Goal: Task Accomplishment & Management: Manage account settings

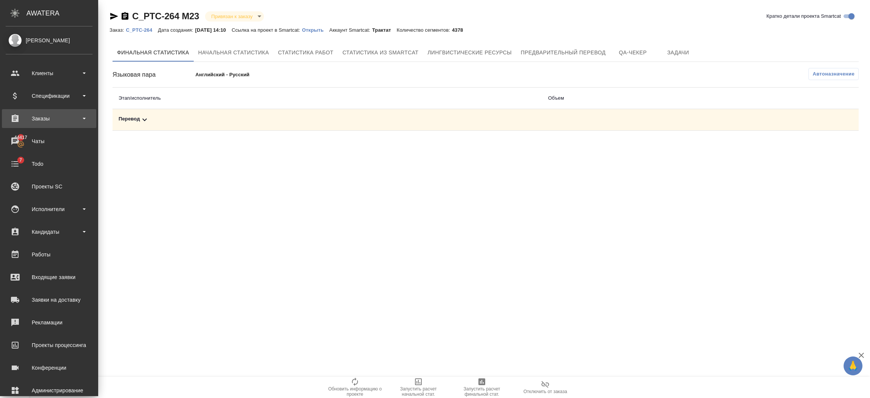
click at [53, 121] on div "Заказы" at bounding box center [49, 118] width 87 height 11
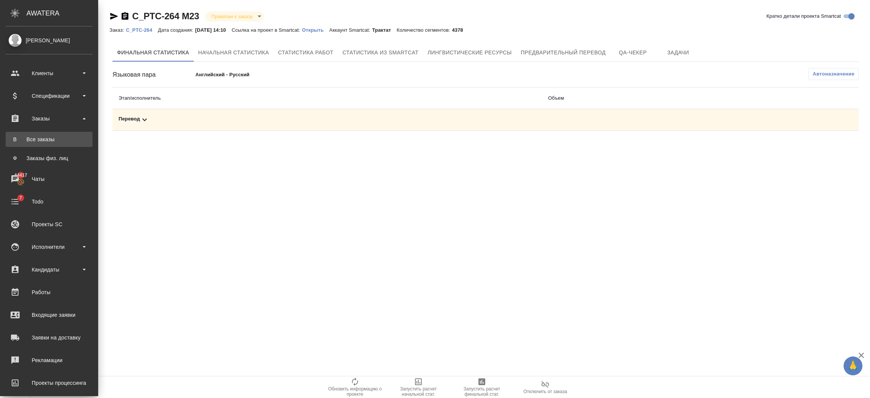
click at [51, 137] on div "Все заказы" at bounding box center [48, 140] width 79 height 8
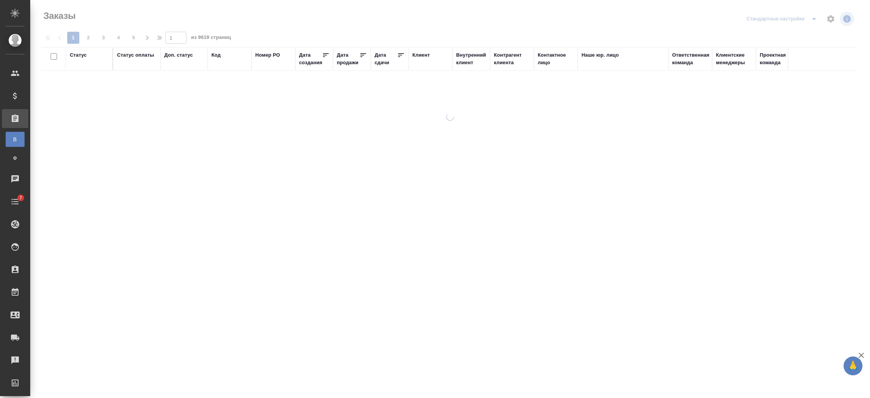
click at [217, 53] on div "Код" at bounding box center [215, 55] width 9 height 8
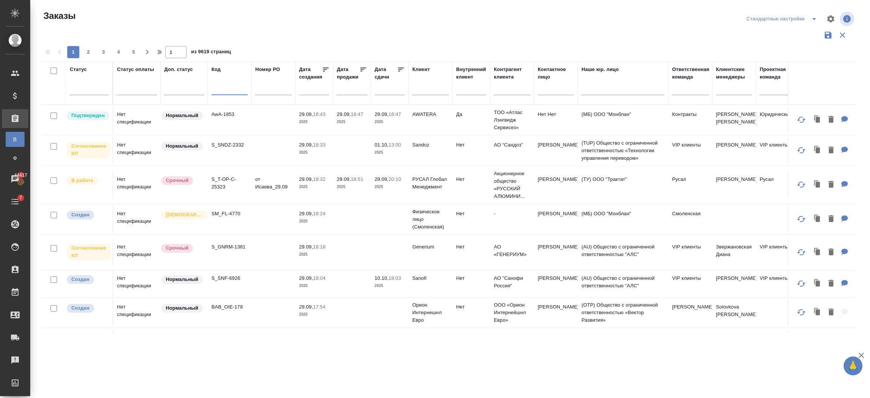
click at [216, 88] on input "text" at bounding box center [229, 90] width 36 height 9
paste input "KUNZ_RTTV-587"
type input "KUNZ_RTTV-587"
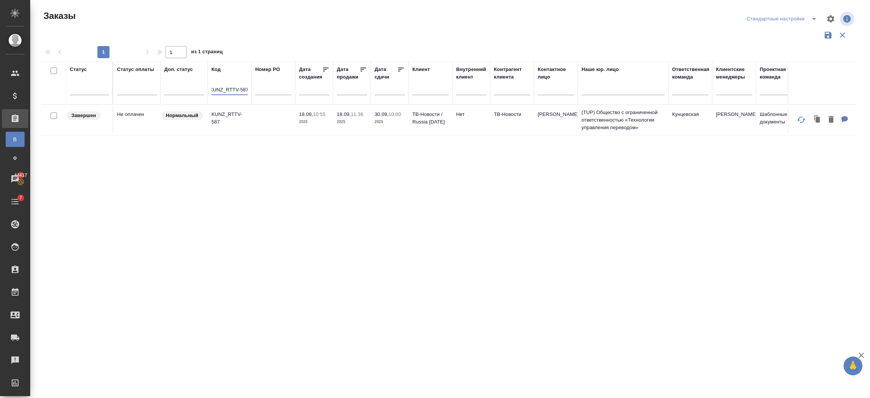
click at [219, 125] on p "KUNZ_RTTV-587" at bounding box center [229, 118] width 36 height 15
click at [235, 115] on p "KUNZ_RTTV-587" at bounding box center [229, 118] width 36 height 15
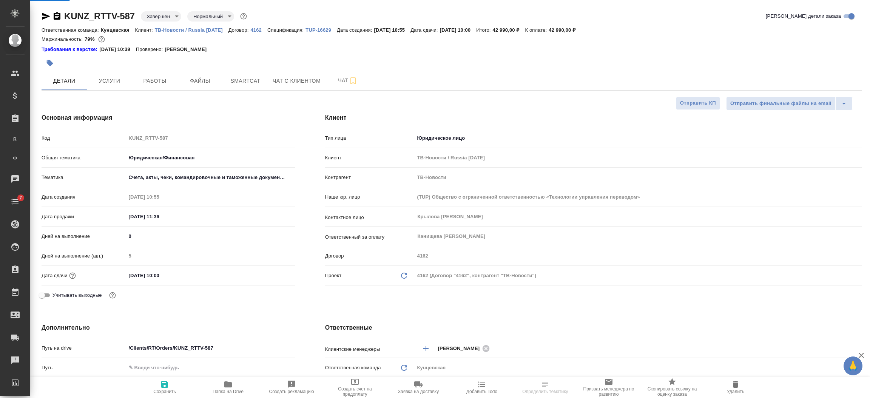
select select "RU"
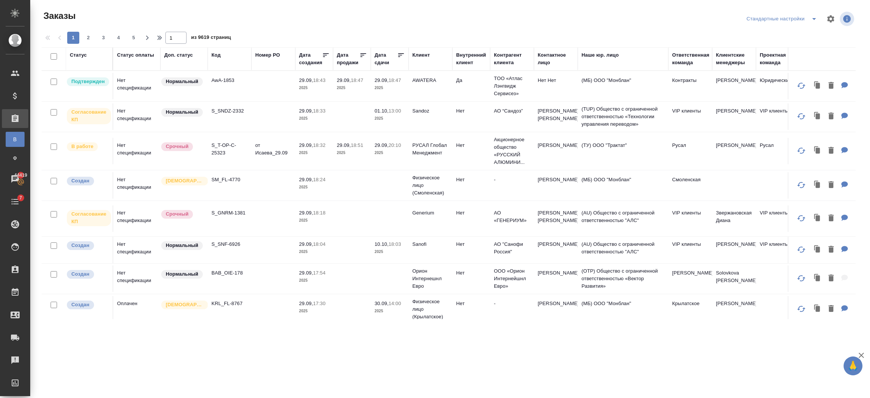
click at [219, 54] on div "Код" at bounding box center [215, 55] width 9 height 8
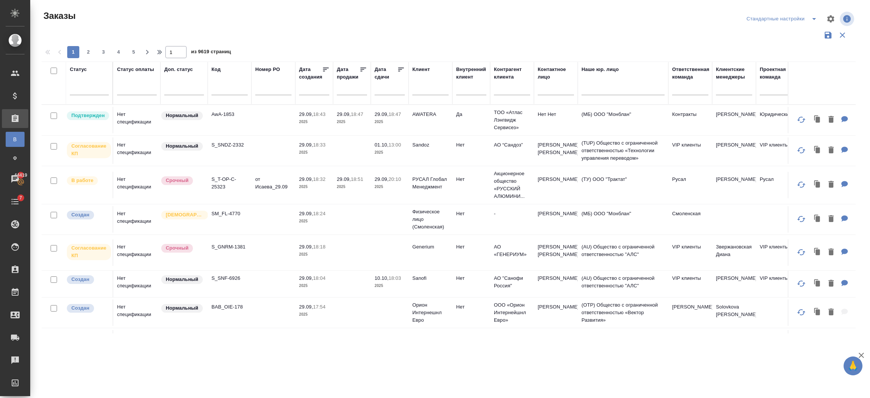
click at [231, 89] on input "text" at bounding box center [229, 90] width 36 height 9
drag, startPoint x: 228, startPoint y: 89, endPoint x: 205, endPoint y: 89, distance: 23.0
click at [205, 89] on tr "Статус Статус оплаты Доп. статус Код еуые Номер PO Дата создания Дата продажи Д…" at bounding box center [674, 83] width 1264 height 43
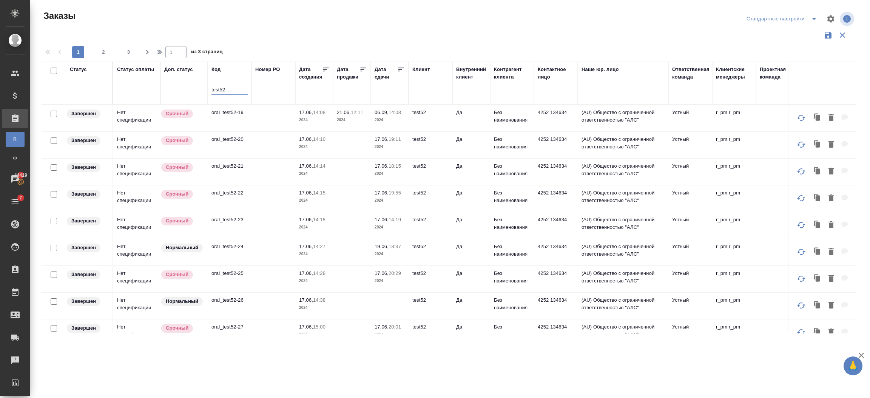
type input "test52"
click at [223, 118] on td "oral_test52-19" at bounding box center [230, 118] width 44 height 26
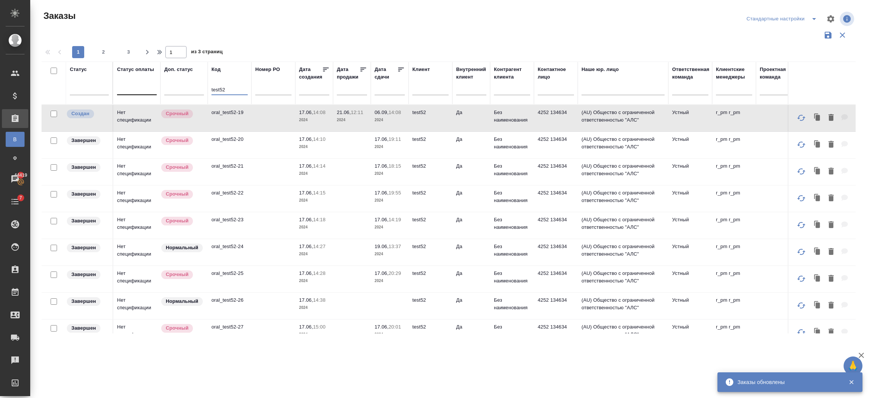
drag, startPoint x: 221, startPoint y: 90, endPoint x: 144, endPoint y: 85, distance: 76.8
click at [144, 85] on tr "Статус Статус оплаты Доп. статус Код test52 Номер PO Дата создания Дата продажи…" at bounding box center [674, 83] width 1264 height 43
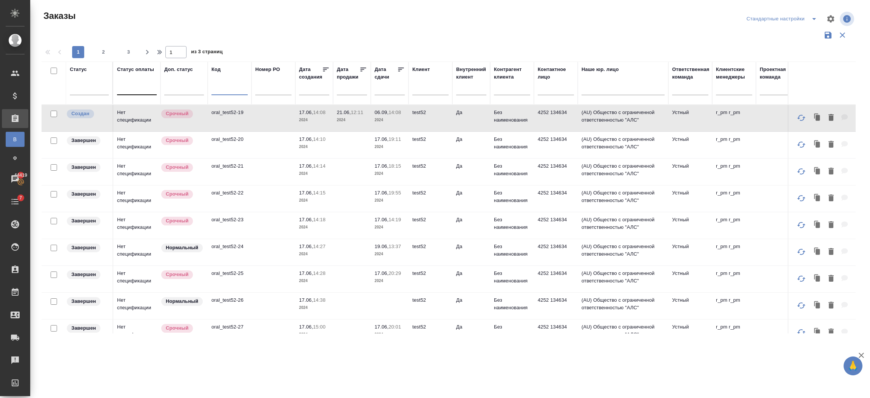
paste input "oral_test52-19"
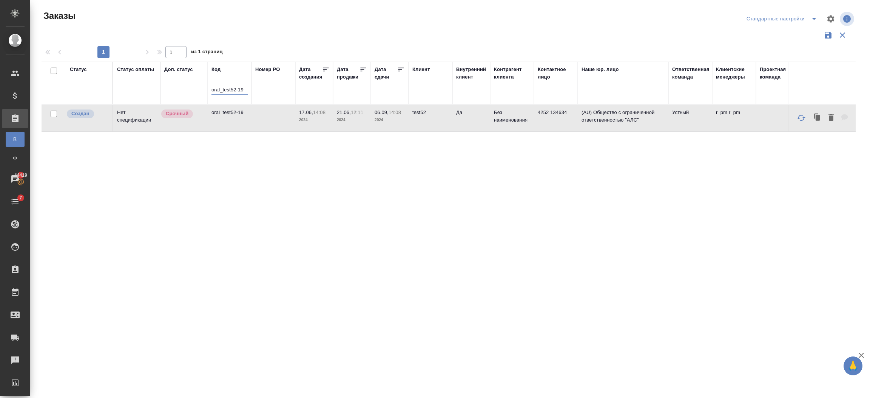
click at [231, 201] on div "Статус Статус оплаты Доп. статус Код oral_test52-19 Номер PO Дата создания Дата…" at bounding box center [449, 198] width 814 height 272
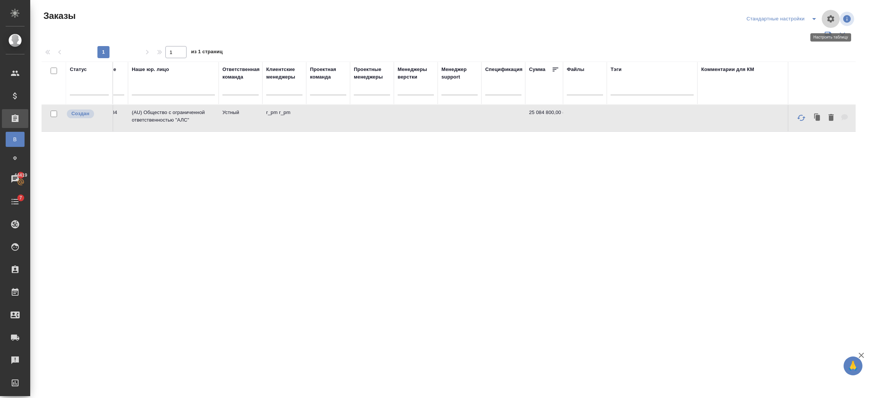
click at [830, 19] on icon "button" at bounding box center [830, 18] width 9 height 9
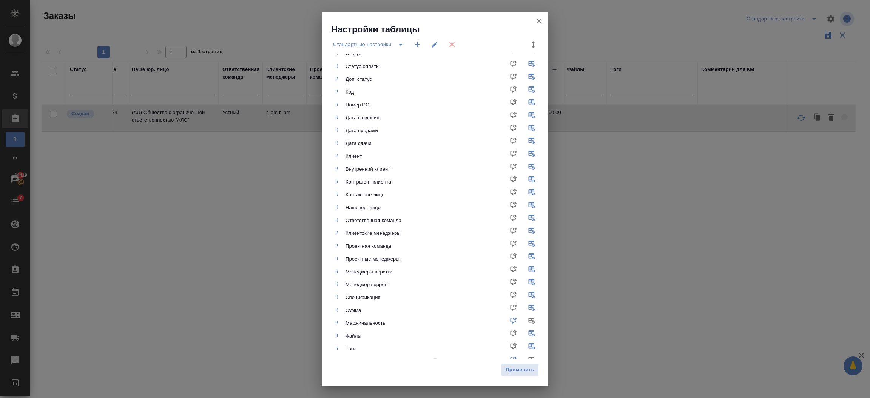
scroll to position [0, 0]
click at [535, 21] on icon "button" at bounding box center [539, 21] width 9 height 9
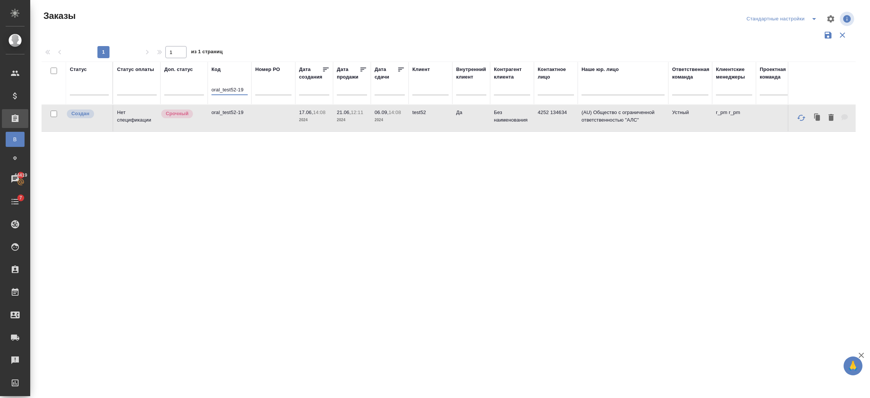
drag, startPoint x: 247, startPoint y: 91, endPoint x: 230, endPoint y: 90, distance: 17.7
click at [230, 90] on input "oral_test52-19" at bounding box center [229, 90] width 36 height 9
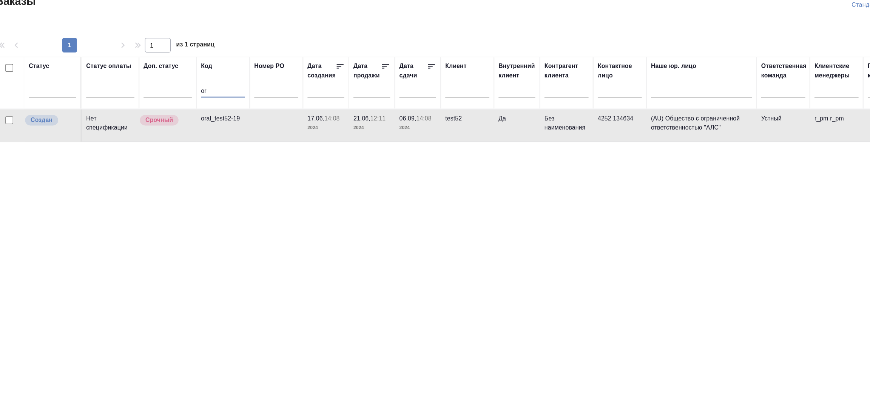
type input "o"
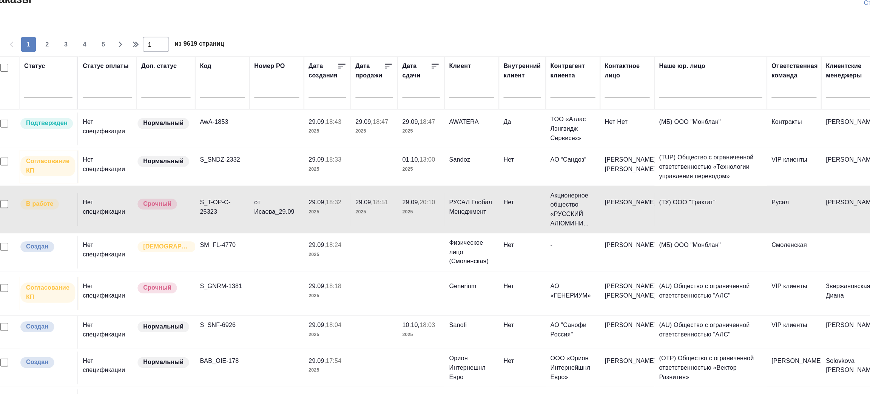
drag, startPoint x: 656, startPoint y: 35, endPoint x: 151, endPoint y: 299, distance: 570.1
click at [82, 310] on tr "Создан Нет спецификации Нормальный BAB_OIE-178 29.09, 17:54 2025 Орион Интернеш…" at bounding box center [674, 312] width 1264 height 31
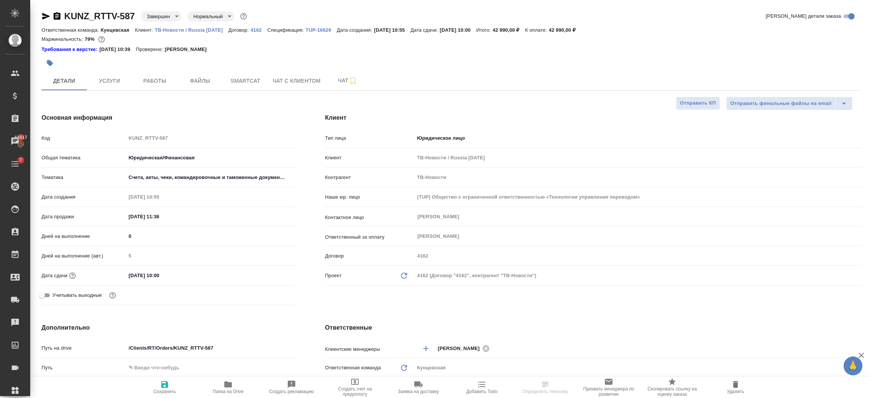
select select "RU"
type textarea "x"
select select "RU"
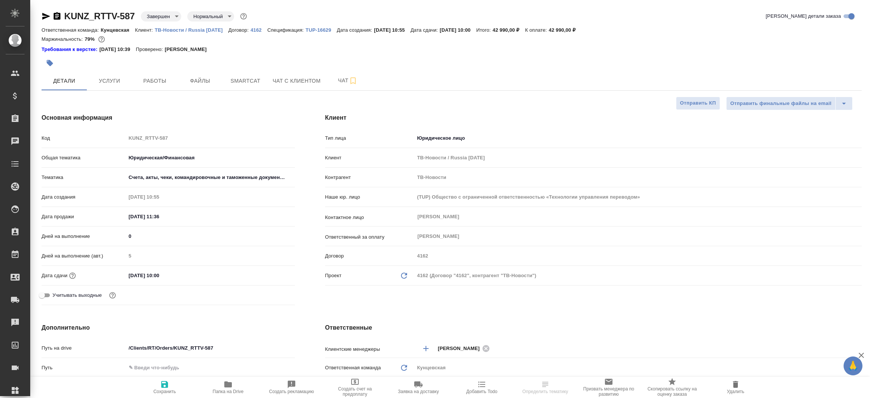
type textarea "x"
select select "RU"
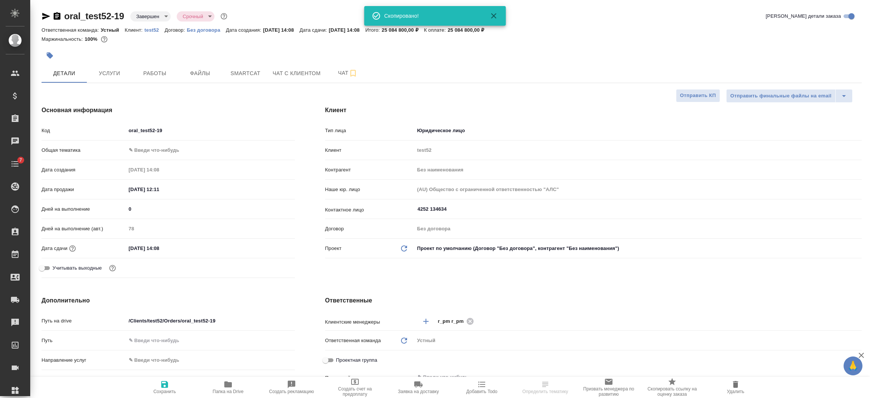
select select "RU"
click at [159, 17] on body "🙏 .cls-1 fill:#fff; AWATERA [PERSON_NAME] Спецификации Заказы Чаты 7 Todo Проек…" at bounding box center [435, 229] width 870 height 459
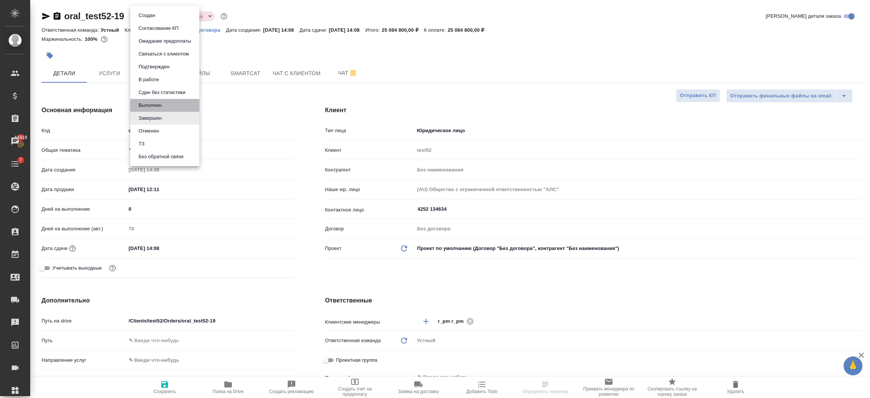
click at [144, 106] on button "Выполнен" at bounding box center [150, 105] width 28 height 8
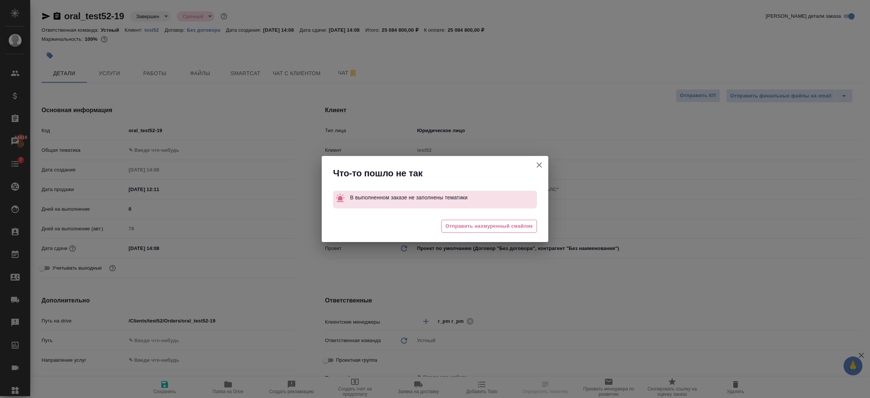
click at [539, 171] on button "Клиент не указал номер" at bounding box center [539, 165] width 18 height 18
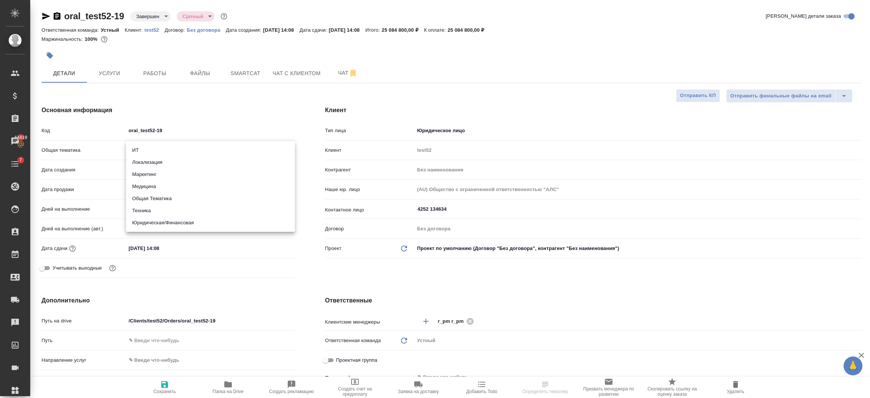
click at [192, 148] on body "🙏 .cls-1 fill:#fff; AWATERA Semenets Irina Клиенты Спецификации Заказы 44419 Ча…" at bounding box center [435, 229] width 870 height 459
click at [177, 151] on li "ИТ" at bounding box center [210, 150] width 169 height 12
type input "it"
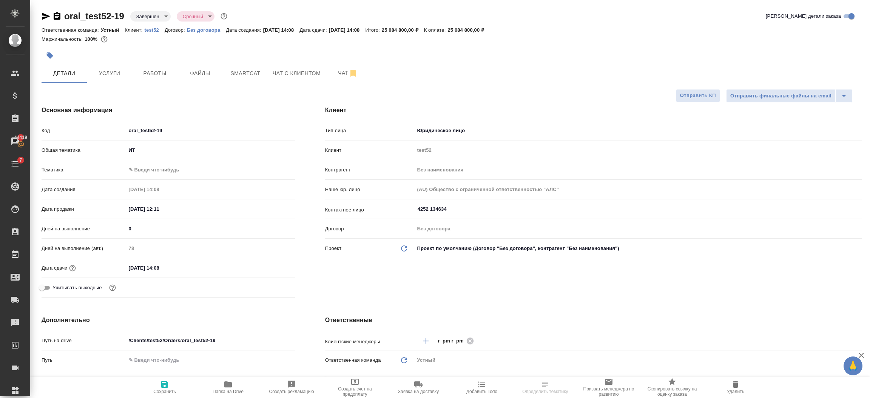
click at [150, 166] on div ".cls-1 fill:#fff; AWATERA Semenets Irina Клиенты Спецификации Заказы 44419 Чаты…" at bounding box center [435, 199] width 870 height 398
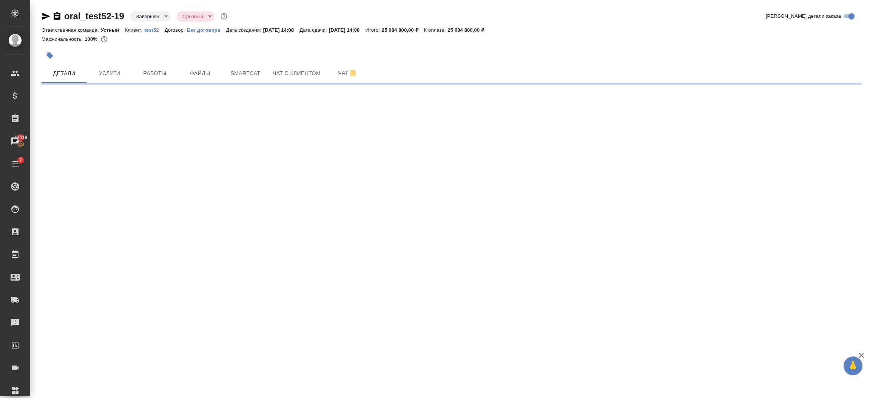
select select "RU"
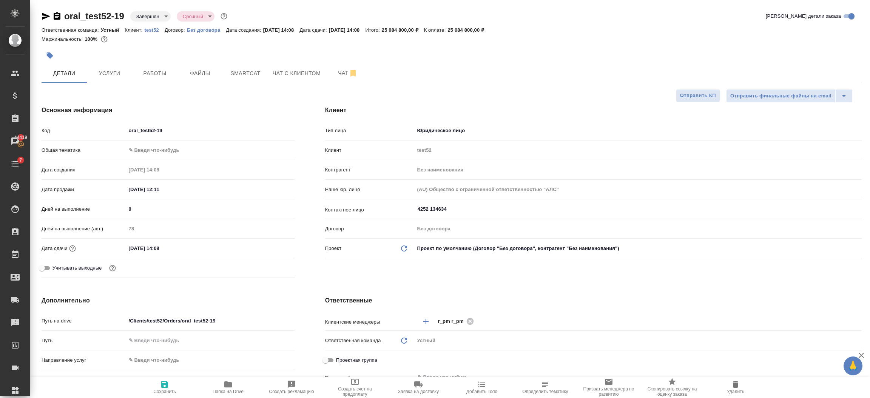
type textarea "x"
click at [140, 149] on body "🙏 .cls-1 fill:#fff; AWATERA Semenets Irina Клиенты Спецификации Заказы 44419 Ча…" at bounding box center [435, 229] width 870 height 459
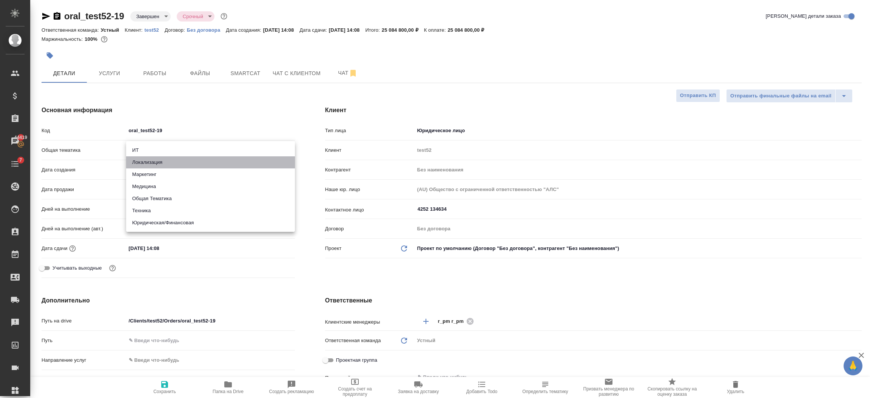
click at [142, 160] on li "Локализация" at bounding box center [210, 162] width 169 height 12
type input "local"
type textarea "x"
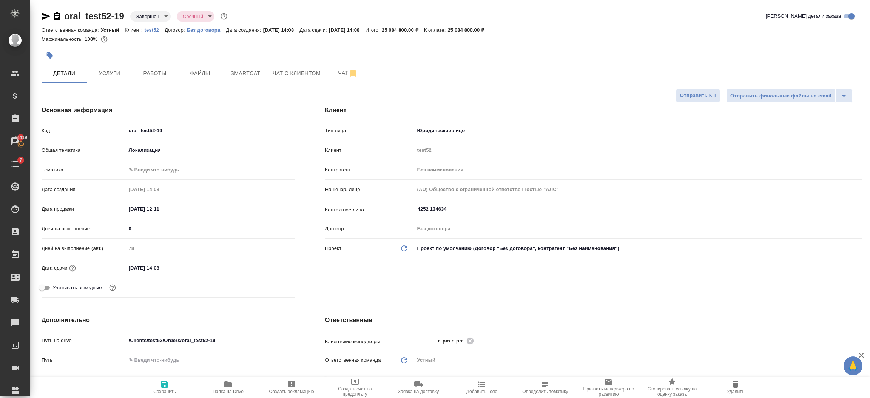
click at [139, 166] on body "🙏 .cls-1 fill:#fff; AWATERA Semenets Irina Клиенты Спецификации Заказы 44419 Ча…" at bounding box center [435, 229] width 870 height 459
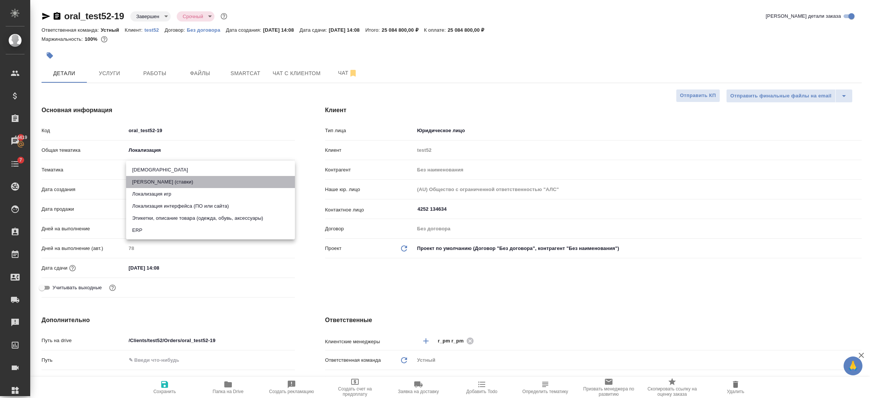
click at [143, 180] on li "Беттинг (ставки)" at bounding box center [210, 182] width 169 height 12
type textarea "x"
type input "5f647205b73bc97568ca66af"
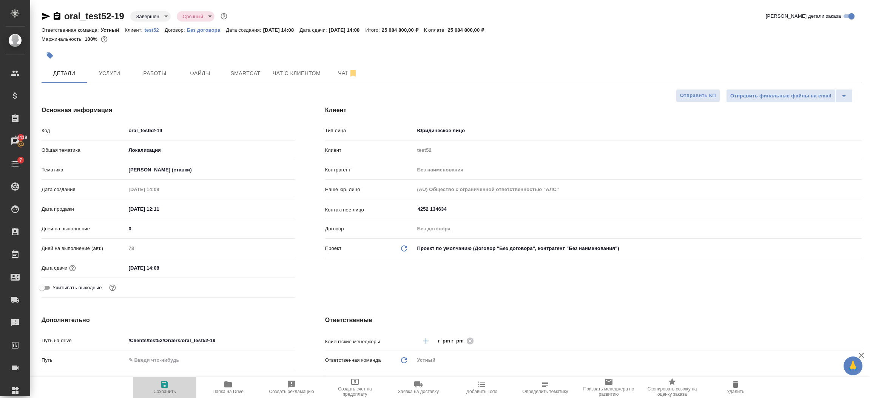
click at [159, 385] on span "Сохранить" at bounding box center [164, 387] width 54 height 14
type textarea "x"
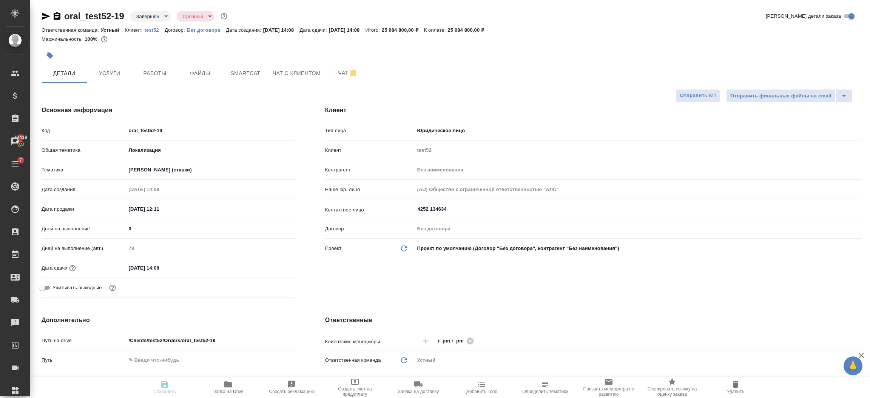
type textarea "x"
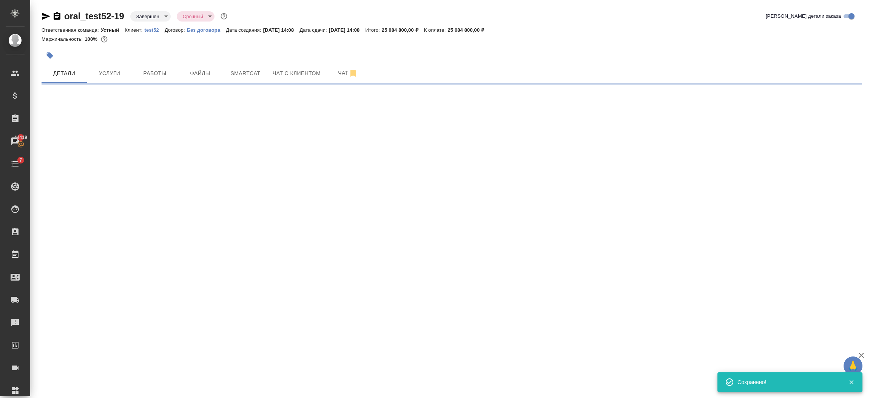
select select "RU"
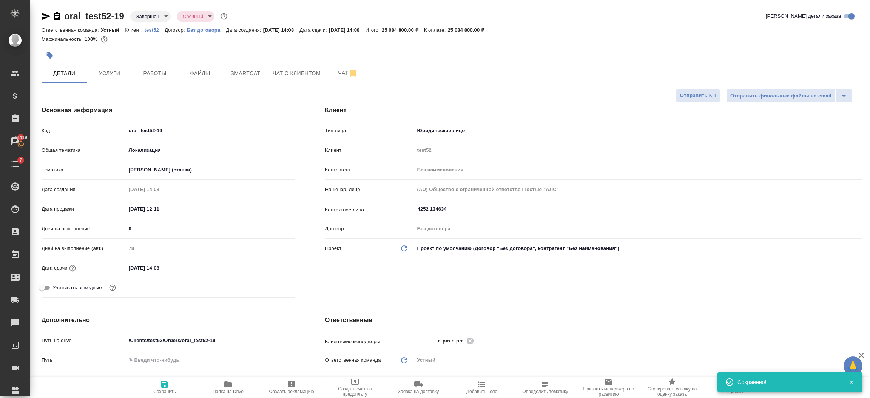
type textarea "x"
click at [147, 20] on body "🙏 .cls-1 fill:#fff; AWATERA Semenets Irina Клиенты Спецификации Заказы 44419 Ча…" at bounding box center [435, 229] width 870 height 459
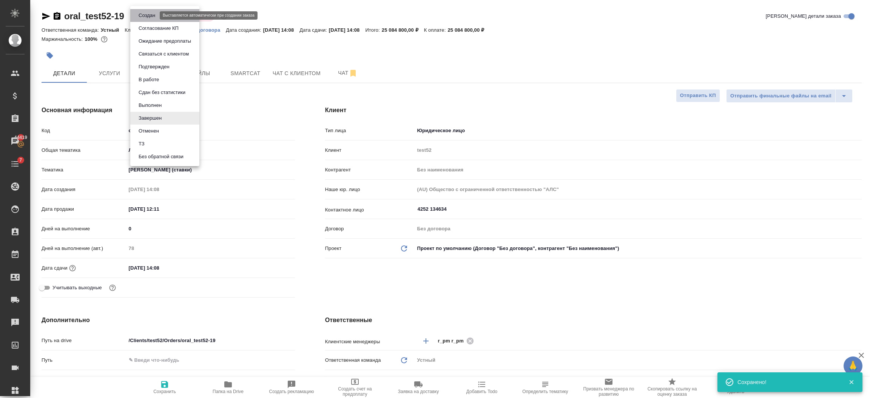
click at [148, 15] on button "Создан" at bounding box center [146, 15] width 21 height 8
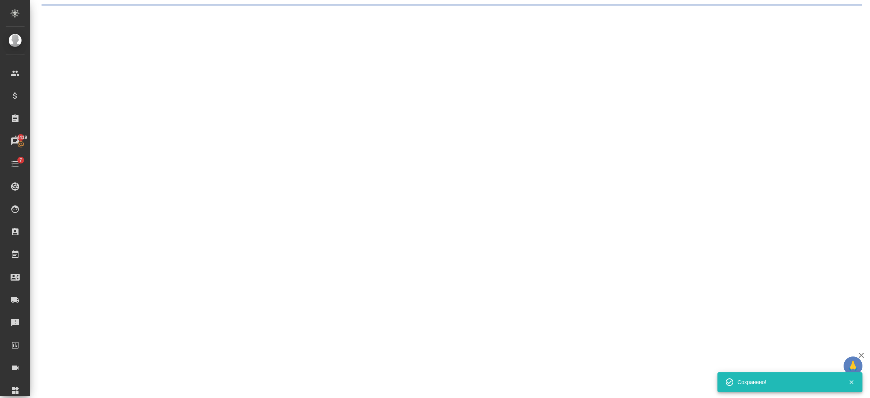
click at [148, 15] on div ".cls-1 fill:#fff; AWATERA Semenets Irina Клиенты Спецификации Заказы 44419 Чаты…" at bounding box center [435, 199] width 870 height 398
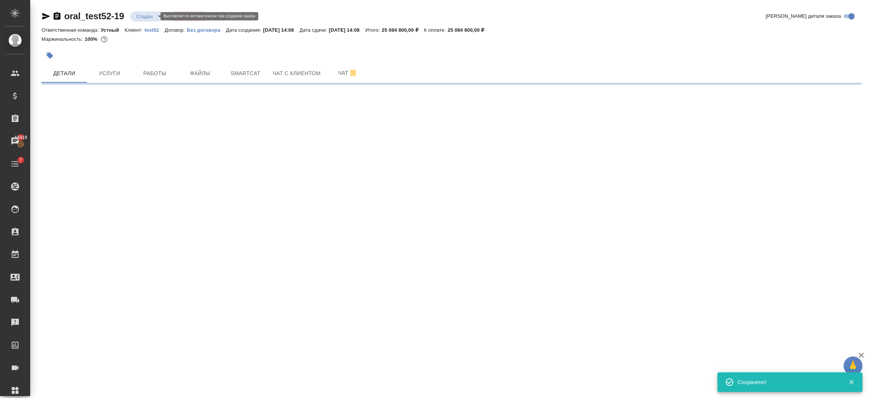
click at [148, 15] on body "🙏 .cls-1 fill:#fff; AWATERA Semenets Irina Клиенты Спецификации Заказы 44419 Ча…" at bounding box center [435, 229] width 870 height 459
select select "RU"
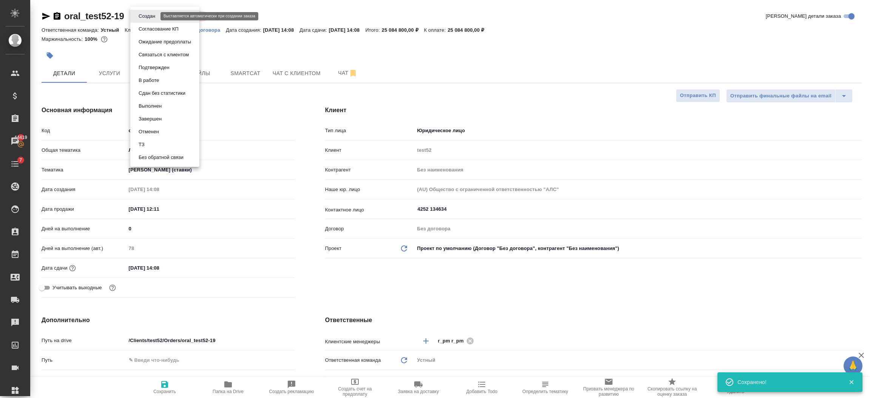
type textarea "x"
click at [307, 11] on div at bounding box center [435, 199] width 870 height 398
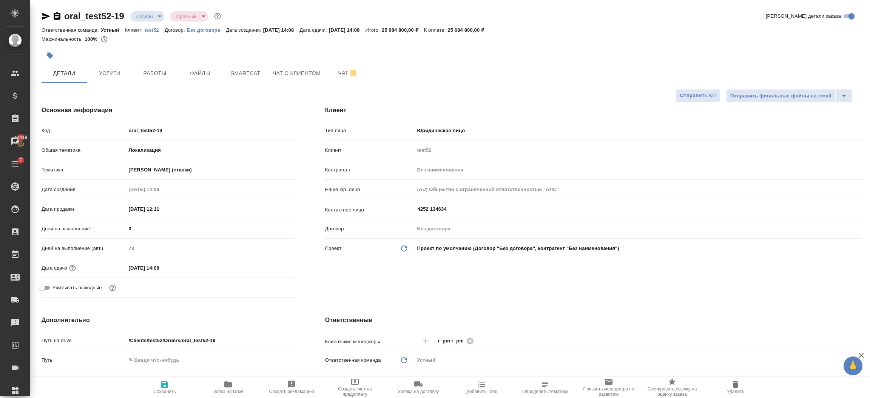
type textarea "x"
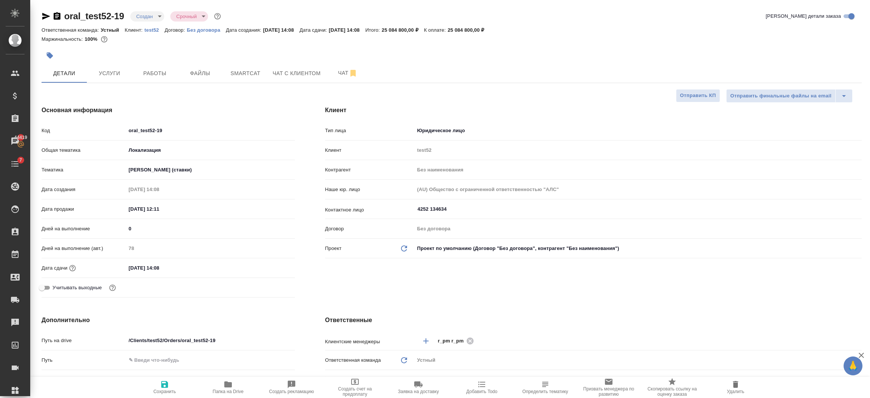
type textarea "x"
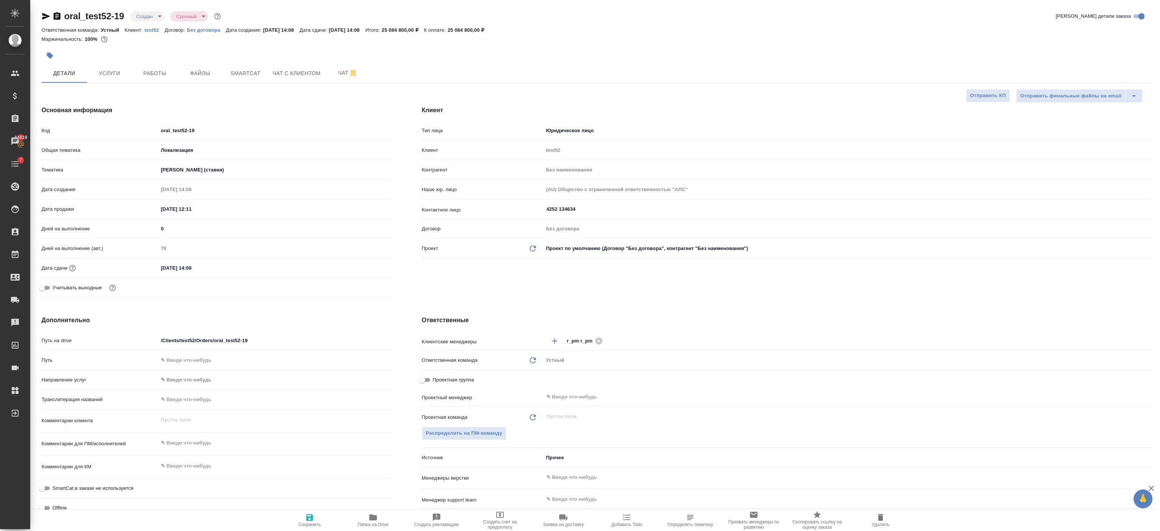
type textarea "x"
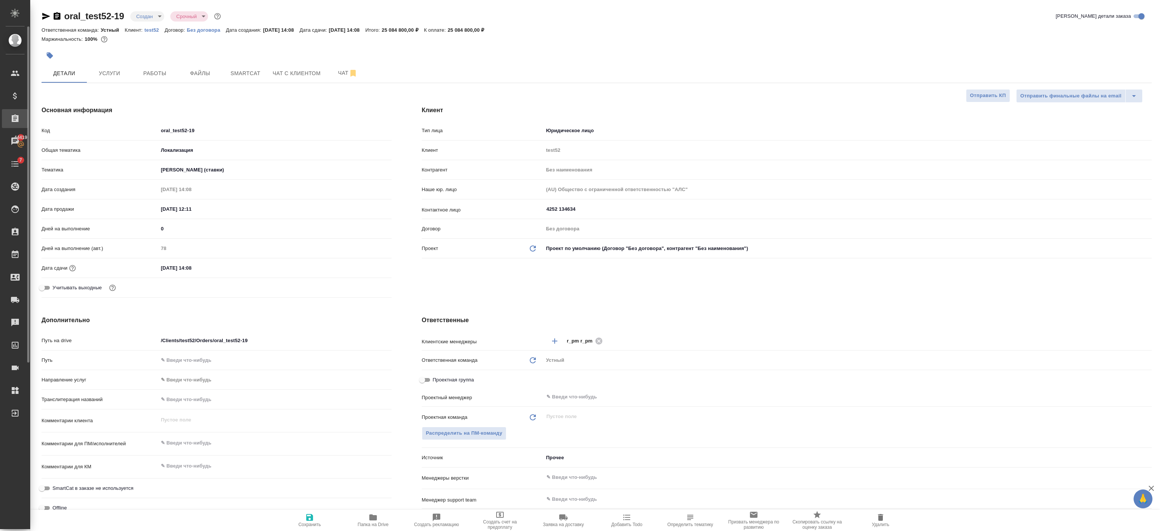
type textarea "x"
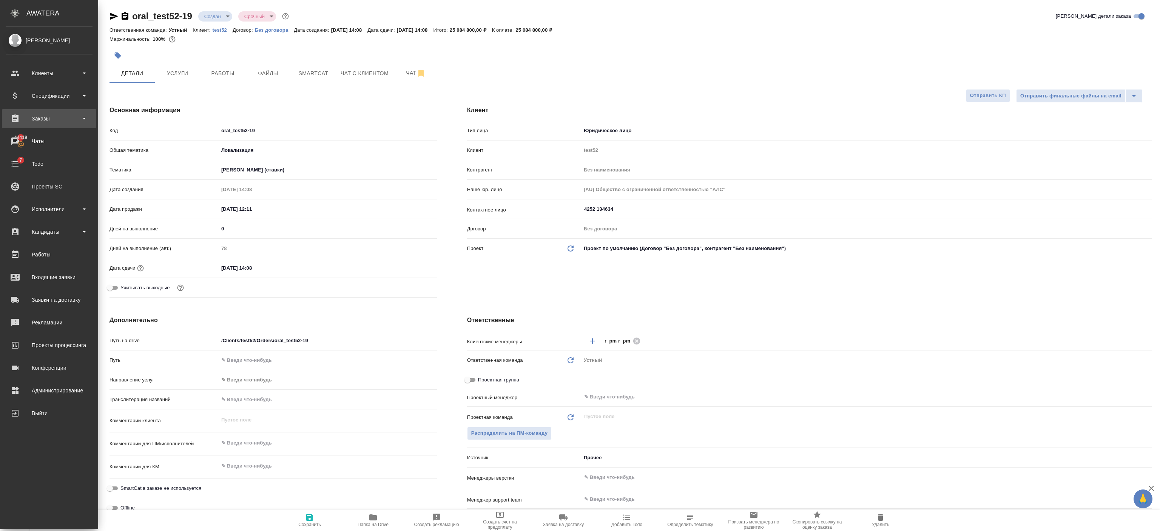
click at [33, 119] on div "Заказы" at bounding box center [49, 118] width 87 height 11
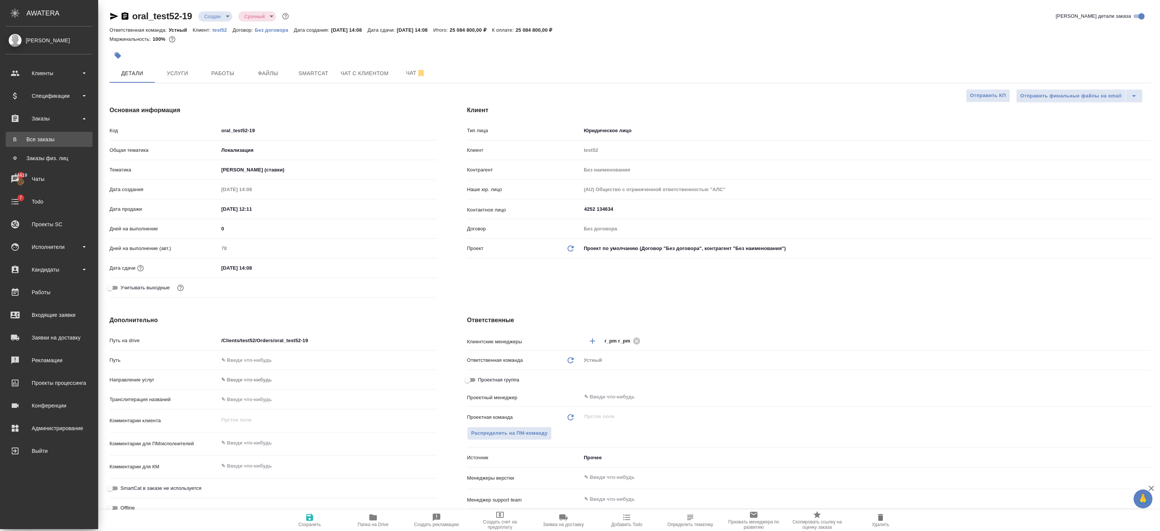
click at [35, 140] on div "Все заказы" at bounding box center [48, 140] width 79 height 8
type textarea "x"
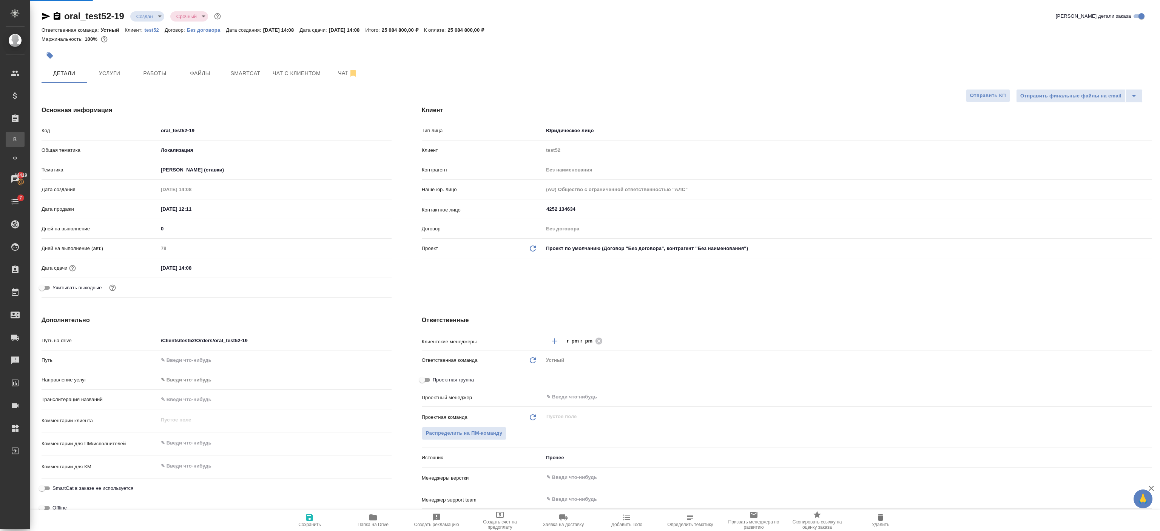
type textarea "x"
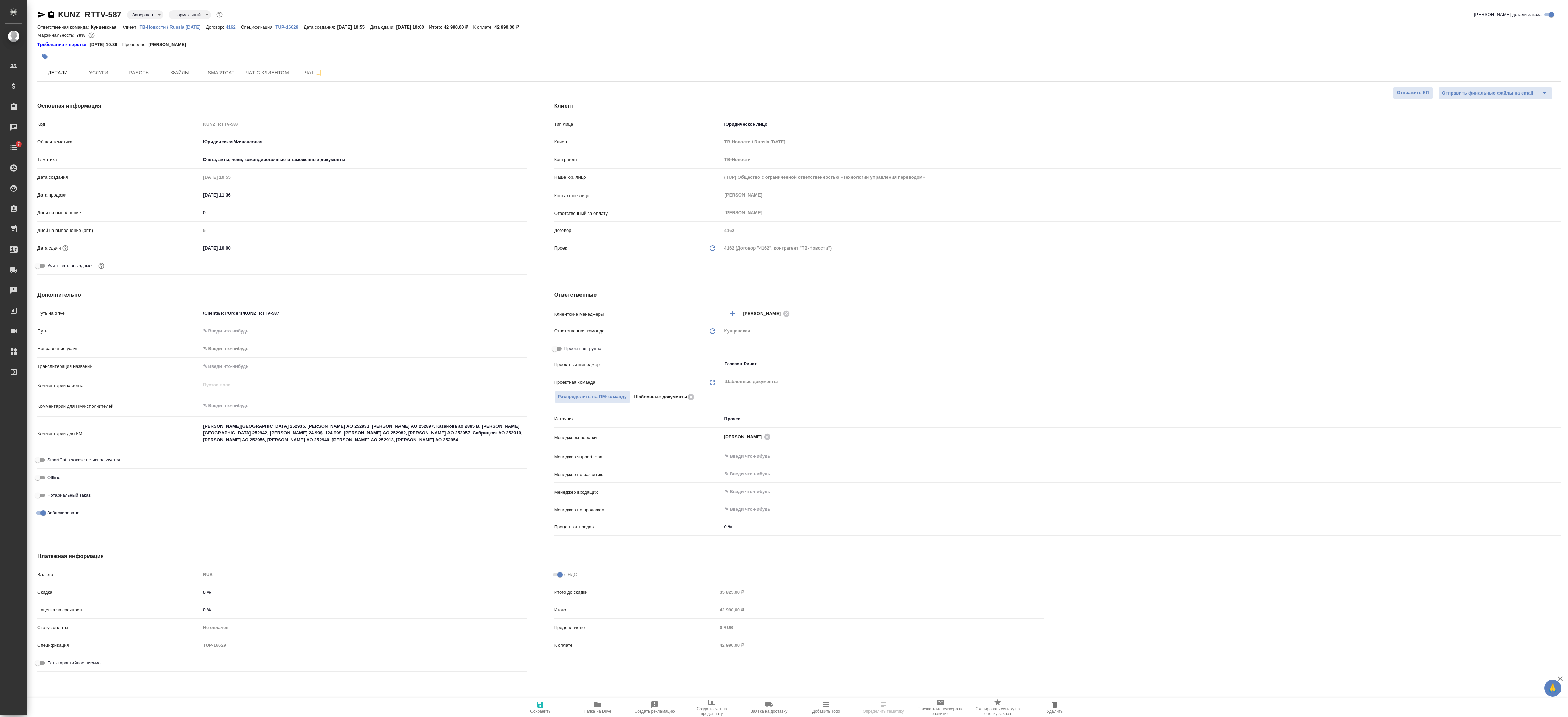
select select "RU"
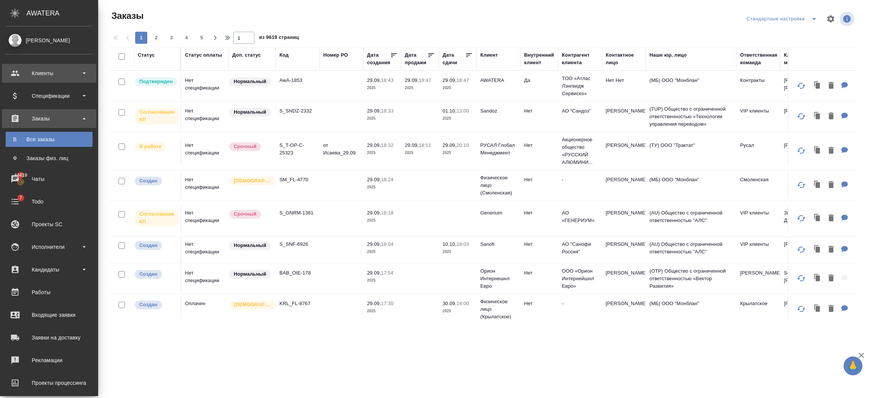
click at [37, 73] on div "Клиенты" at bounding box center [49, 73] width 87 height 11
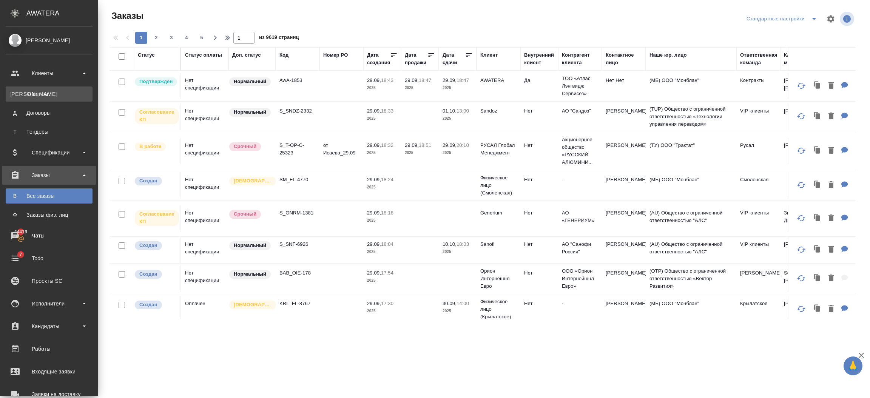
click at [56, 90] on div "Клиенты" at bounding box center [48, 94] width 79 height 8
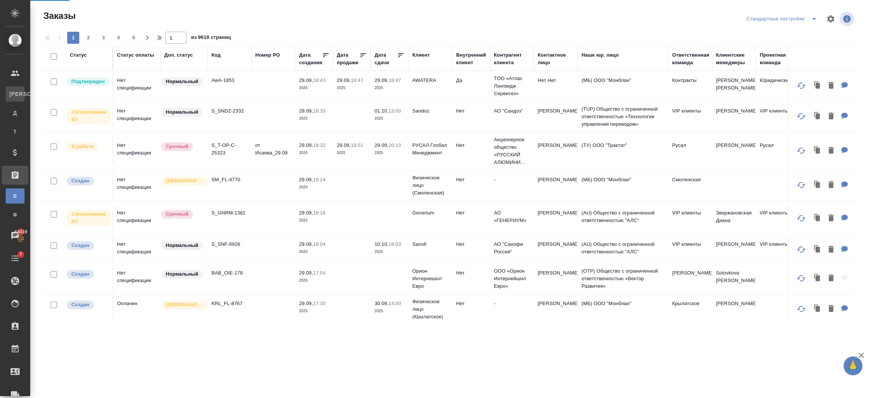
select select "RU"
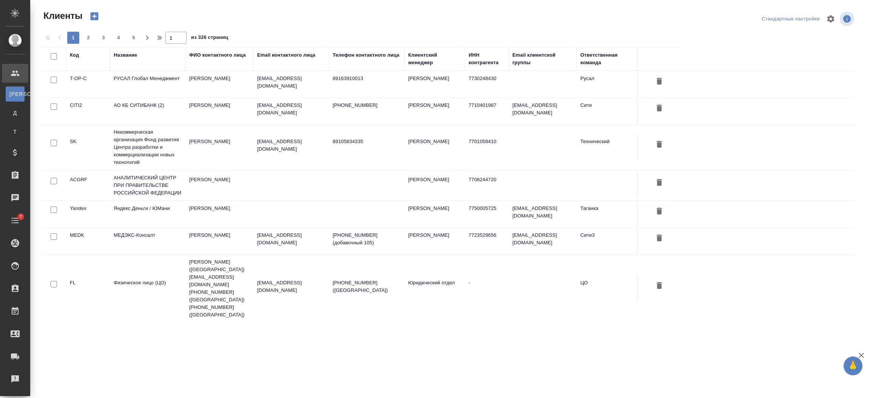
click at [128, 54] on div "Название" at bounding box center [125, 55] width 23 height 8
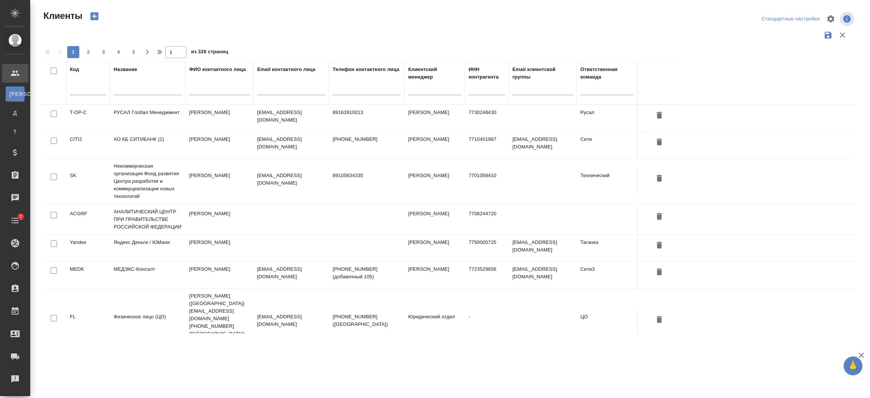
click at [137, 93] on input "text" at bounding box center [148, 90] width 68 height 9
type input "е"
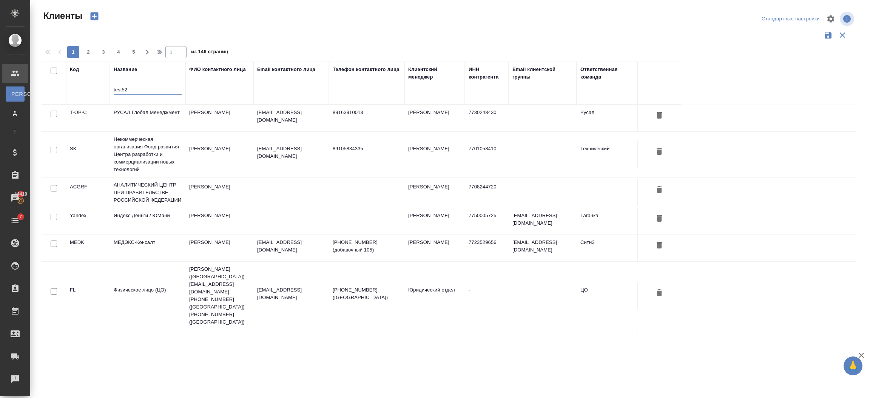
type input "test52"
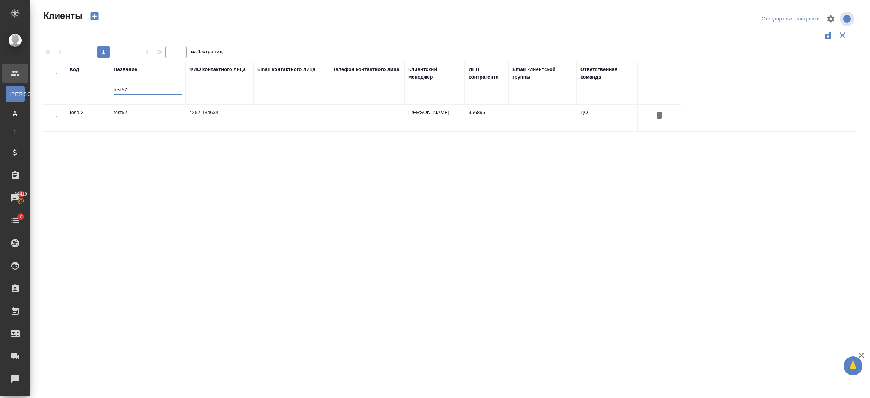
click at [124, 108] on td "test52" at bounding box center [148, 118] width 76 height 26
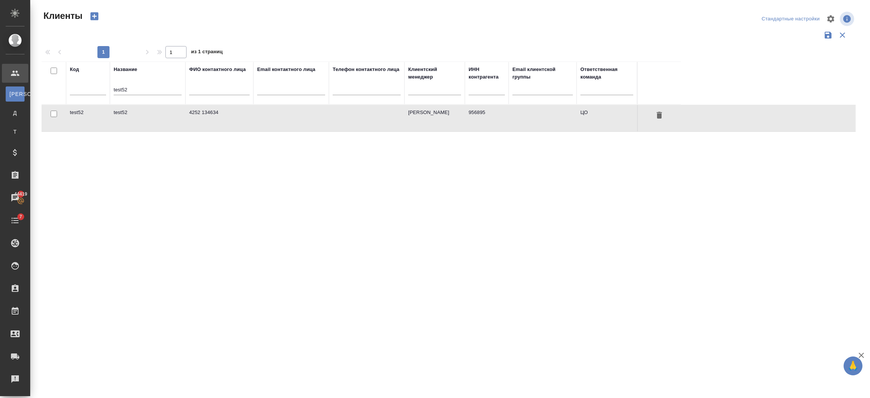
click at [124, 108] on td "test52" at bounding box center [148, 118] width 76 height 26
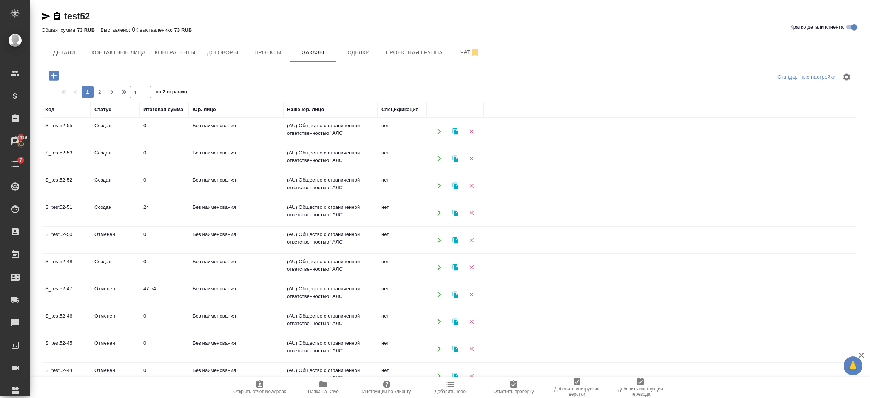
click at [55, 75] on icon "button" at bounding box center [54, 76] width 10 height 10
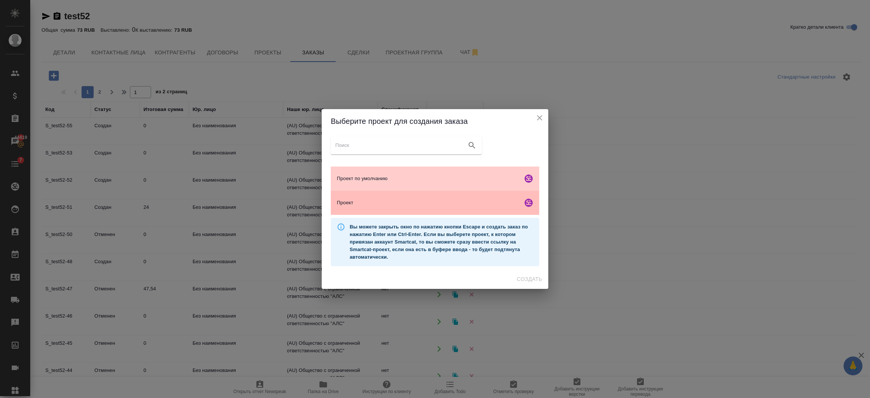
click at [416, 199] on span "Проект" at bounding box center [428, 203] width 183 height 8
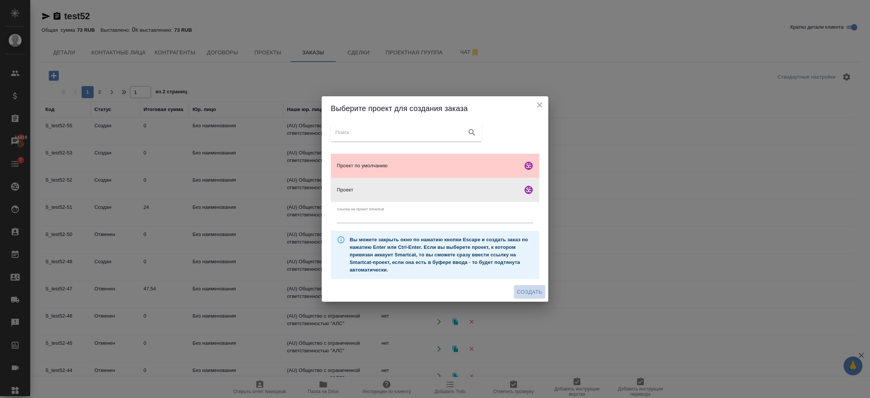
click at [526, 287] on button "Создать" at bounding box center [529, 292] width 31 height 14
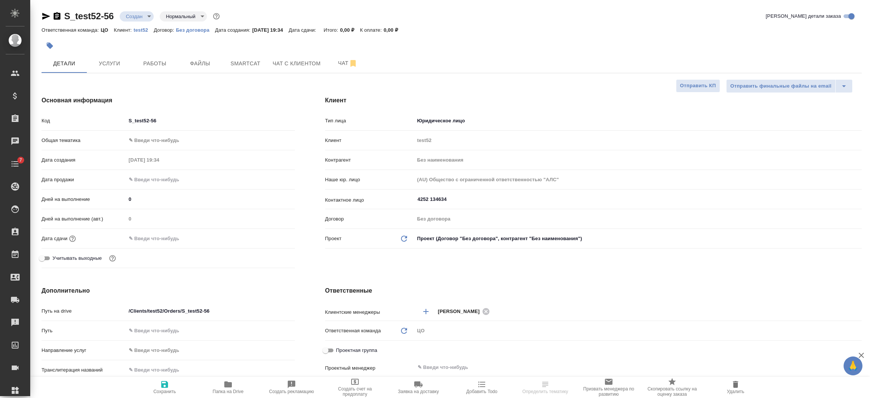
select select "RU"
type textarea "x"
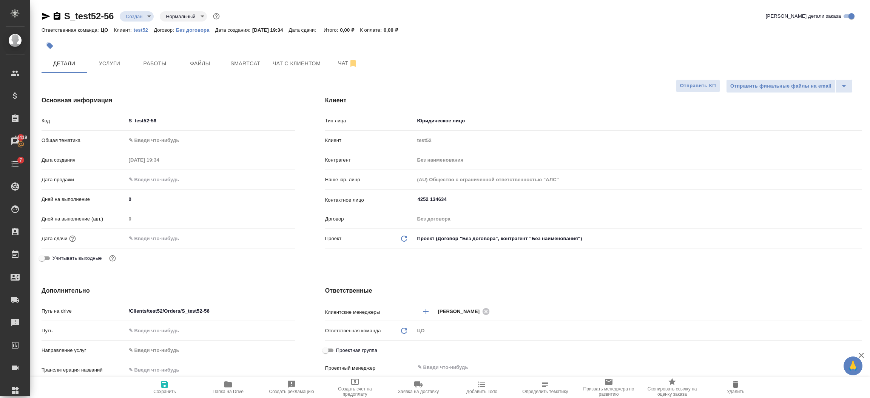
type textarea "x"
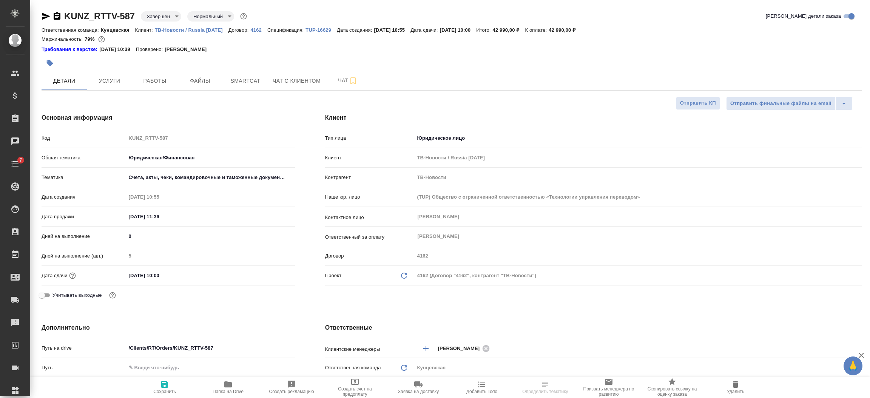
select select "RU"
click at [201, 82] on span "Файлы" at bounding box center [200, 80] width 36 height 9
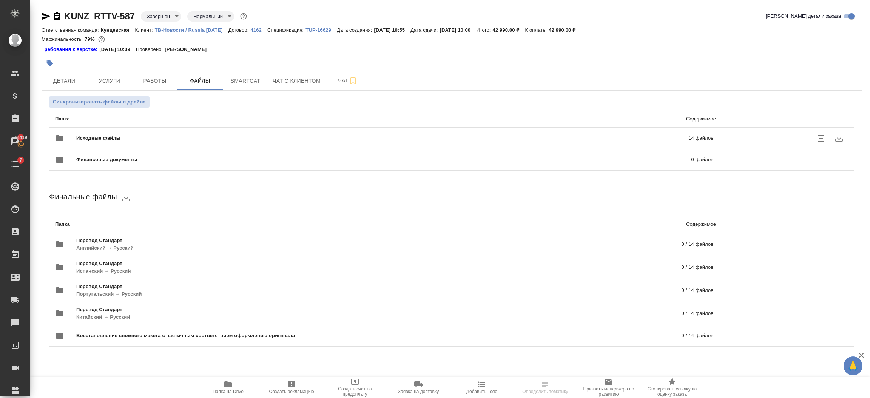
click at [91, 134] on span "Исходные файлы" at bounding box center [240, 138] width 328 height 8
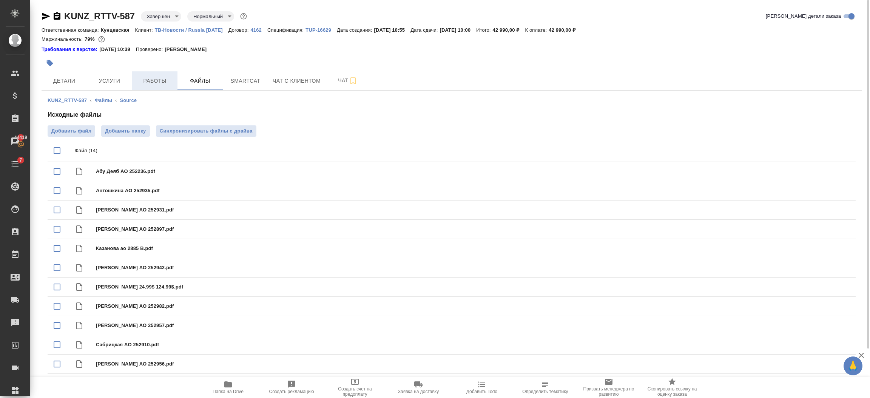
click at [140, 81] on span "Работы" at bounding box center [155, 80] width 36 height 9
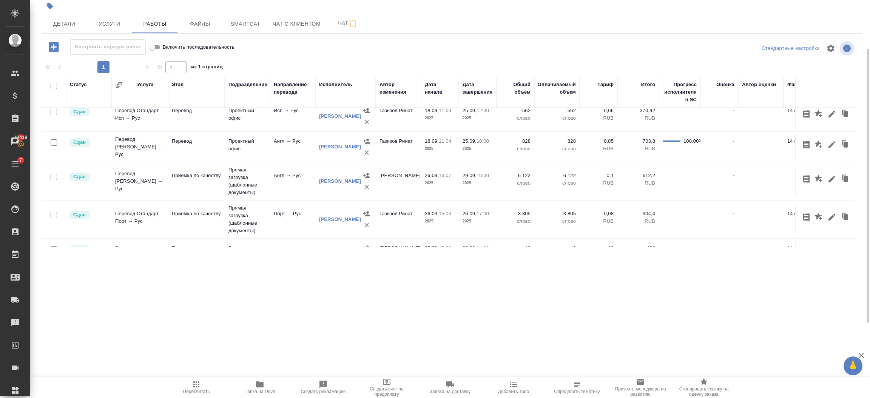
scroll to position [130, 0]
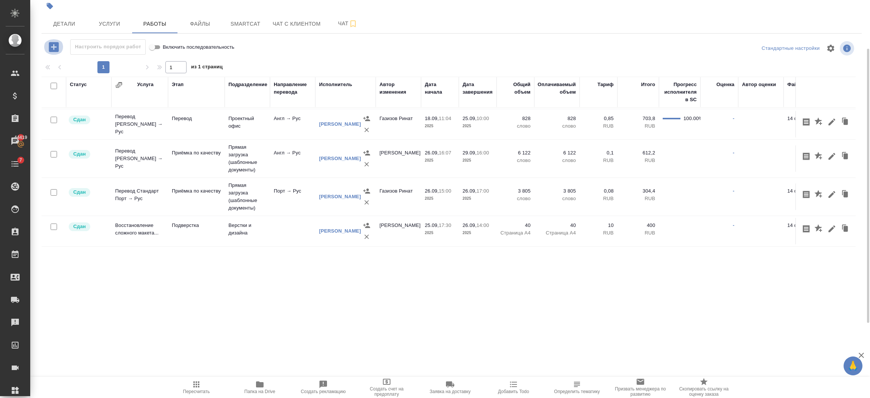
click at [54, 53] on icon "button" at bounding box center [53, 46] width 13 height 13
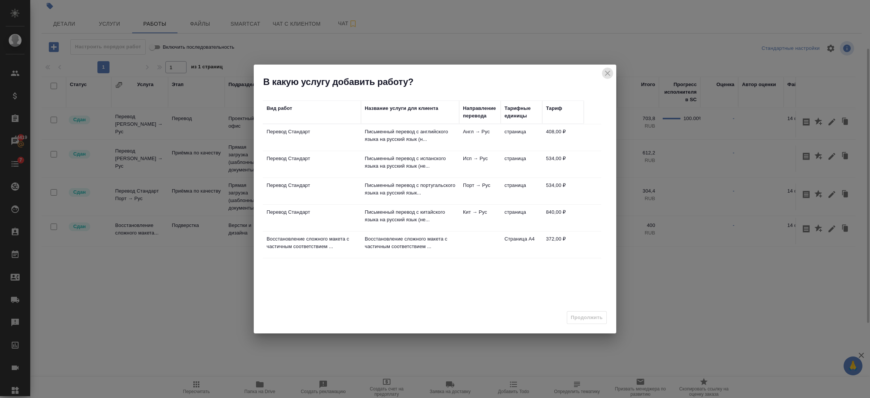
click at [610, 69] on icon "close" at bounding box center [607, 73] width 9 height 9
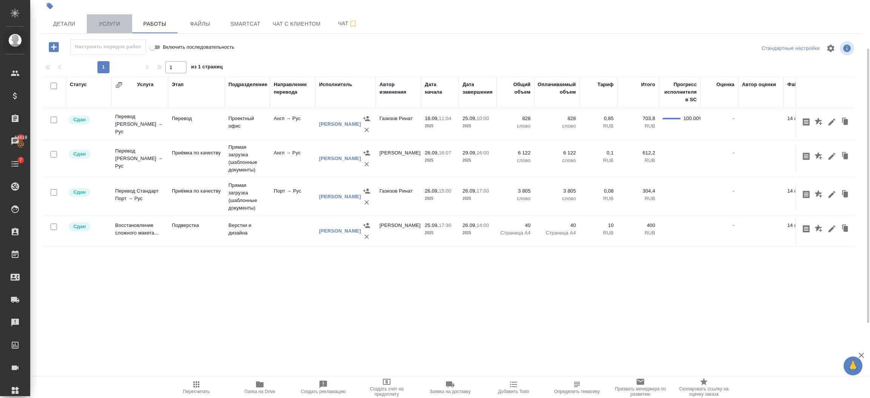
click at [121, 27] on span "Услуги" at bounding box center [109, 23] width 36 height 9
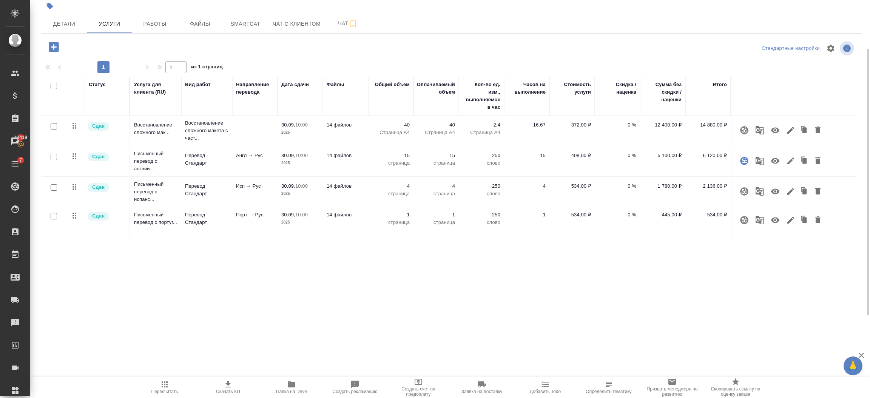
click at [52, 47] on icon "button" at bounding box center [54, 47] width 10 height 10
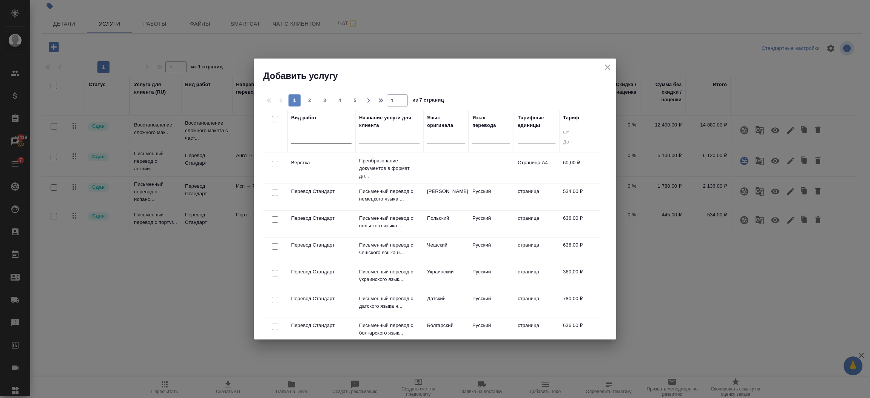
click at [314, 134] on div at bounding box center [321, 135] width 60 height 11
type input "ghja"
drag, startPoint x: 316, startPoint y: 132, endPoint x: 279, endPoint y: 131, distance: 37.4
click at [280, 131] on tr "Вид работ 0 results available. Select is focused ,type to refine list, press Do…" at bounding box center [434, 131] width 342 height 43
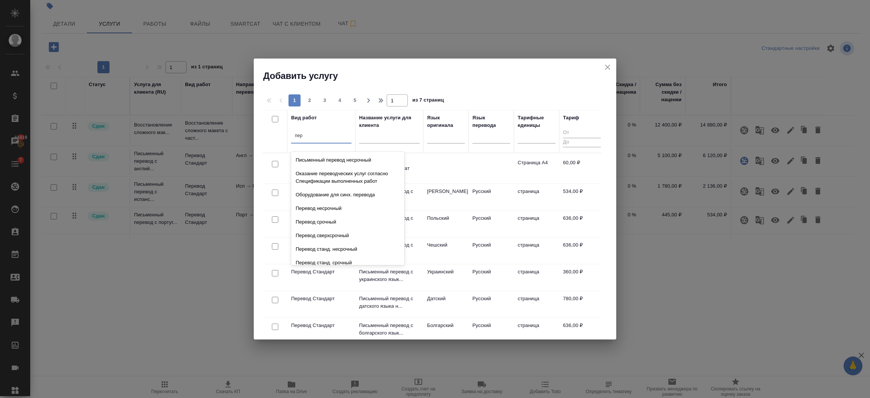
type input "пере"
click at [327, 207] on div "Перевод несрочный" at bounding box center [347, 209] width 113 height 14
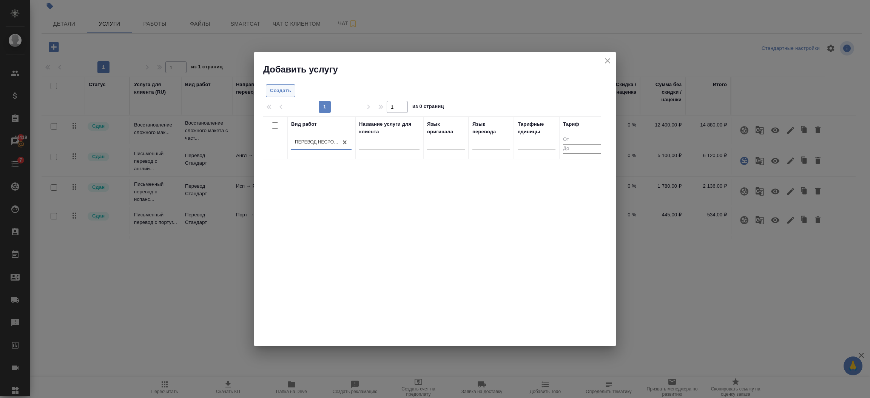
click at [285, 93] on span "Создать" at bounding box center [280, 90] width 21 height 9
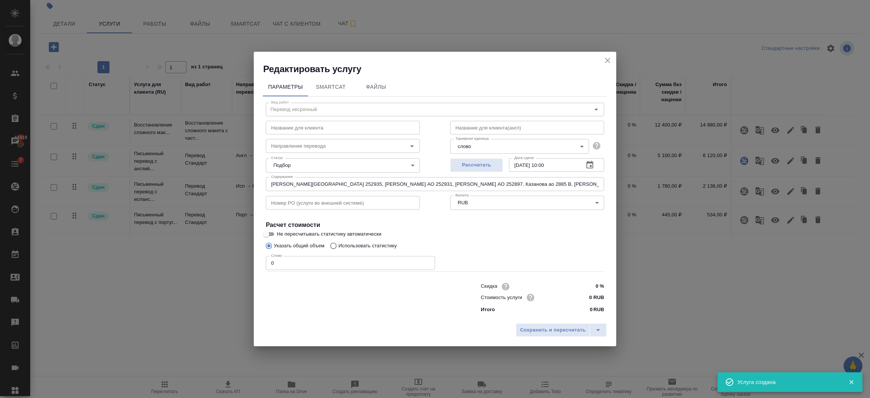
click at [605, 61] on icon "close" at bounding box center [607, 60] width 9 height 9
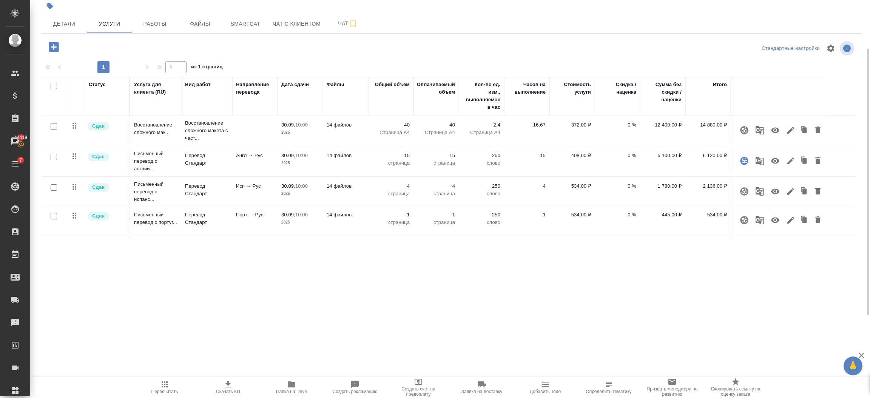
scroll to position [53, 0]
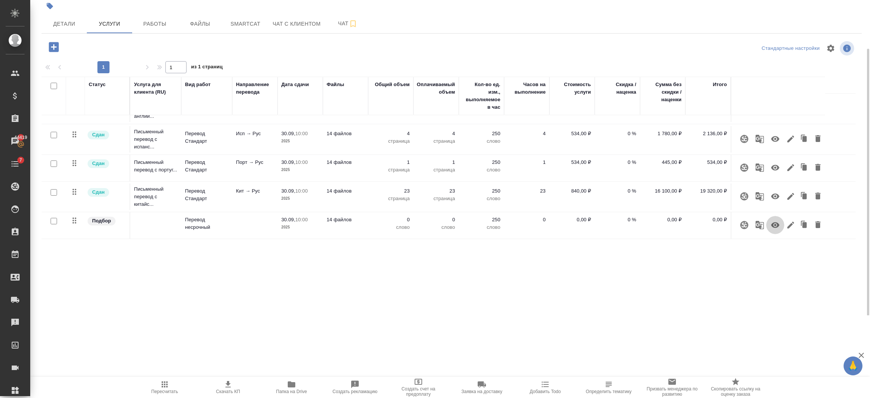
click at [772, 223] on icon "button" at bounding box center [775, 225] width 8 height 6
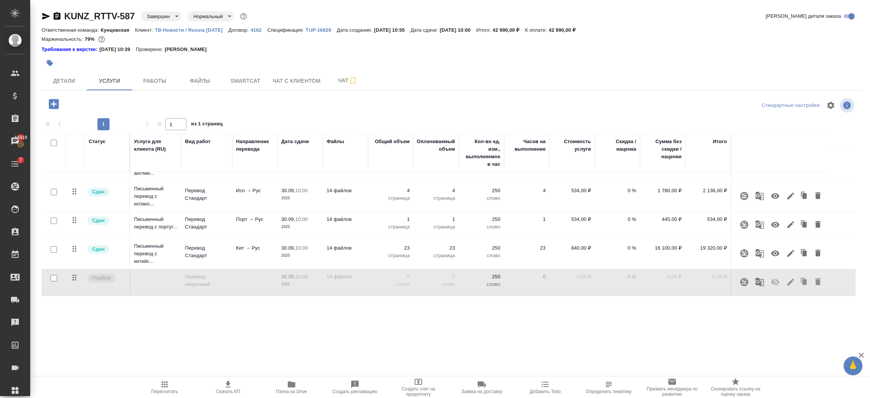
scroll to position [0, 0]
click at [158, 74] on button "Работы" at bounding box center [154, 80] width 45 height 19
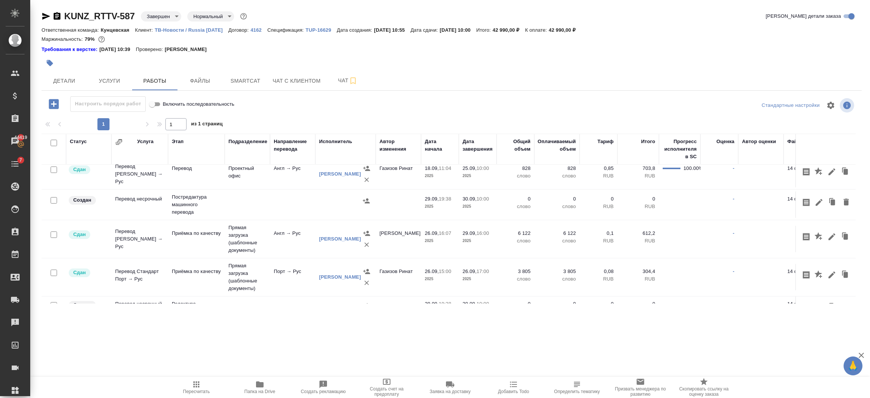
scroll to position [268, 0]
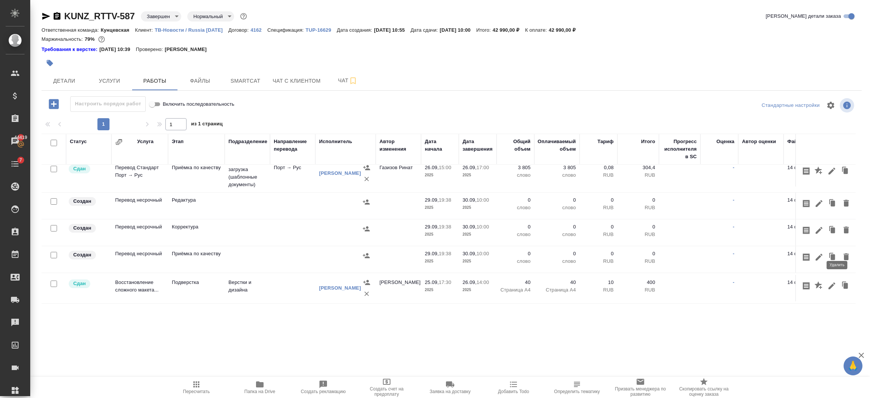
click at [843, 253] on icon "button" at bounding box center [845, 256] width 5 height 7
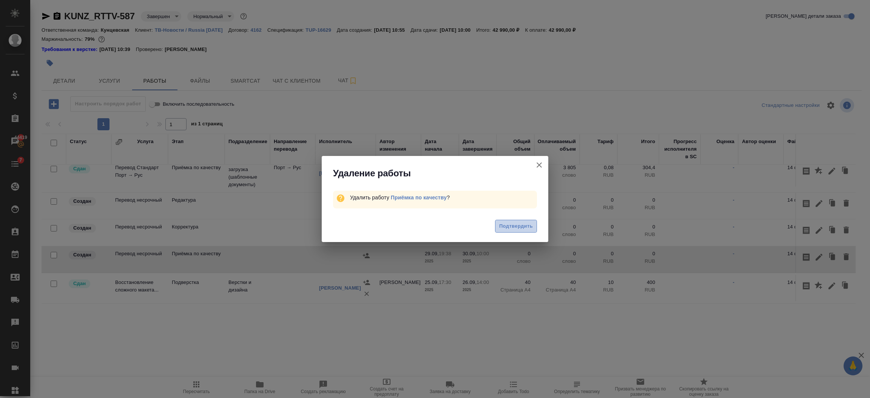
click at [534, 222] on button "Подтвердить" at bounding box center [516, 226] width 42 height 13
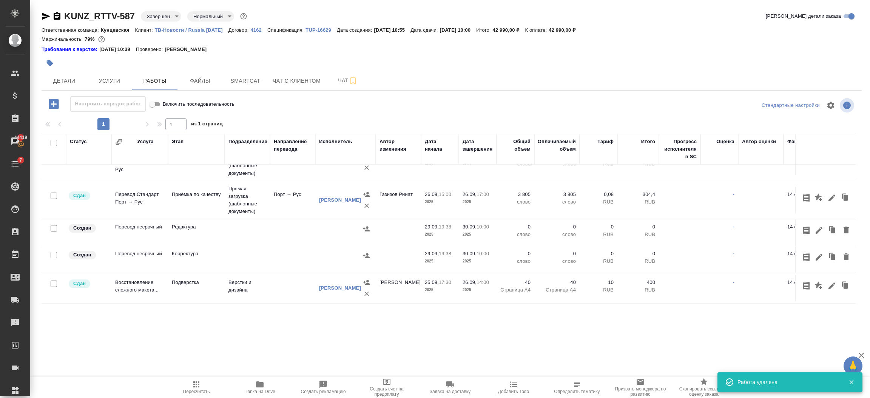
scroll to position [242, 0]
click at [843, 253] on icon "button" at bounding box center [845, 256] width 5 height 7
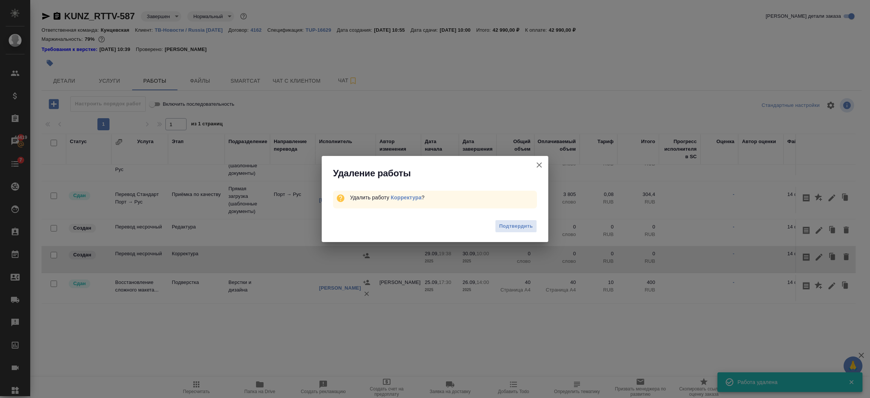
click at [512, 217] on div "Подтвердить" at bounding box center [435, 227] width 227 height 30
click at [510, 224] on span "Подтвердить" at bounding box center [516, 226] width 34 height 9
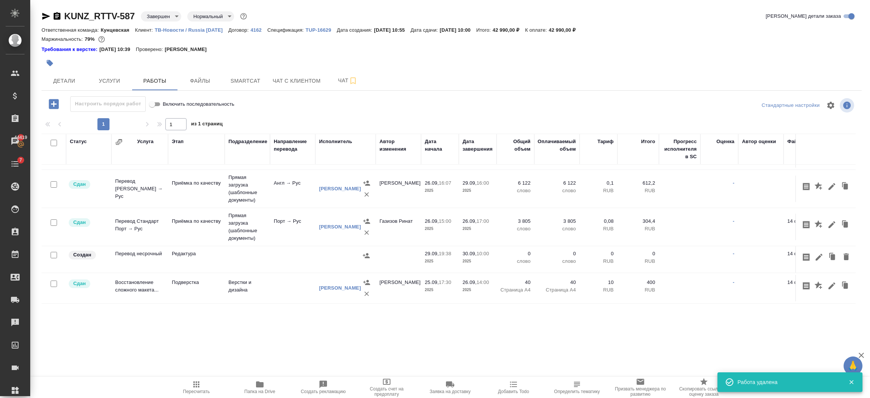
scroll to position [214, 0]
click at [843, 253] on icon "button" at bounding box center [845, 256] width 5 height 7
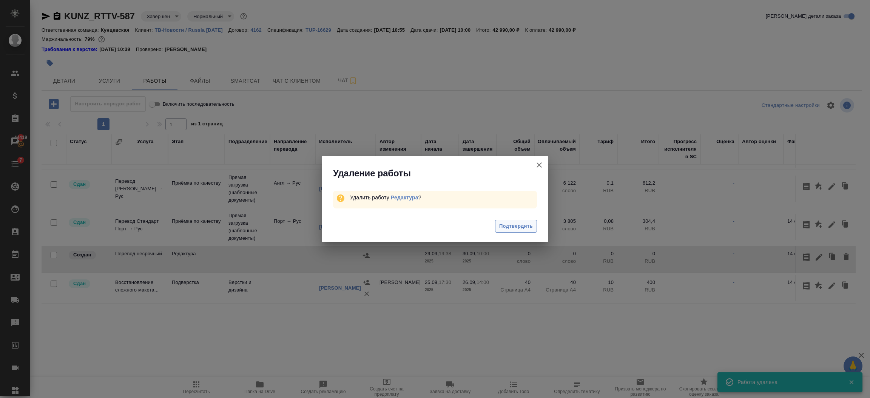
click at [504, 228] on span "Подтвердить" at bounding box center [516, 226] width 34 height 9
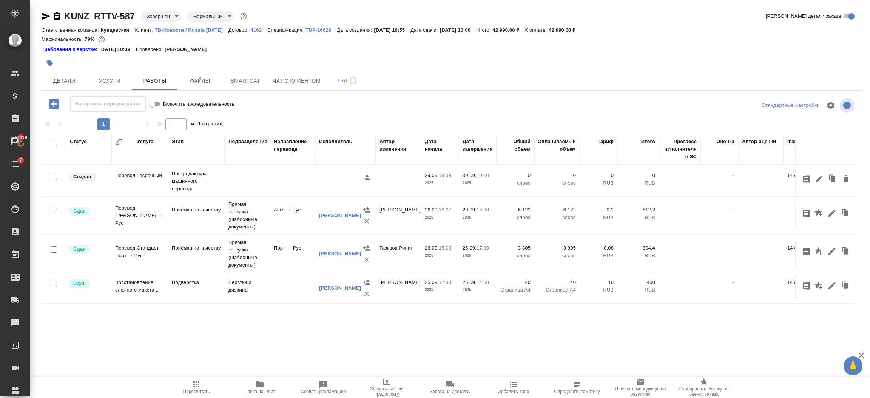
scroll to position [131, 0]
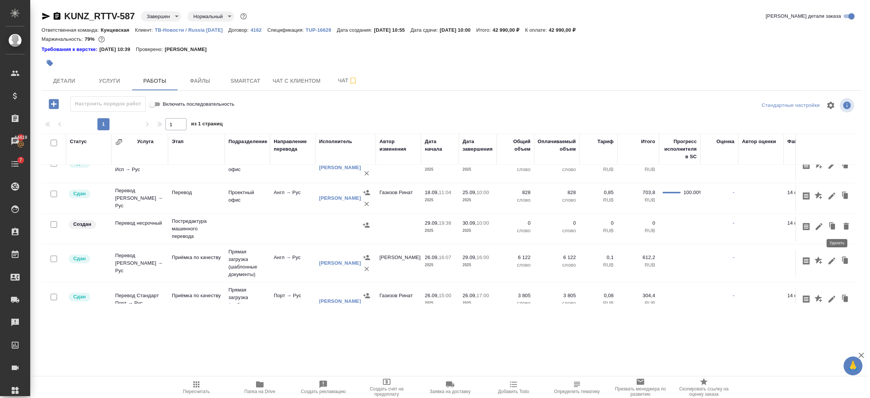
click at [841, 225] on icon "button" at bounding box center [845, 226] width 9 height 9
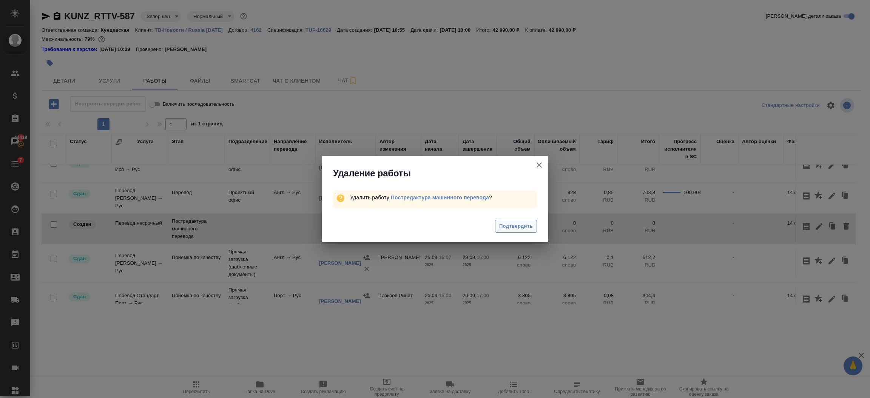
click at [507, 227] on span "Подтвердить" at bounding box center [516, 226] width 34 height 9
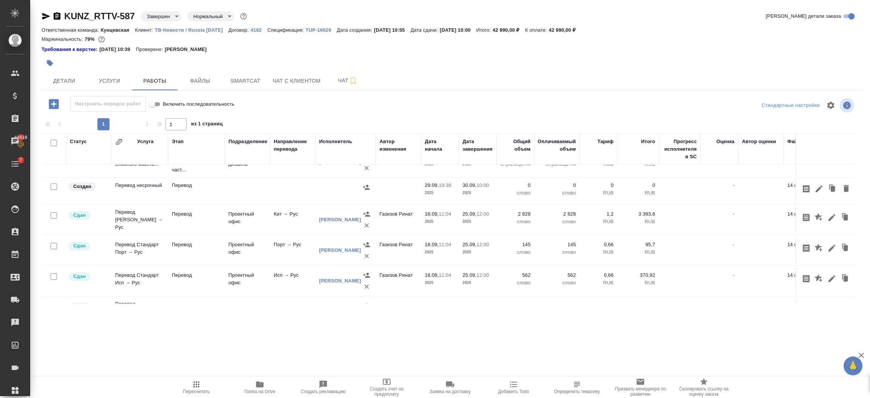
scroll to position [0, 0]
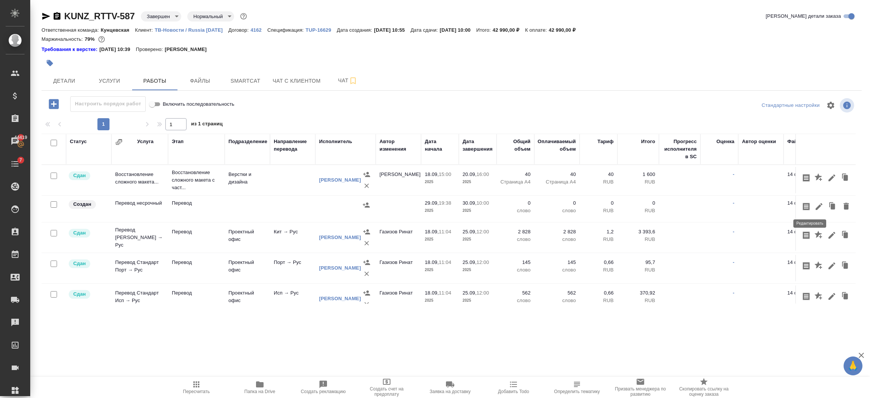
click at [814, 205] on icon "button" at bounding box center [818, 206] width 9 height 9
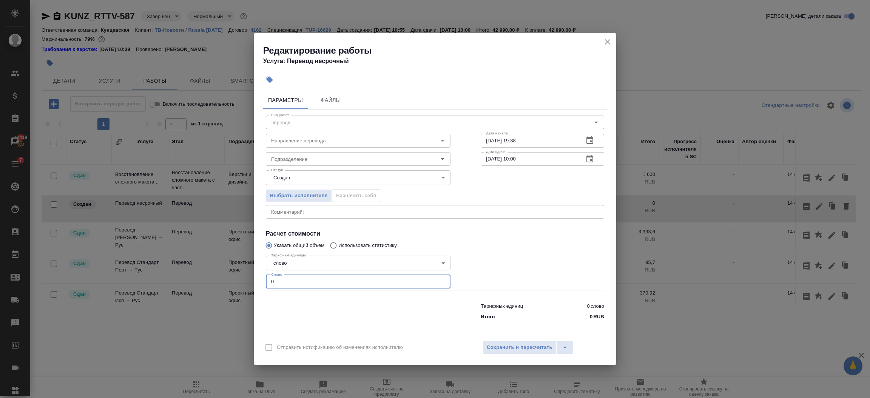
drag, startPoint x: 259, startPoint y: 271, endPoint x: 248, endPoint y: 271, distance: 11.3
click at [252, 271] on div "Редактирование работы Услуга: Перевод несрочный Параметры Файлы Вид работ Перев…" at bounding box center [435, 199] width 870 height 398
type input "7"
click at [505, 348] on span "Сохранить и пересчитать" at bounding box center [520, 347] width 66 height 9
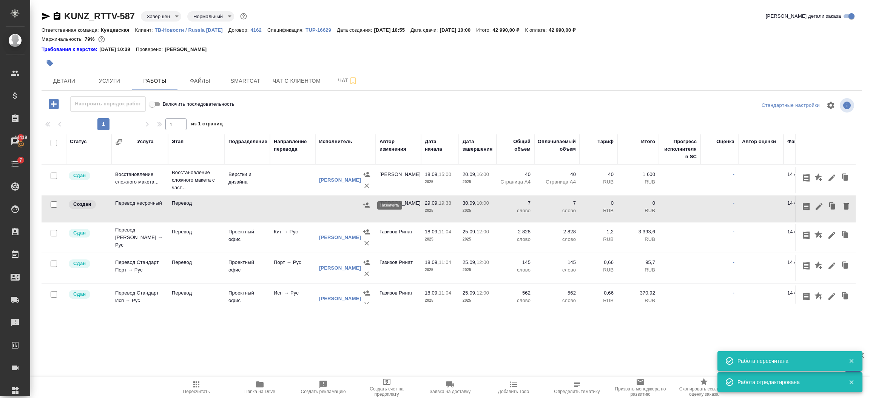
click at [365, 206] on icon "button" at bounding box center [366, 205] width 8 height 8
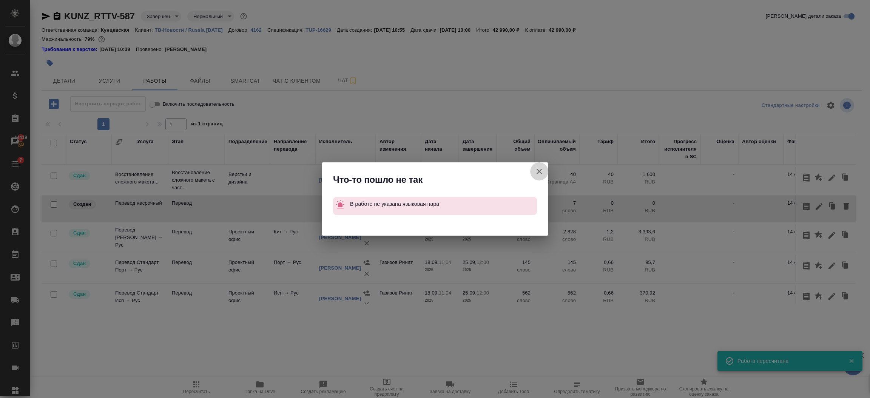
click at [539, 171] on icon "button" at bounding box center [538, 171] width 5 height 5
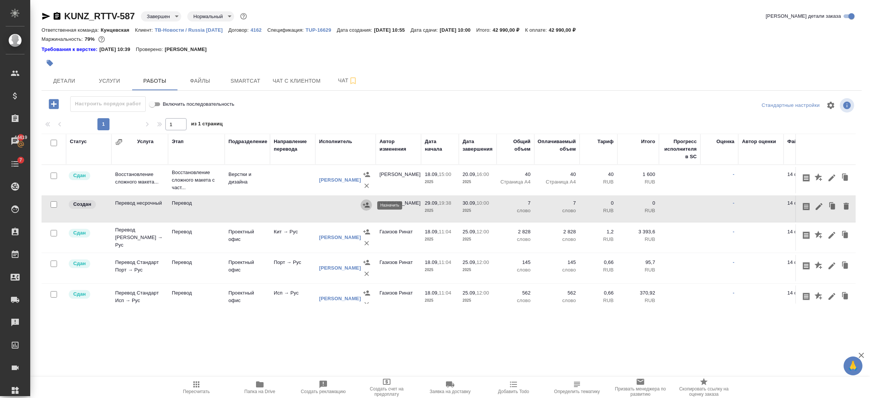
click at [366, 208] on icon "button" at bounding box center [366, 205] width 8 height 8
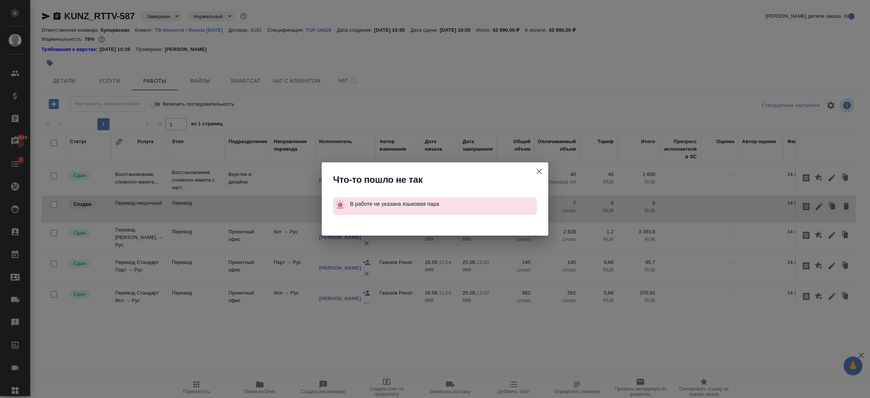
click at [542, 169] on icon "button" at bounding box center [539, 171] width 9 height 9
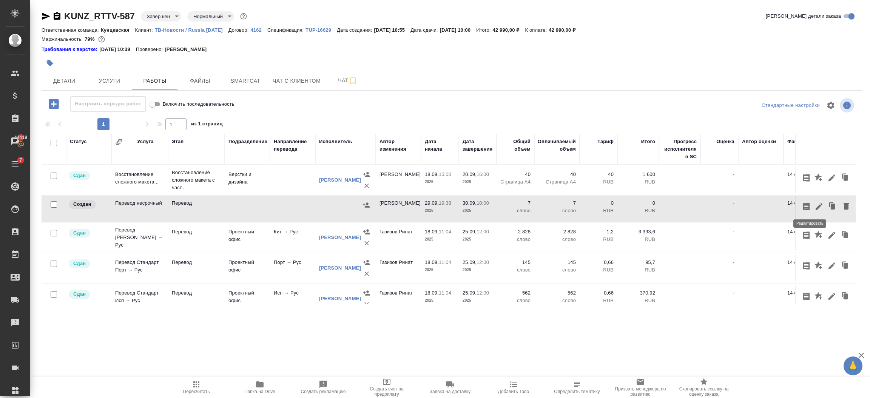
click at [814, 207] on icon "button" at bounding box center [818, 206] width 9 height 9
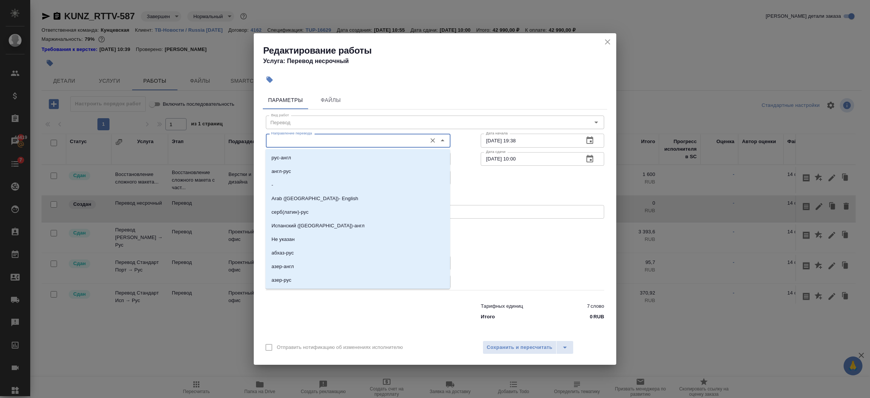
click at [313, 145] on input "Направление перевода" at bounding box center [345, 140] width 155 height 9
click at [299, 236] on li "Не указан" at bounding box center [357, 240] width 185 height 14
type input "Не указан"
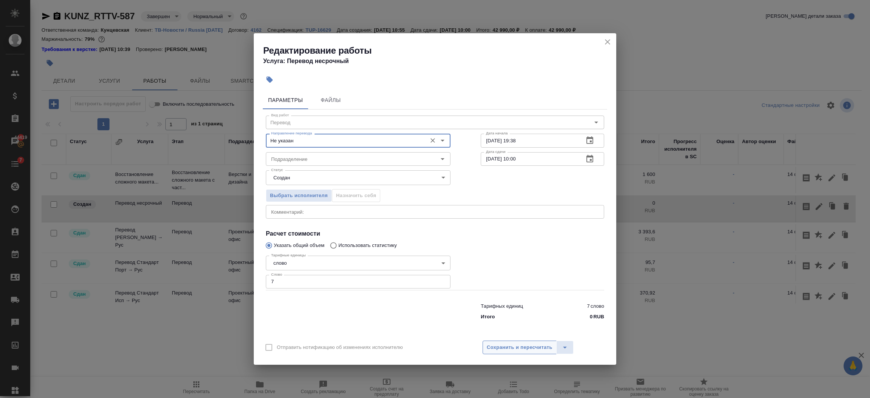
click at [534, 343] on span "Сохранить и пересчитать" at bounding box center [520, 347] width 66 height 9
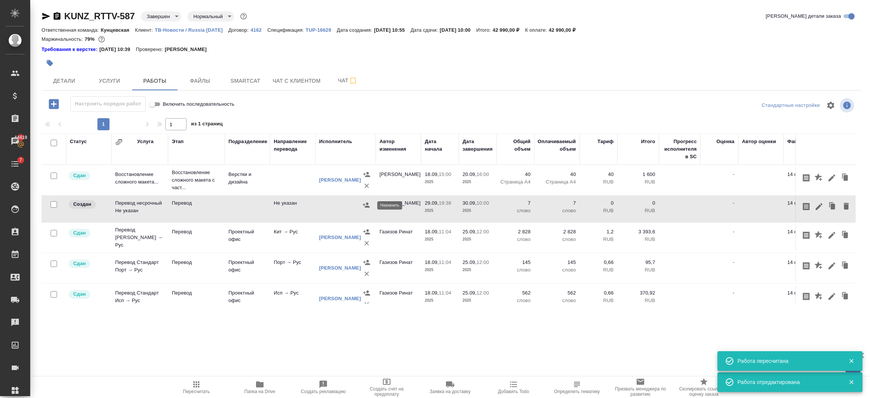
click at [366, 206] on icon "button" at bounding box center [366, 204] width 7 height 5
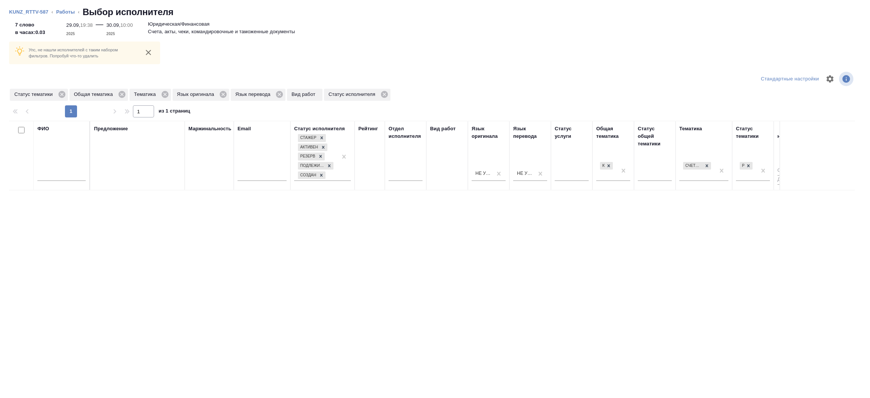
click at [65, 176] on input "text" at bounding box center [61, 175] width 48 height 9
click at [149, 51] on icon "close" at bounding box center [148, 52] width 5 height 5
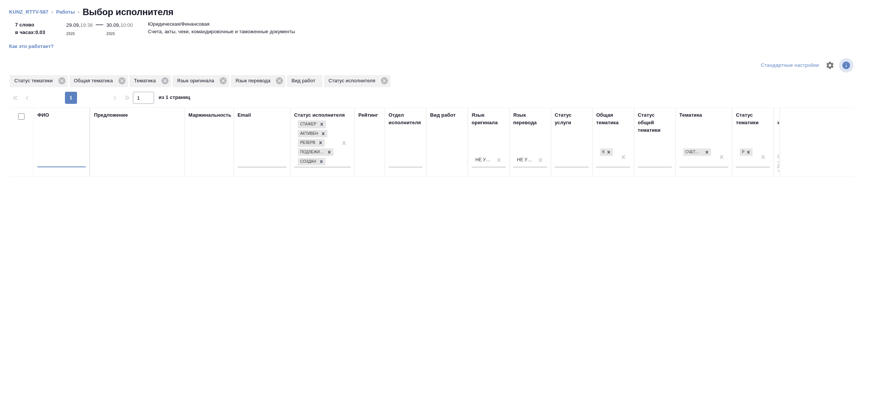
click at [60, 160] on input "text" at bounding box center [61, 162] width 48 height 9
click at [58, 161] on input "text" at bounding box center [61, 162] width 48 height 9
click at [280, 81] on icon at bounding box center [279, 80] width 7 height 7
click at [216, 80] on p "Язык оригинала" at bounding box center [197, 81] width 40 height 8
click at [222, 79] on icon at bounding box center [223, 80] width 7 height 7
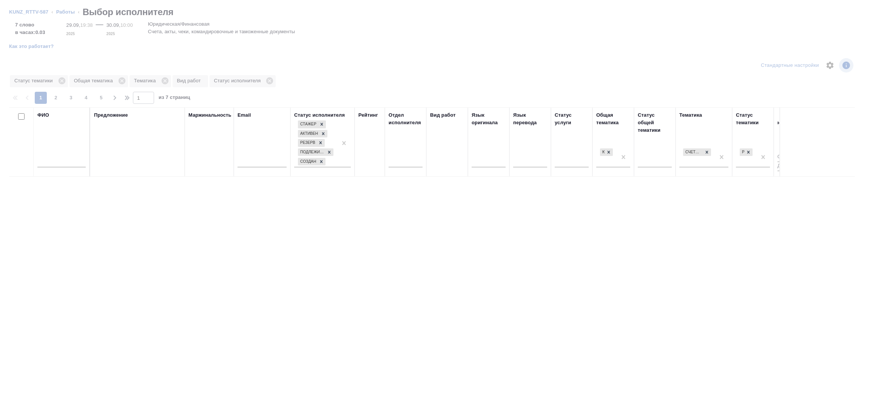
click at [60, 111] on div "ФИО" at bounding box center [61, 115] width 48 height 8
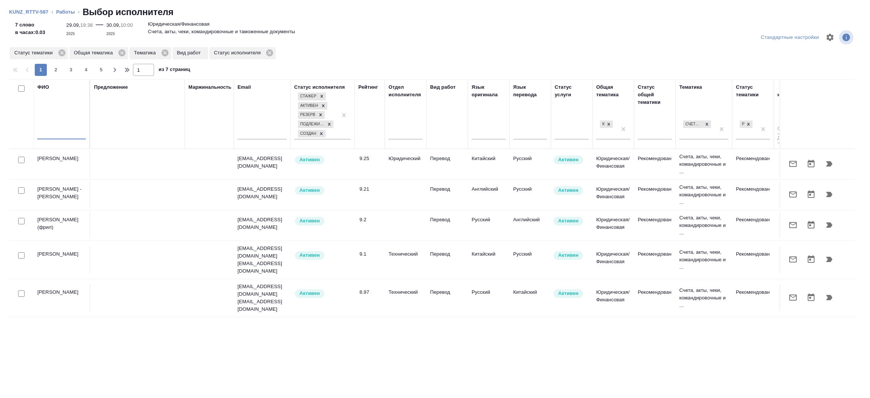
click at [56, 131] on input "text" at bounding box center [61, 134] width 48 height 9
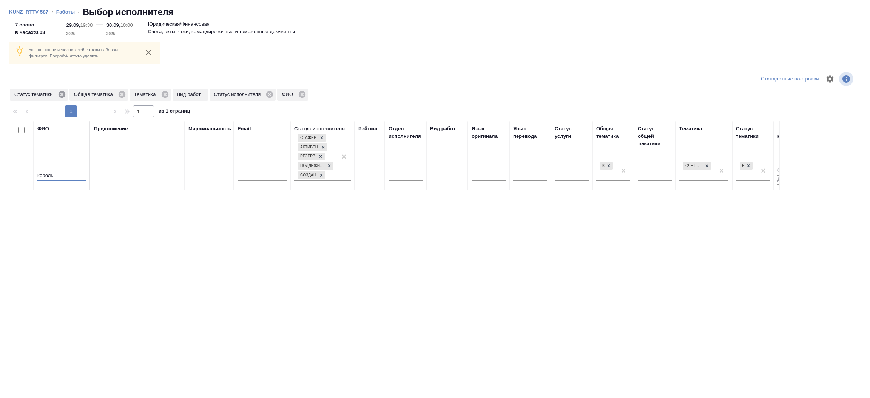
type input "король"
click at [60, 94] on icon at bounding box center [61, 94] width 7 height 7
click at [60, 94] on icon at bounding box center [62, 94] width 7 height 7
click at [46, 95] on icon at bounding box center [45, 94] width 7 height 7
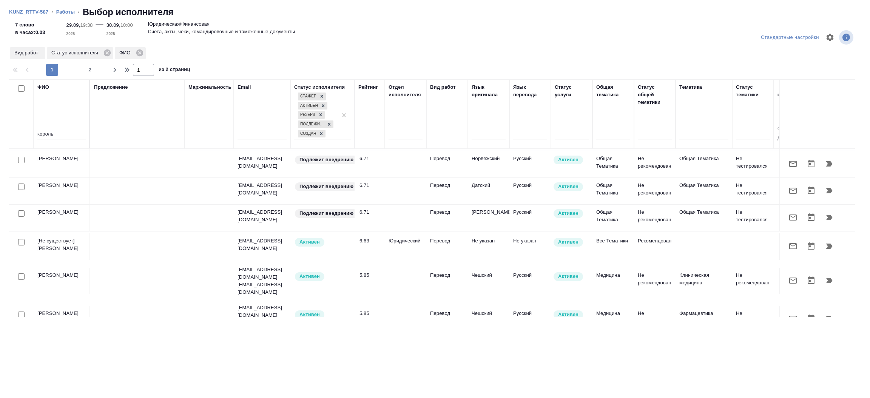
scroll to position [547, 0]
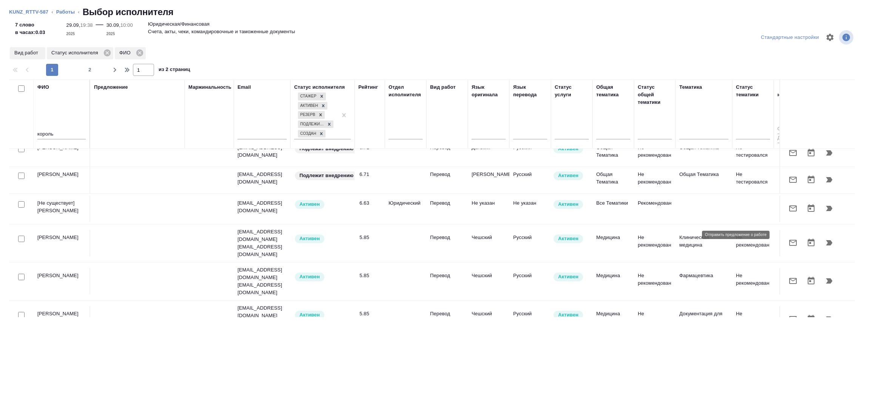
click at [789, 388] on icon "button" at bounding box center [793, 391] width 8 height 6
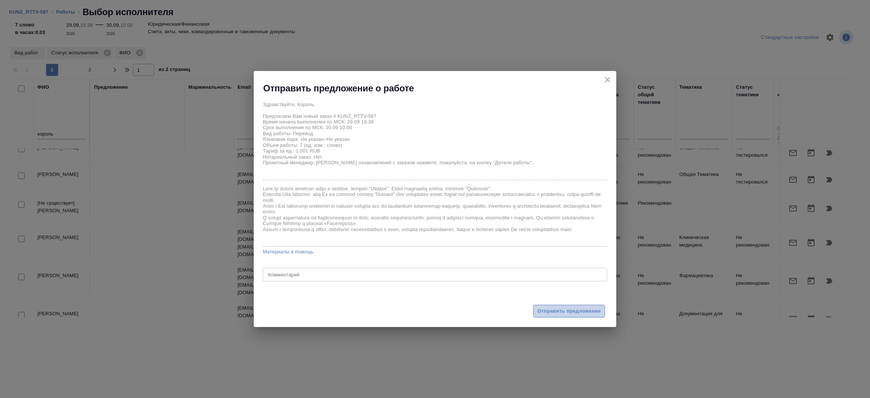
click at [582, 310] on span "Отправить предложение" at bounding box center [568, 311] width 63 height 9
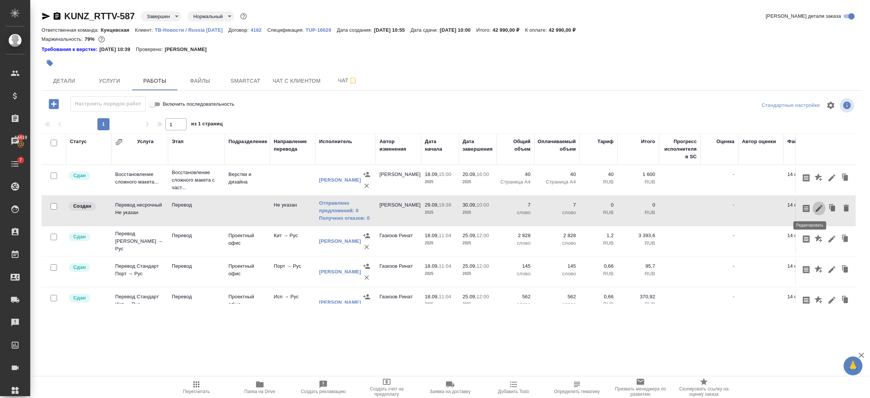
click at [814, 207] on icon "button" at bounding box center [818, 208] width 9 height 9
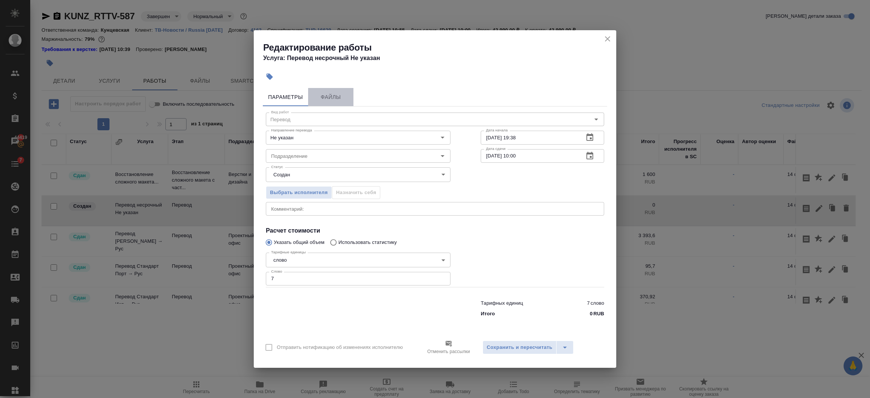
click at [337, 100] on button "Файлы" at bounding box center [330, 97] width 45 height 18
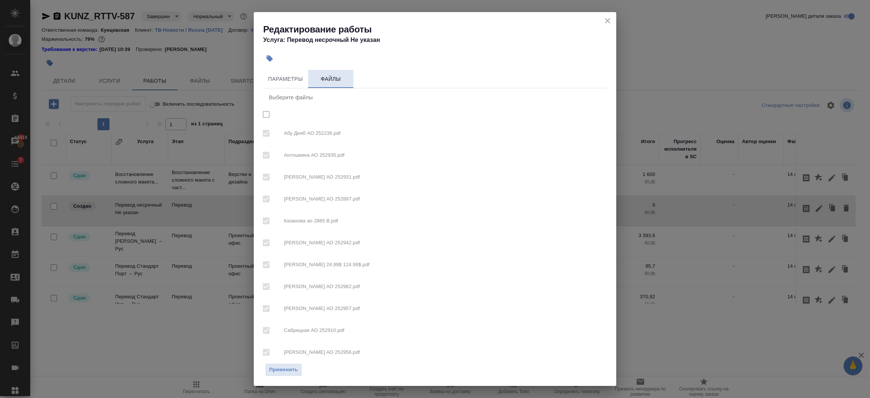
checkbox input "true"
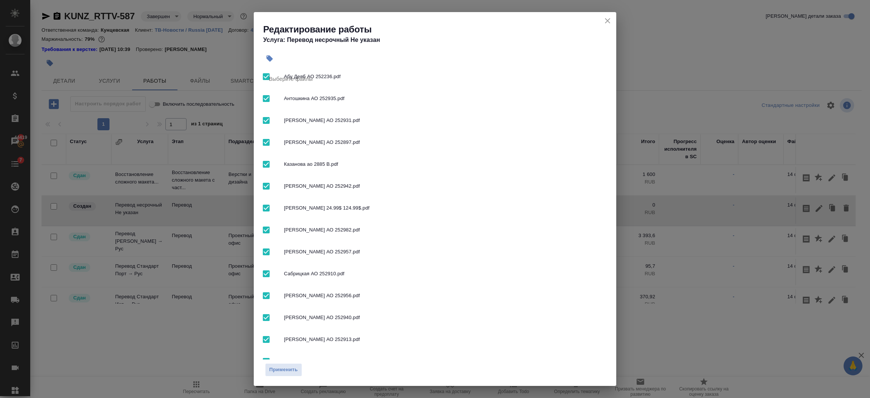
scroll to position [75, 0]
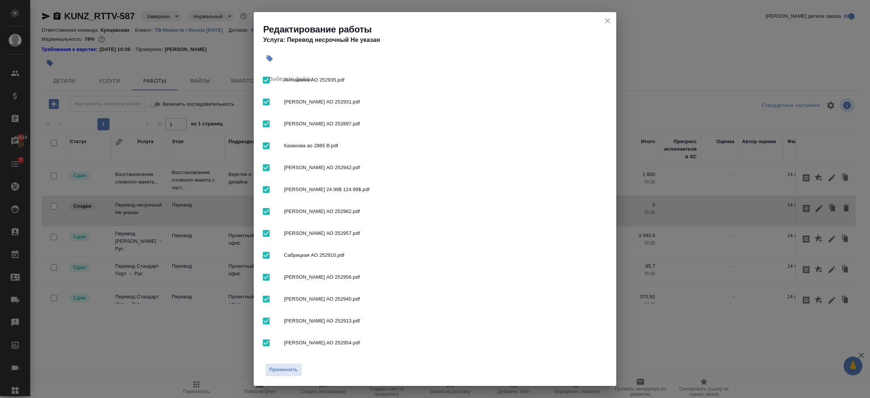
click at [609, 23] on icon "close" at bounding box center [607, 20] width 9 height 9
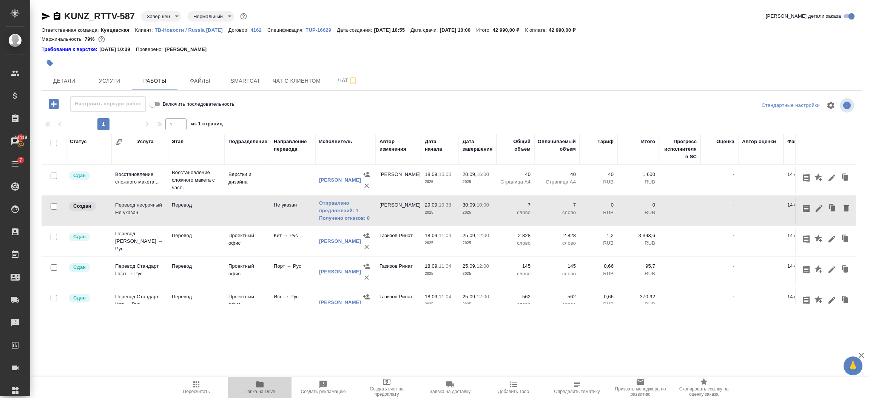
click at [257, 385] on icon "button" at bounding box center [260, 384] width 8 height 6
click at [841, 210] on icon "button" at bounding box center [845, 207] width 9 height 9
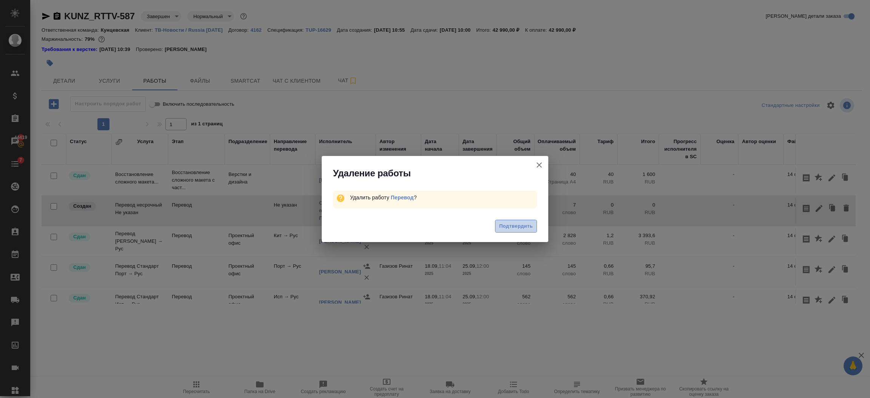
click at [503, 227] on span "Подтвердить" at bounding box center [516, 226] width 34 height 9
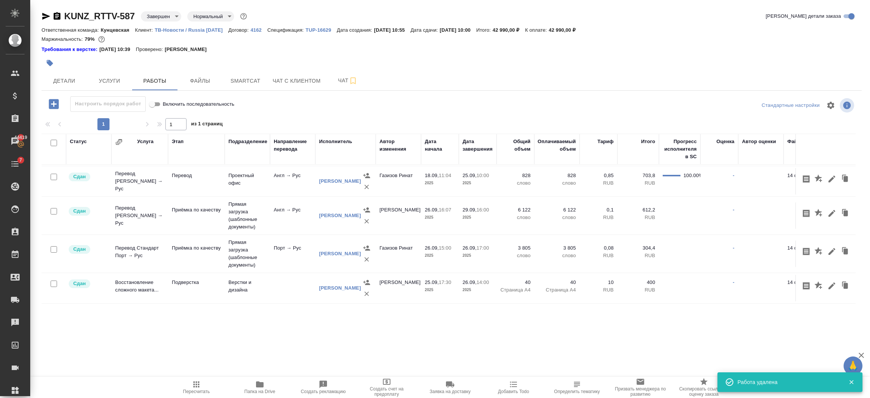
scroll to position [0, 0]
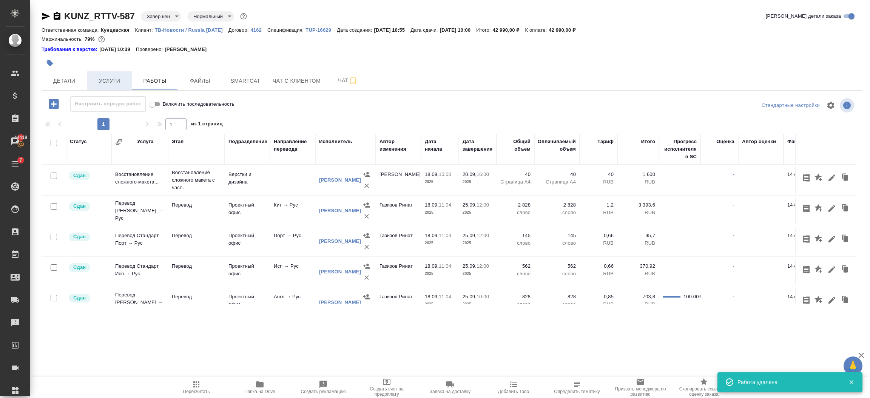
click at [88, 79] on button "Услуги" at bounding box center [109, 80] width 45 height 19
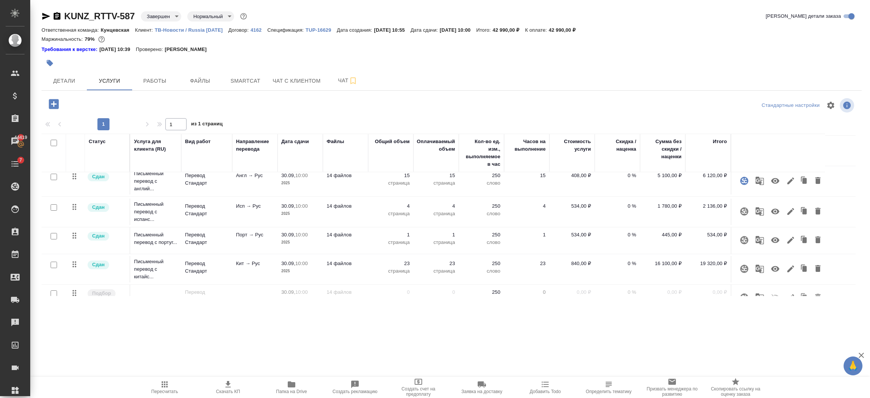
scroll to position [53, 0]
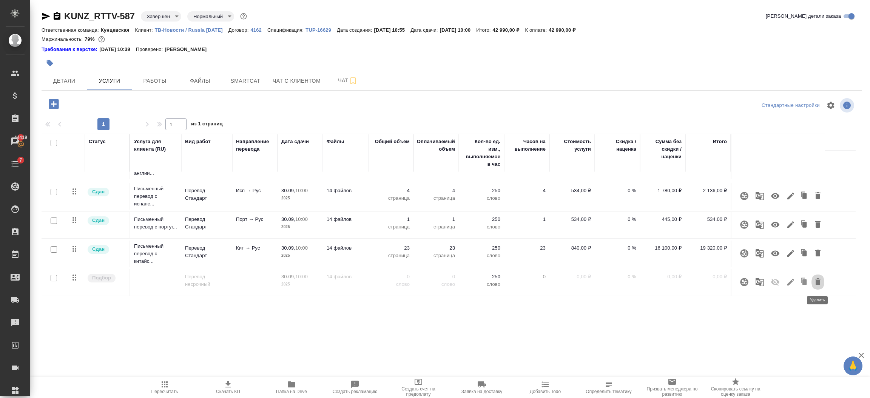
click at [819, 279] on icon "button" at bounding box center [817, 281] width 9 height 9
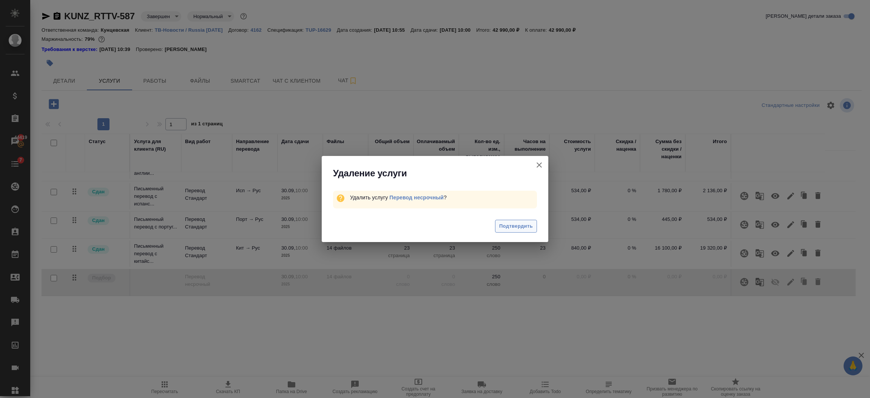
click at [528, 223] on span "Подтвердить" at bounding box center [516, 226] width 34 height 9
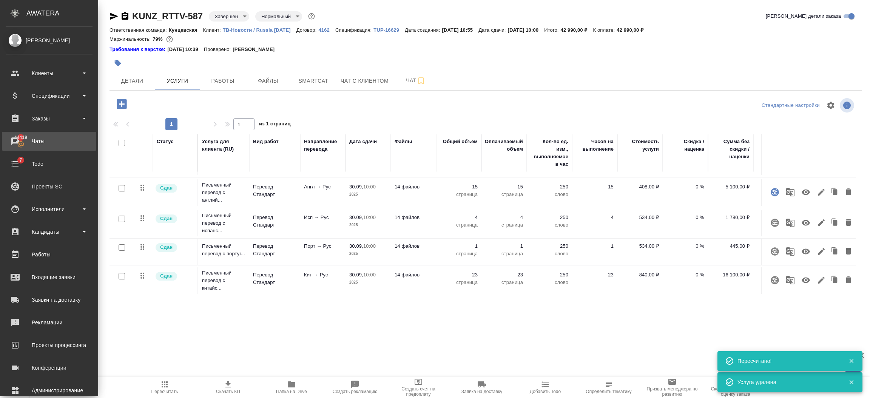
scroll to position [35, 0]
click at [33, 119] on div "Заказы" at bounding box center [49, 118] width 87 height 11
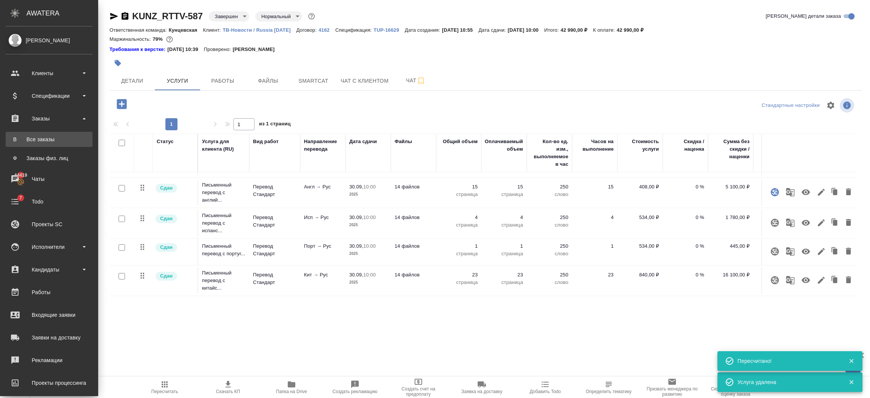
click at [32, 140] on div "Все заказы" at bounding box center [48, 140] width 79 height 8
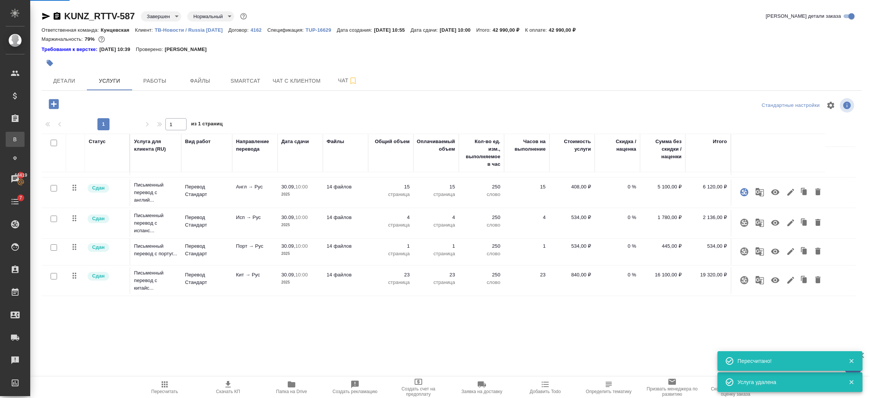
scroll to position [26, 0]
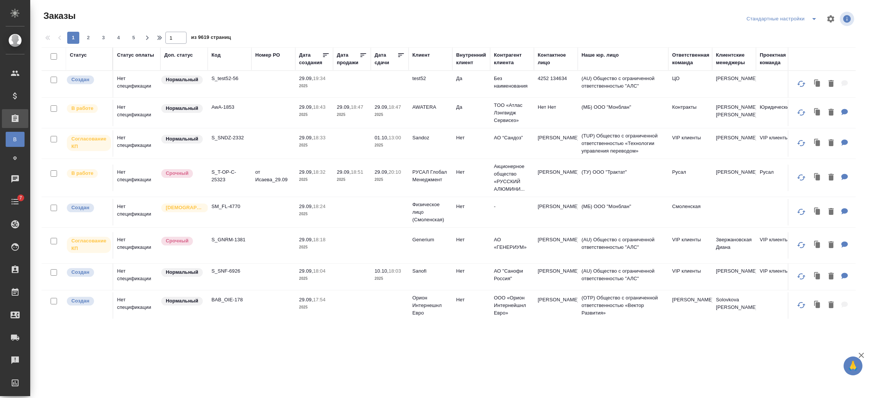
click at [210, 53] on th "Код" at bounding box center [230, 58] width 44 height 23
click at [217, 54] on div "Код" at bounding box center [215, 55] width 9 height 8
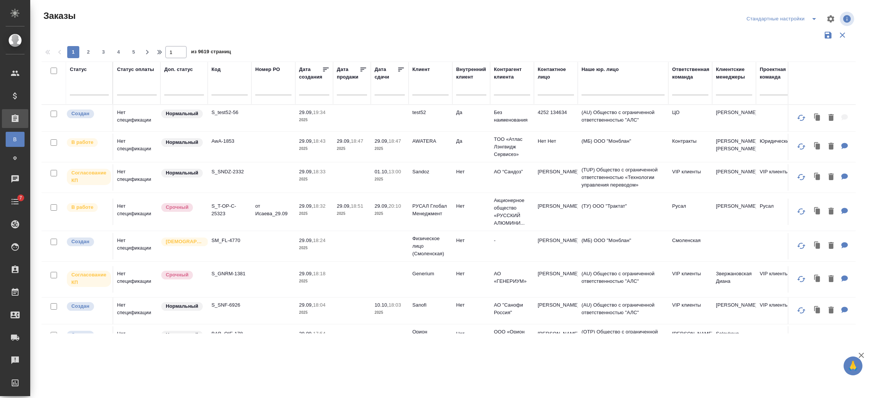
click at [217, 55] on span "из 9619 страниц" at bounding box center [211, 52] width 40 height 11
paste input "S_FRSK-742"
type input "S_FRSK-742"
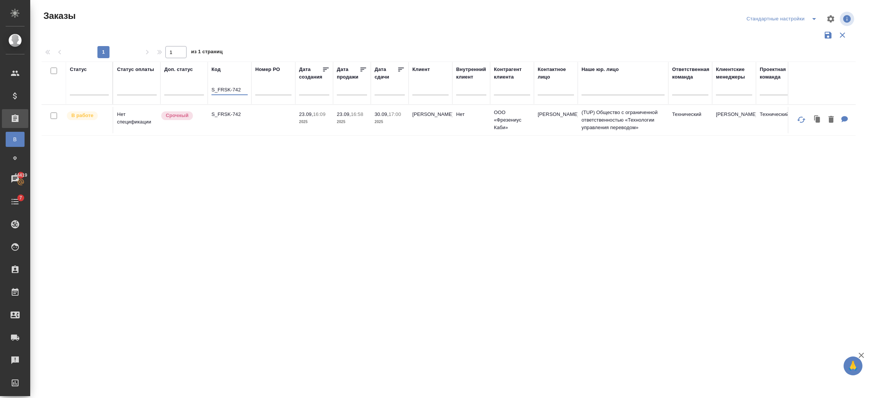
click at [225, 131] on td "S_FRSK-742" at bounding box center [230, 120] width 44 height 26
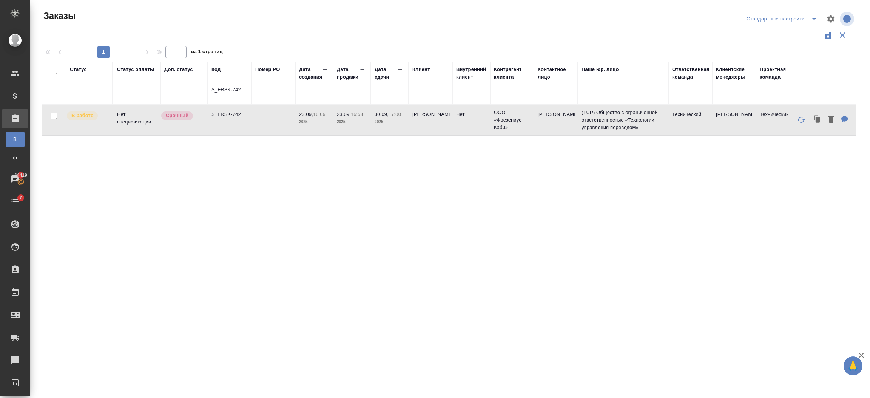
click at [225, 131] on td "S_FRSK-742" at bounding box center [230, 120] width 44 height 26
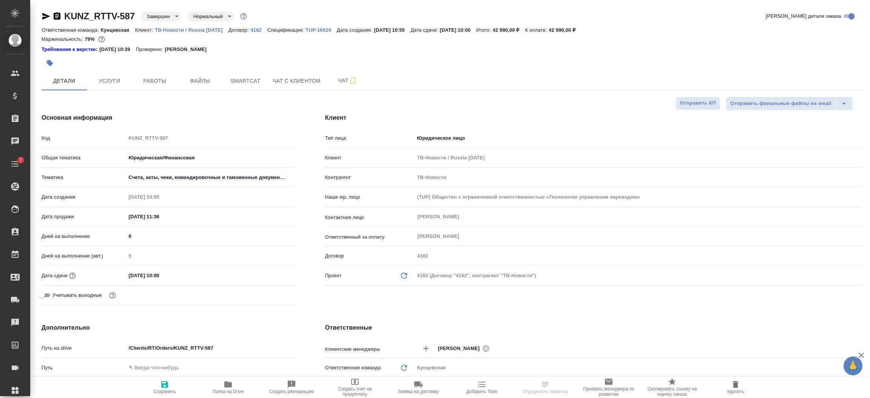
select select "RU"
click at [43, 15] on icon "button" at bounding box center [46, 16] width 8 height 7
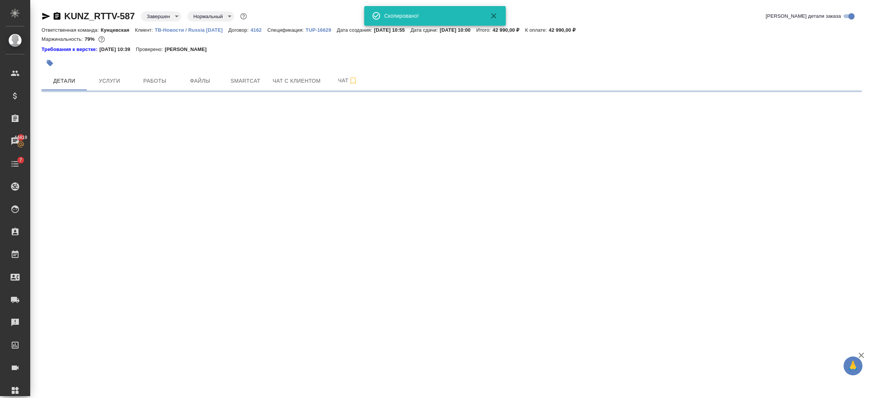
select select "RU"
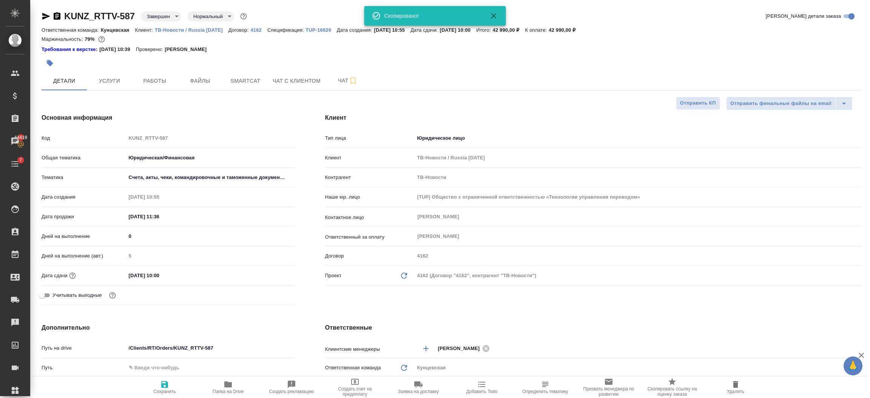
type textarea "x"
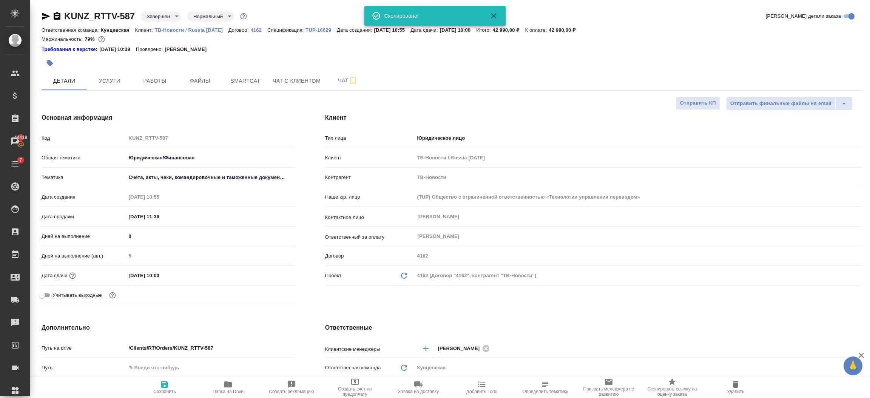
type textarea "x"
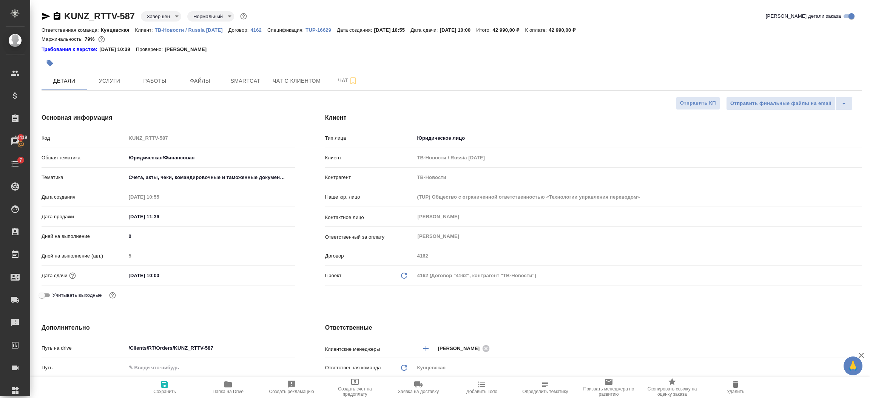
type textarea "x"
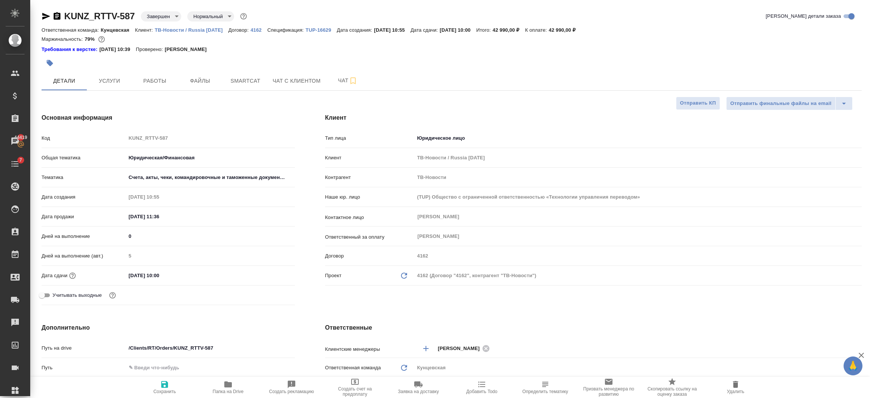
type textarea "x"
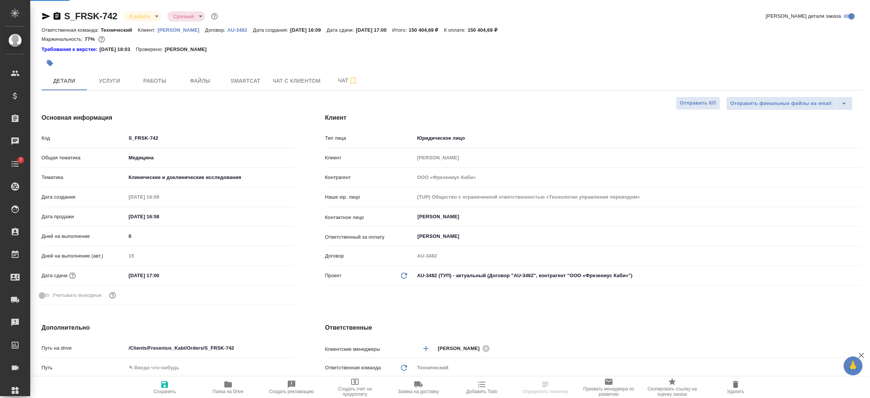
select select "RU"
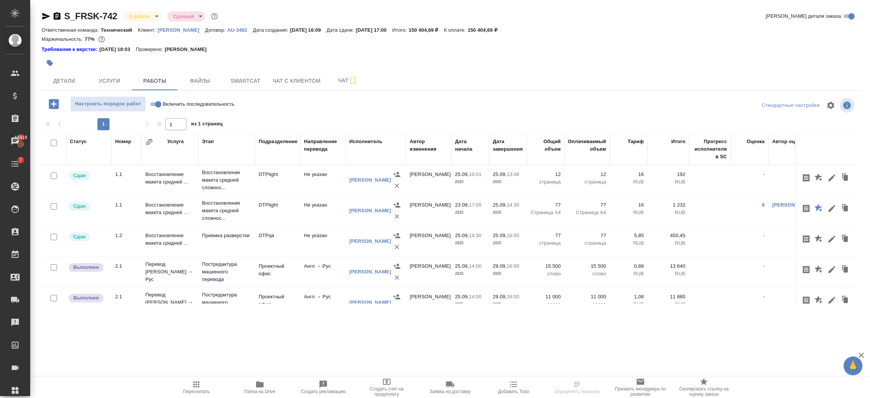
click at [315, 180] on td "Не указан" at bounding box center [322, 180] width 45 height 26
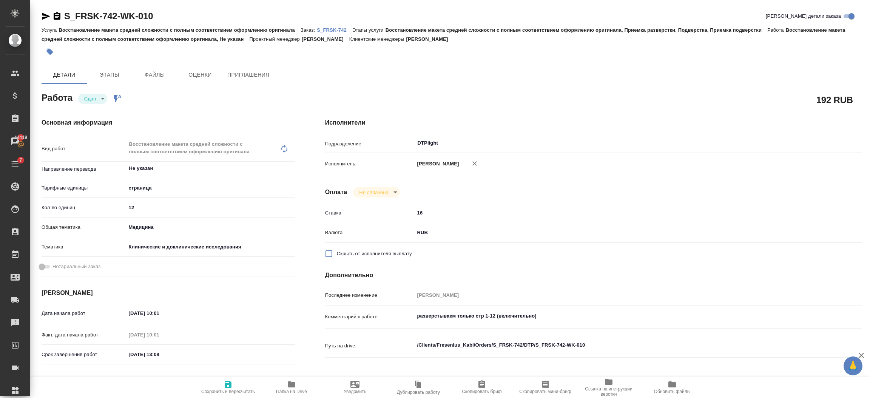
click at [327, 28] on p "S_FRSK-742" at bounding box center [334, 30] width 35 height 6
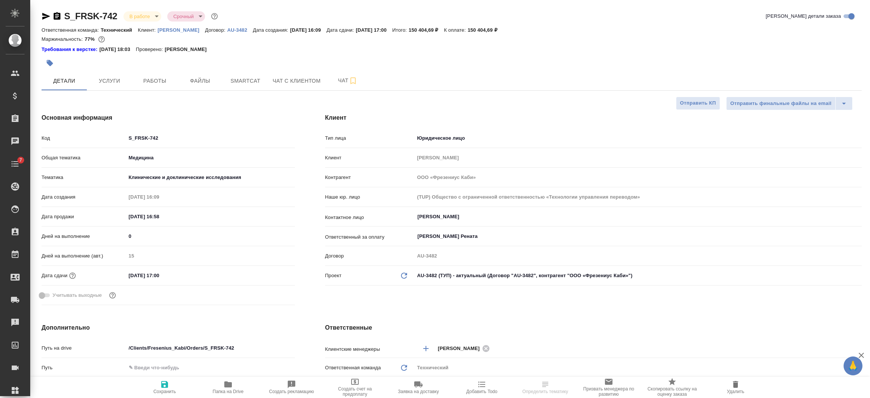
select select "RU"
click at [152, 73] on button "Работы" at bounding box center [154, 80] width 45 height 19
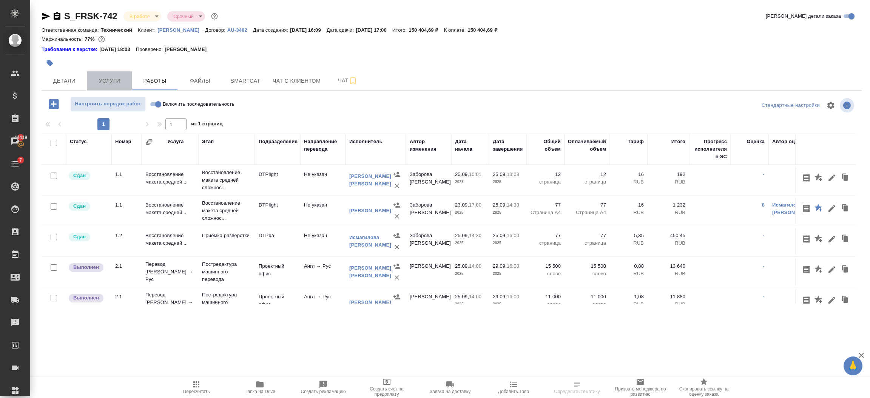
click at [122, 80] on span "Услуги" at bounding box center [109, 80] width 36 height 9
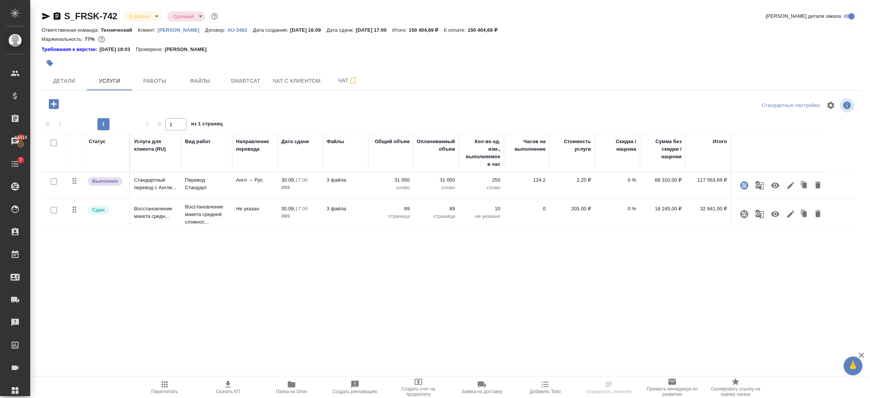
click at [58, 102] on icon "button" at bounding box center [54, 104] width 10 height 10
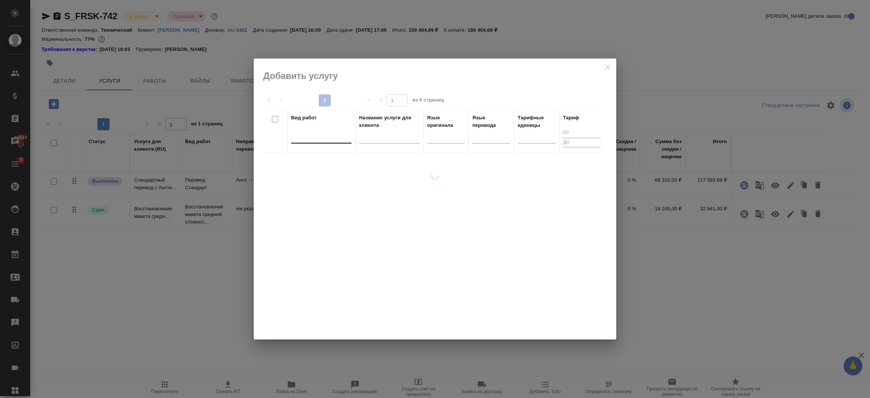
click at [310, 137] on div at bounding box center [321, 136] width 60 height 14
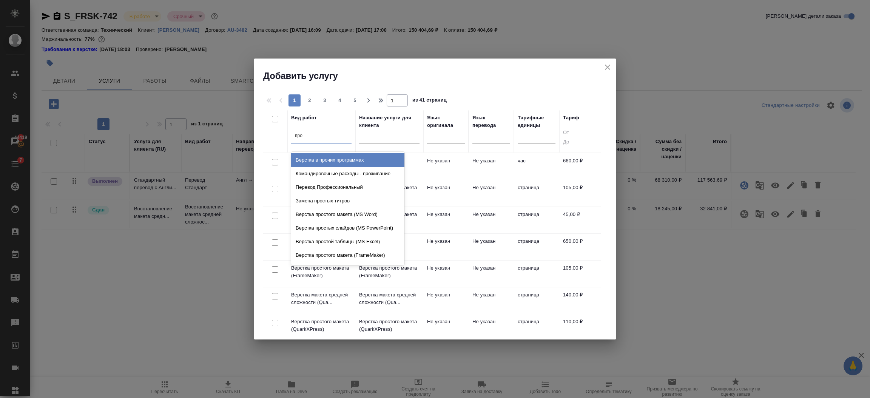
type input "проф"
click at [319, 156] on div "Перевод Профессиональный" at bounding box center [347, 160] width 113 height 14
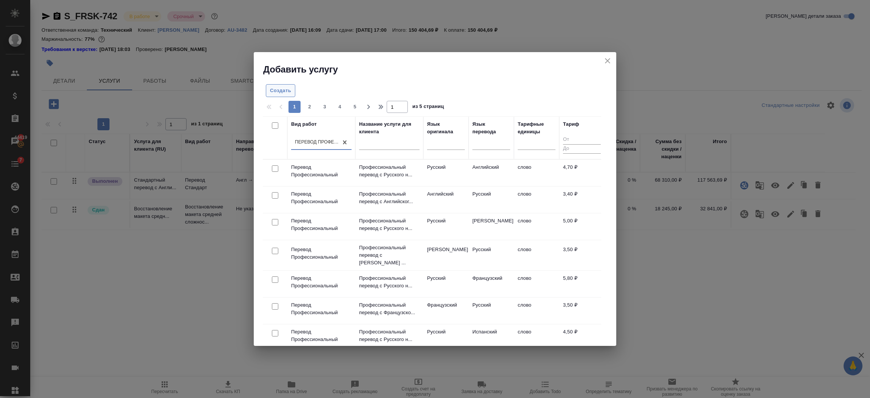
click at [271, 92] on span "Создать" at bounding box center [280, 90] width 21 height 9
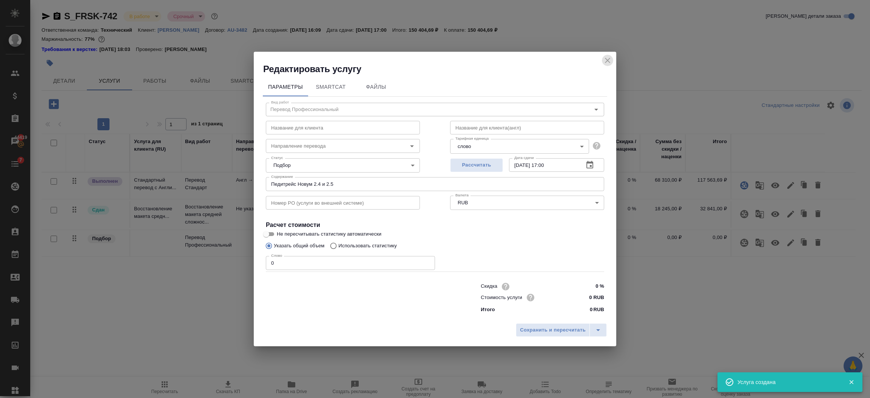
click at [609, 59] on icon "close" at bounding box center [607, 60] width 9 height 9
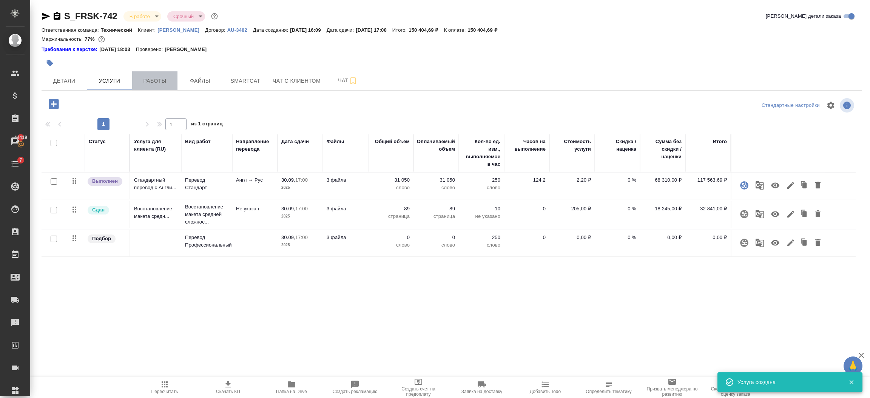
click at [148, 78] on span "Работы" at bounding box center [155, 80] width 36 height 9
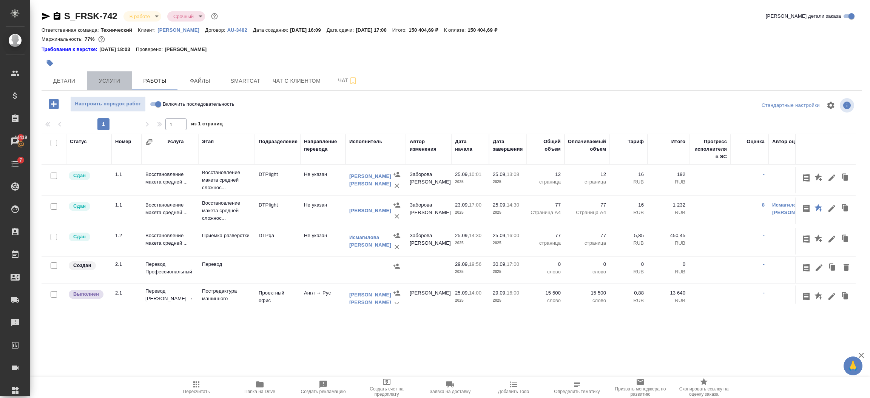
click at [113, 84] on span "Услуги" at bounding box center [109, 80] width 36 height 9
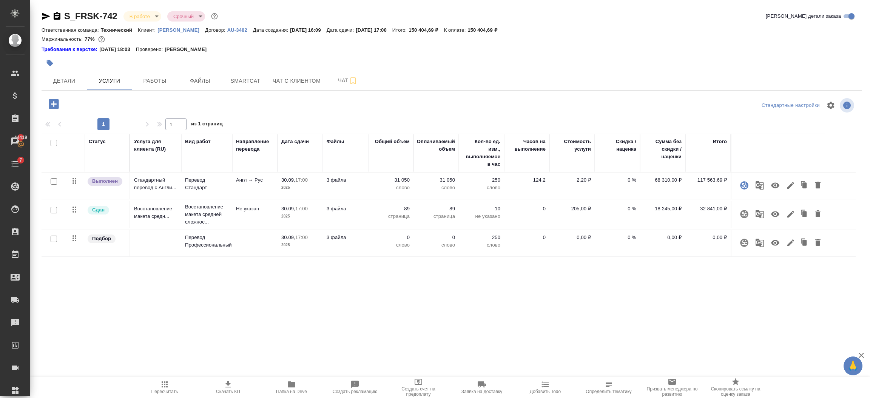
click at [773, 240] on icon "button" at bounding box center [774, 242] width 9 height 9
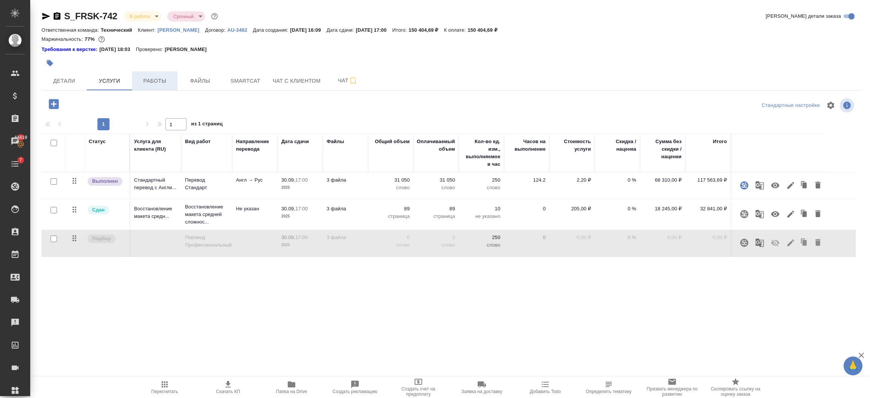
click at [164, 74] on button "Работы" at bounding box center [154, 80] width 45 height 19
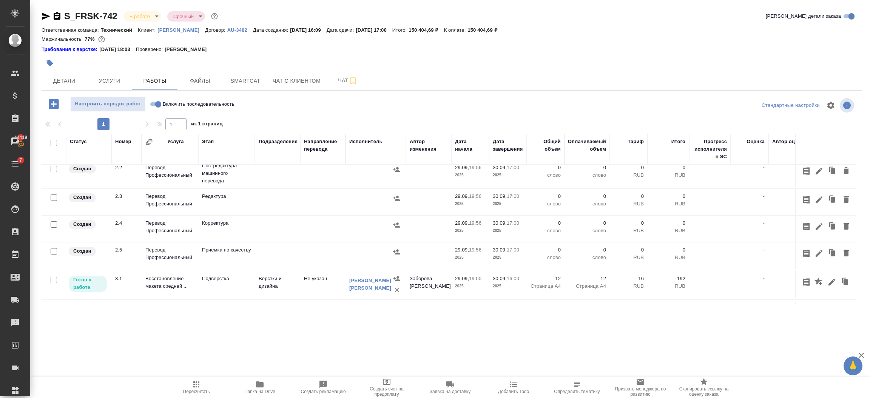
scroll to position [223, 0]
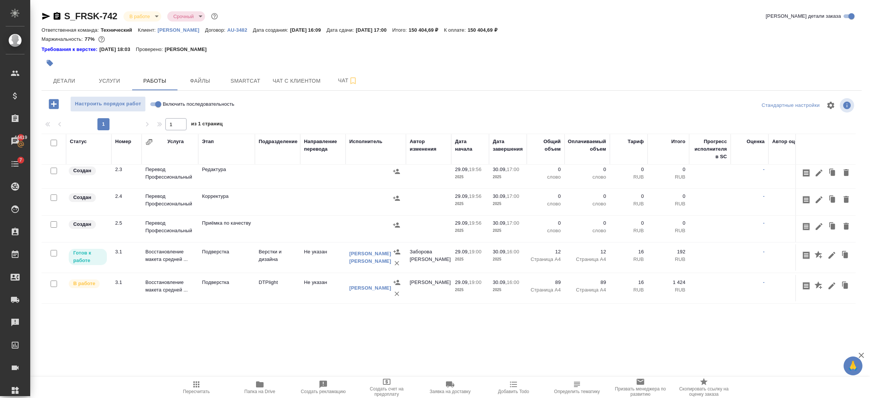
click at [843, 223] on icon "button" at bounding box center [845, 226] width 5 height 7
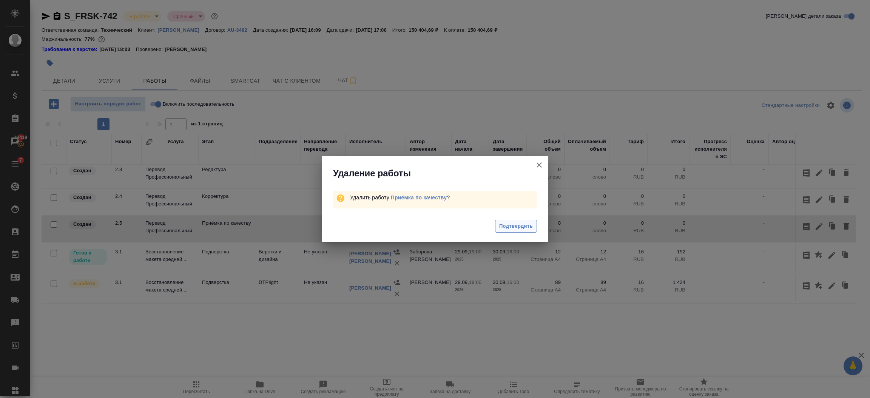
click at [522, 222] on span "Подтвердить" at bounding box center [516, 226] width 34 height 9
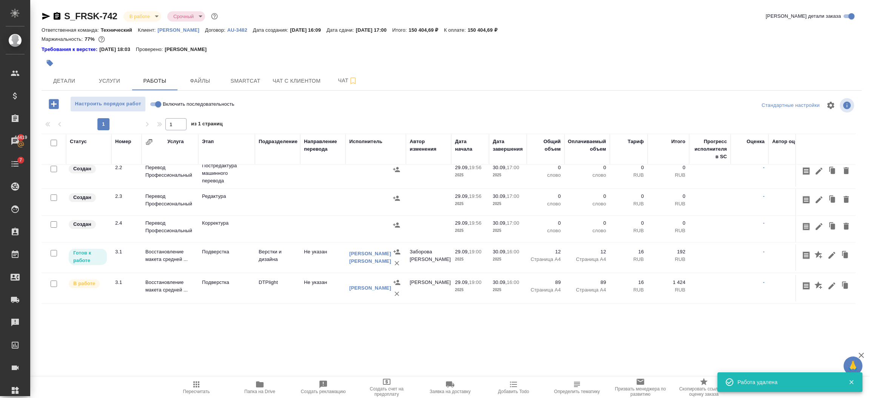
scroll to position [196, 0]
click at [841, 222] on icon "button" at bounding box center [845, 226] width 9 height 9
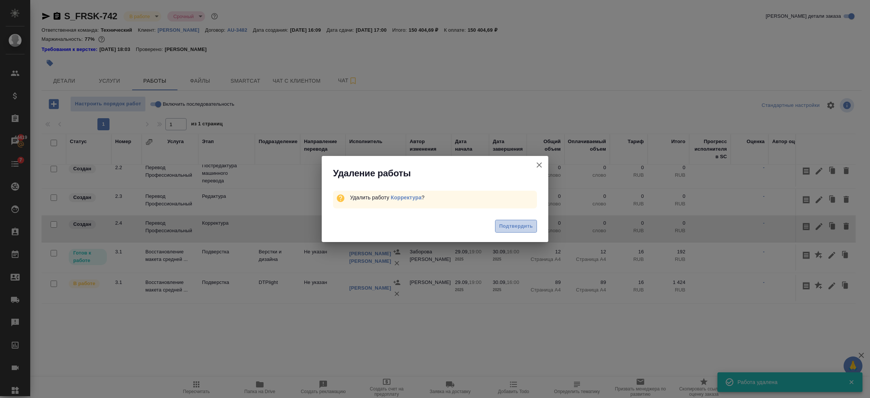
click at [512, 224] on span "Подтвердить" at bounding box center [516, 226] width 34 height 9
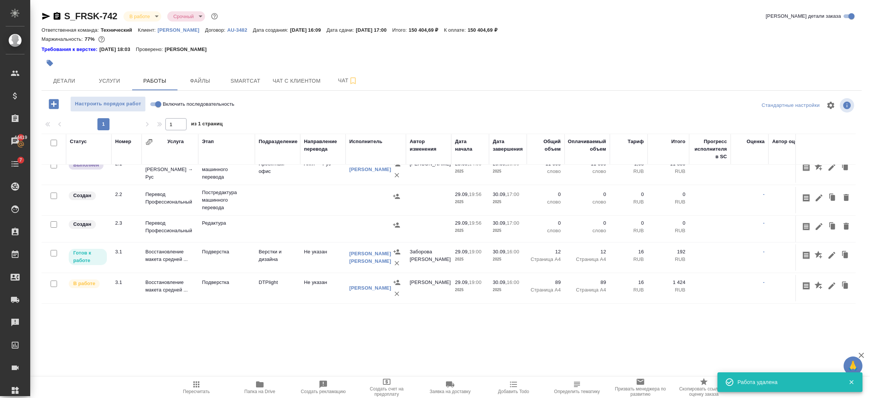
scroll to position [169, 0]
click at [843, 223] on icon "button" at bounding box center [845, 226] width 5 height 7
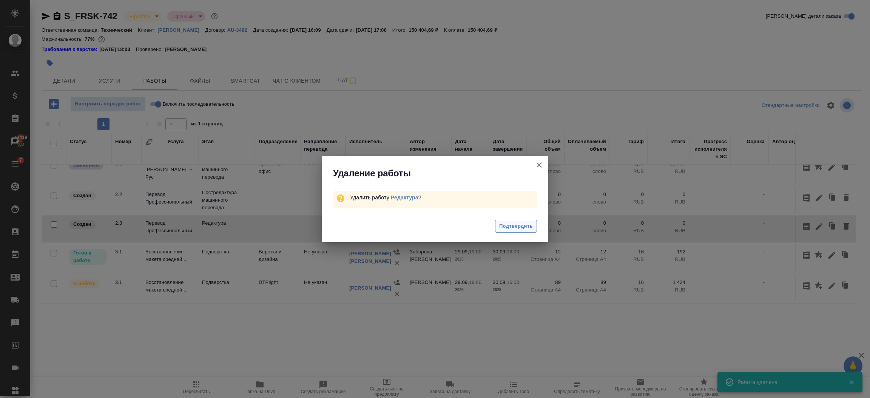
click at [512, 227] on span "Подтвердить" at bounding box center [516, 226] width 34 height 9
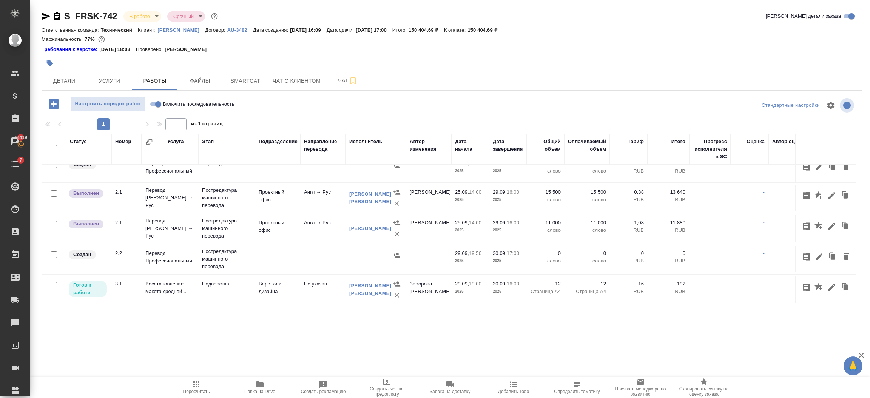
scroll to position [142, 0]
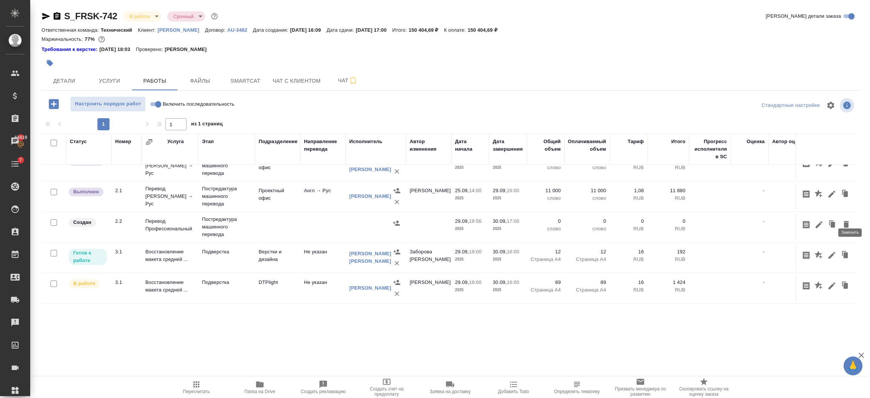
click at [842, 217] on button "button" at bounding box center [846, 224] width 13 height 14
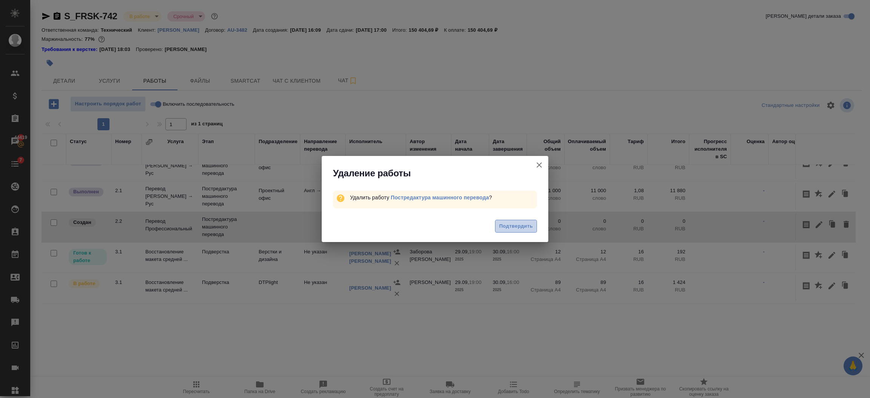
click at [505, 228] on span "Подтвердить" at bounding box center [516, 226] width 34 height 9
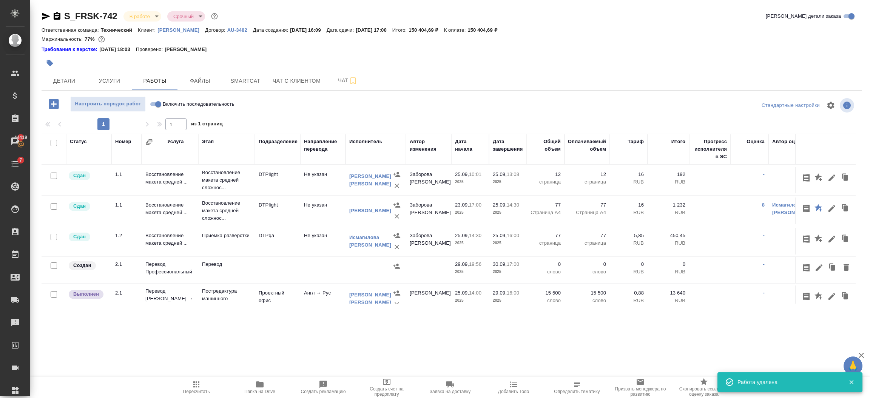
scroll to position [57, 0]
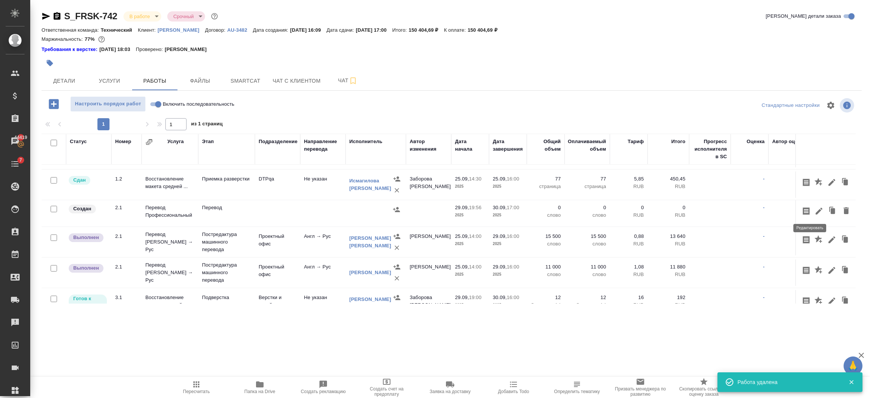
click at [814, 210] on icon "button" at bounding box center [818, 210] width 9 height 9
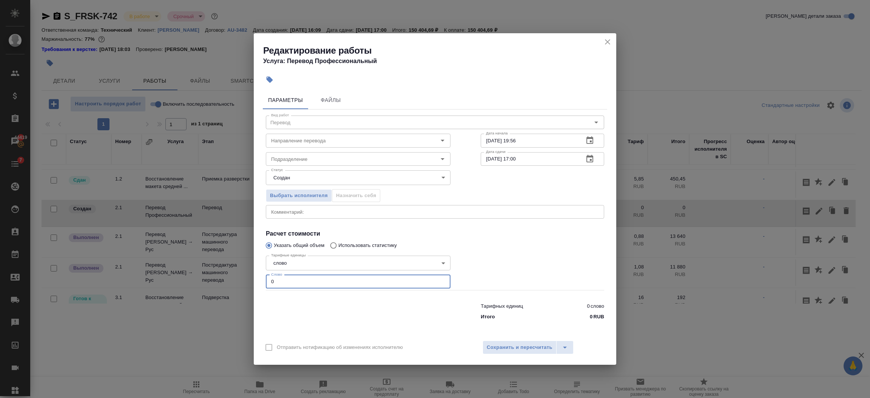
drag, startPoint x: 311, startPoint y: 279, endPoint x: 197, endPoint y: 280, distance: 113.6
click at [197, 280] on div "Редактирование работы Услуга: Перевод Профессиональный Параметры Файлы Вид рабо…" at bounding box center [435, 199] width 870 height 398
type input "1"
click at [502, 345] on span "Сохранить и пересчитать" at bounding box center [520, 347] width 66 height 9
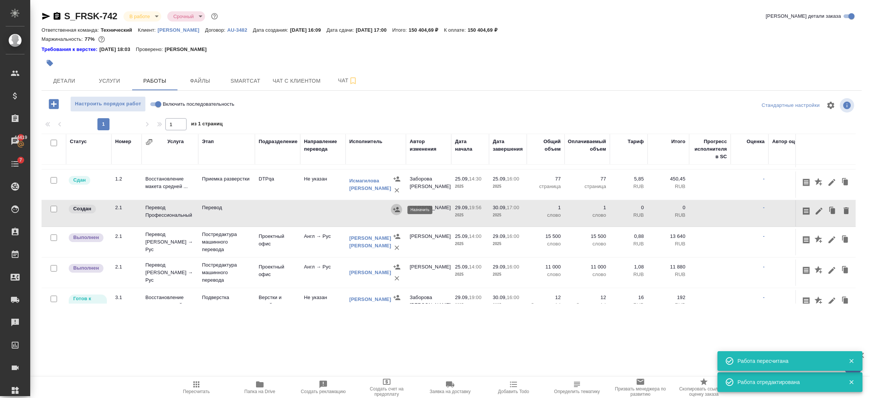
click at [396, 211] on icon "button" at bounding box center [396, 209] width 7 height 5
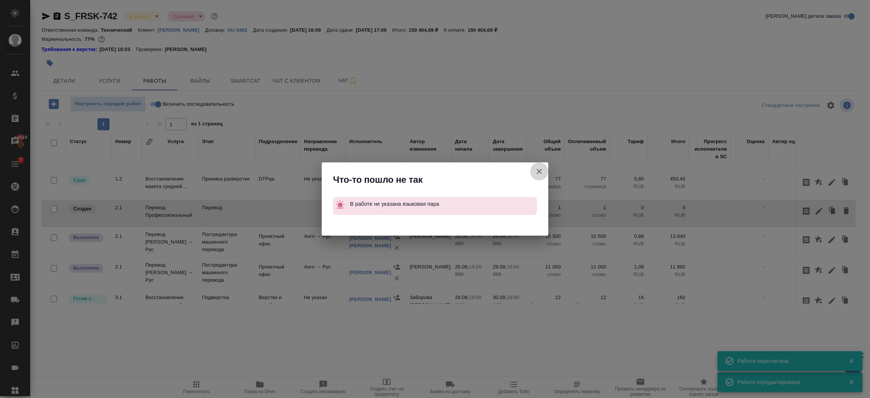
click at [539, 169] on icon "button" at bounding box center [539, 171] width 9 height 9
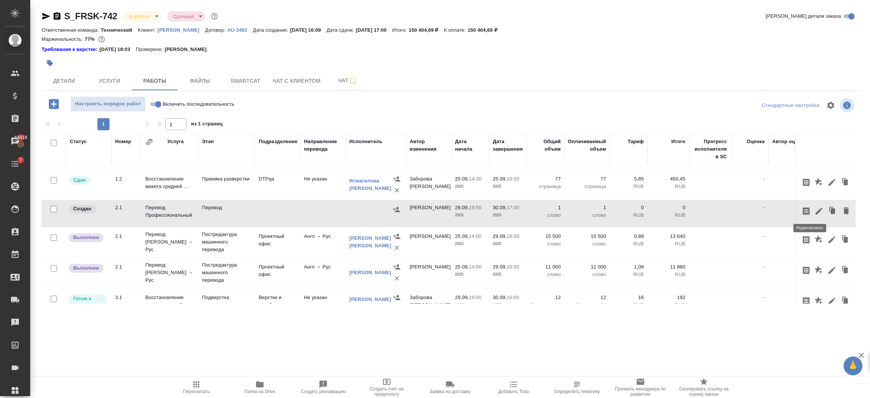
click at [814, 211] on icon "button" at bounding box center [818, 210] width 9 height 9
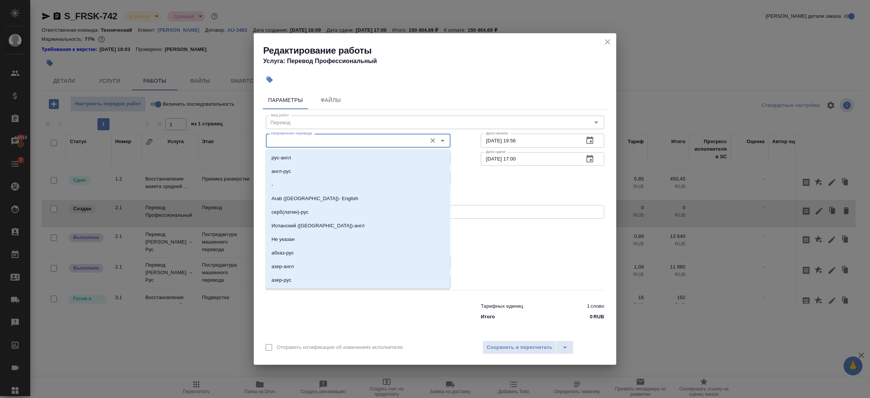
click at [300, 136] on input "Направление перевода" at bounding box center [345, 140] width 155 height 9
click at [286, 238] on p "Не указан" at bounding box center [282, 240] width 23 height 8
type input "Не указан"
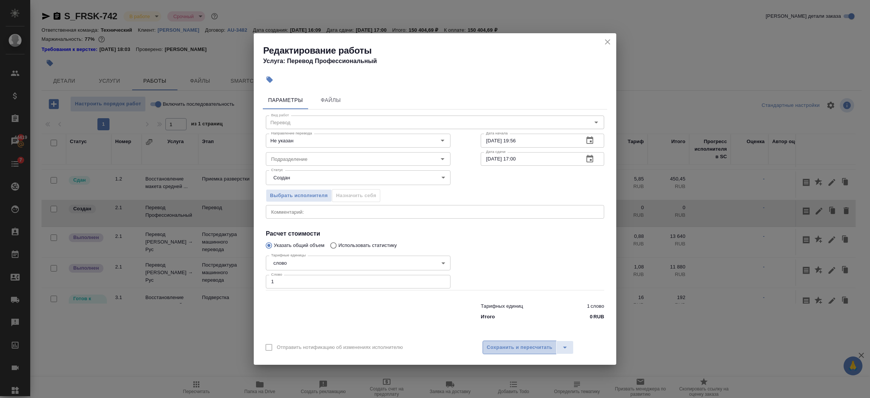
click at [501, 350] on span "Сохранить и пересчитать" at bounding box center [520, 347] width 66 height 9
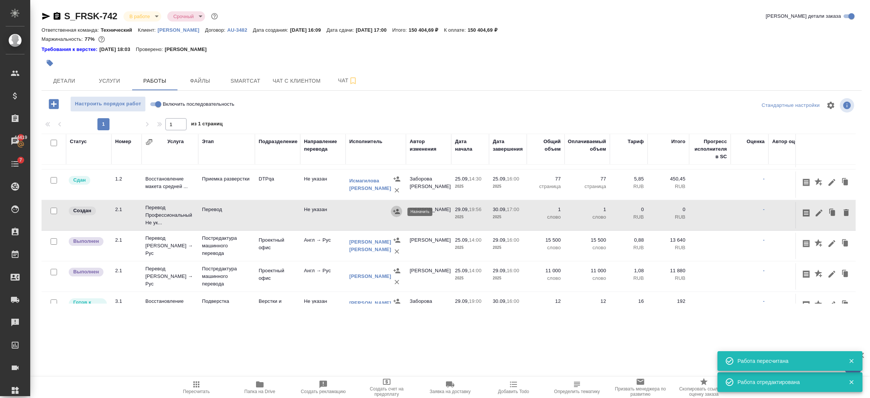
click at [399, 214] on icon "button" at bounding box center [396, 211] width 7 height 5
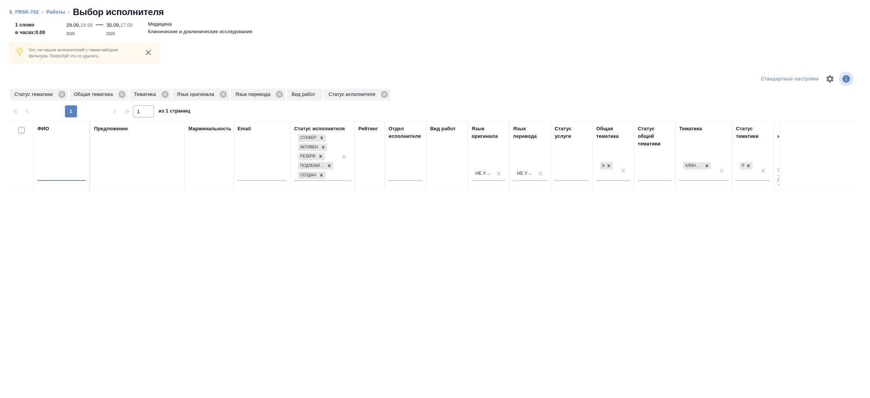
click at [47, 175] on input "text" at bounding box center [61, 175] width 48 height 9
type input "король"
click at [61, 94] on icon at bounding box center [62, 94] width 8 height 8
click at [59, 92] on icon at bounding box center [62, 94] width 8 height 8
click at [45, 94] on icon at bounding box center [45, 94] width 8 height 8
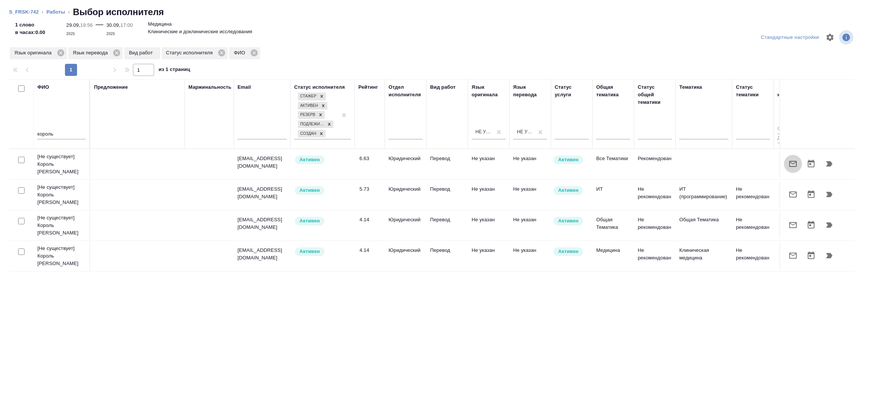
click at [792, 162] on icon "button" at bounding box center [793, 164] width 8 height 6
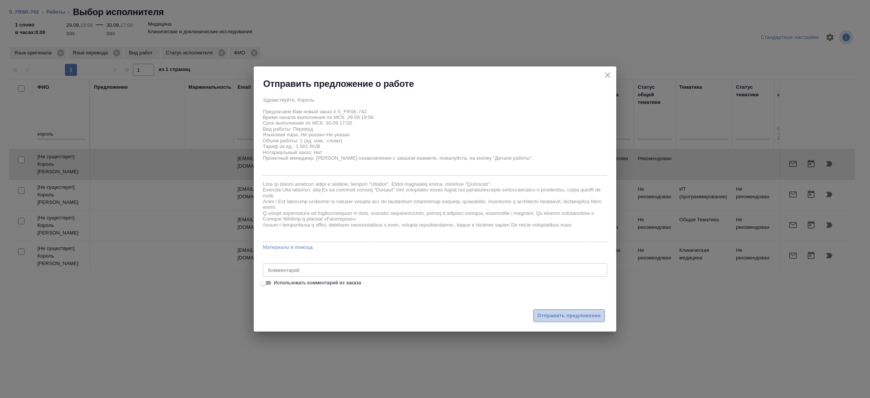
click at [566, 312] on span "Отправить предложение" at bounding box center [568, 315] width 63 height 9
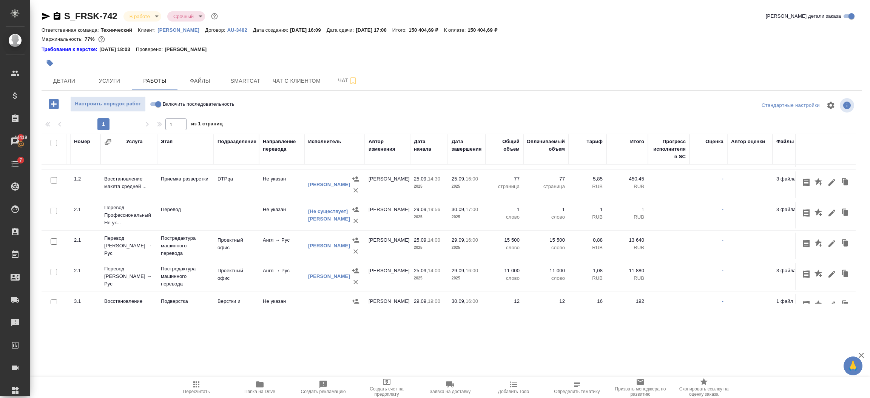
scroll to position [57, 0]
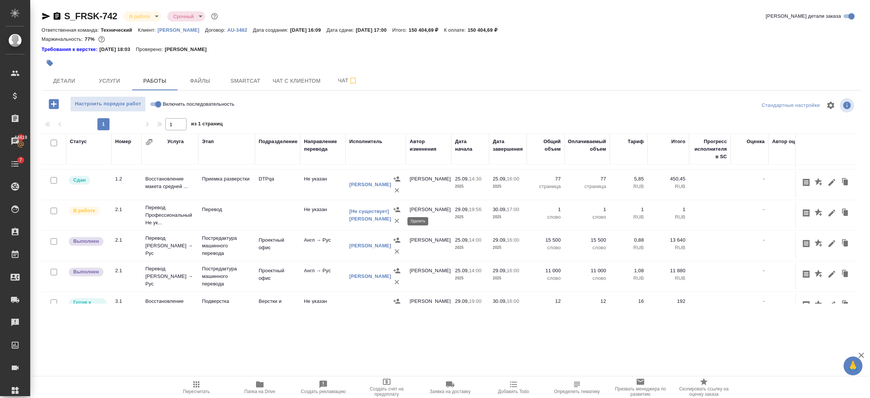
click at [396, 219] on icon "button" at bounding box center [397, 221] width 8 height 8
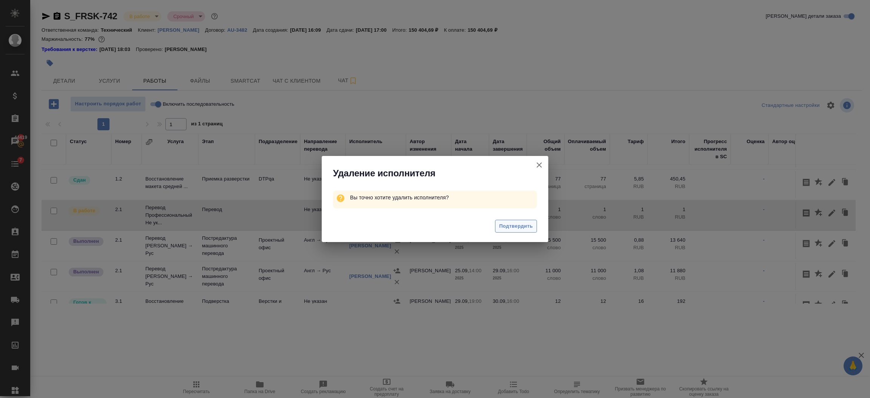
click at [521, 225] on span "Подтвердить" at bounding box center [516, 226] width 34 height 9
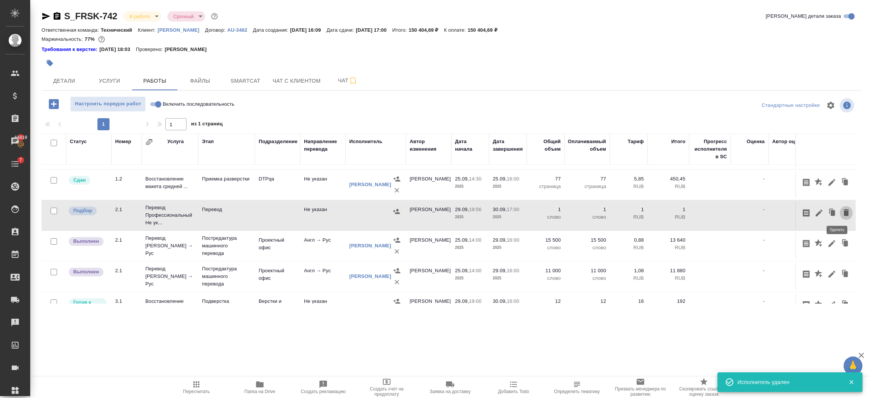
click at [841, 208] on icon "button" at bounding box center [845, 212] width 9 height 9
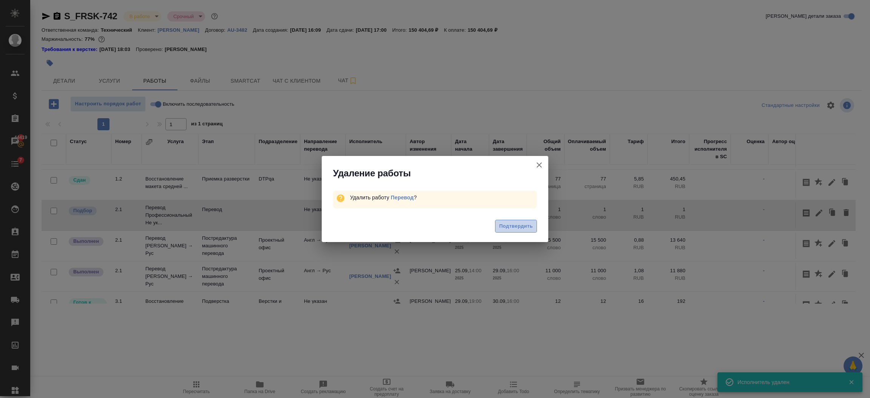
click at [527, 225] on span "Подтвердить" at bounding box center [516, 226] width 34 height 9
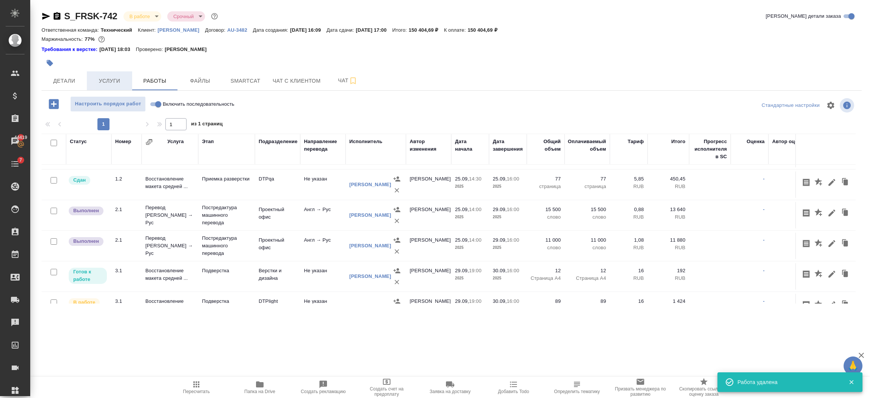
click at [108, 78] on span "Услуги" at bounding box center [109, 80] width 36 height 9
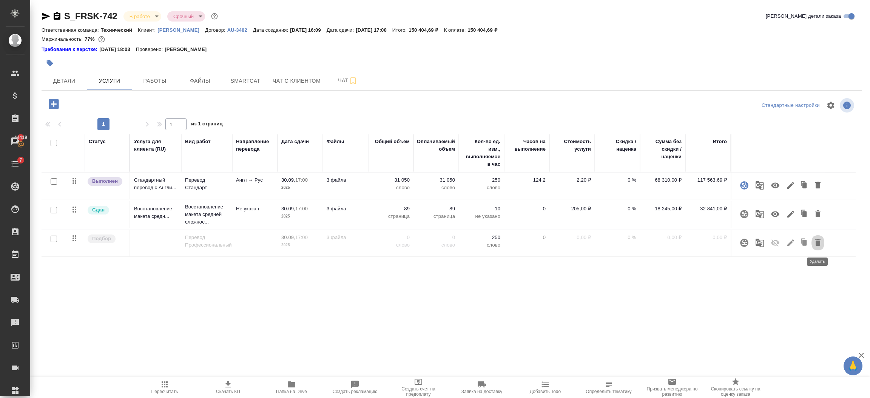
click at [814, 245] on icon "button" at bounding box center [817, 242] width 9 height 9
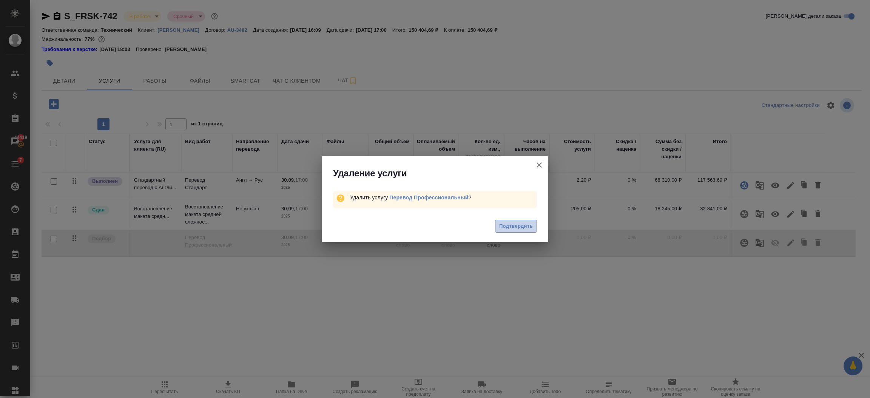
click at [495, 223] on button "Подтвердить" at bounding box center [516, 226] width 42 height 13
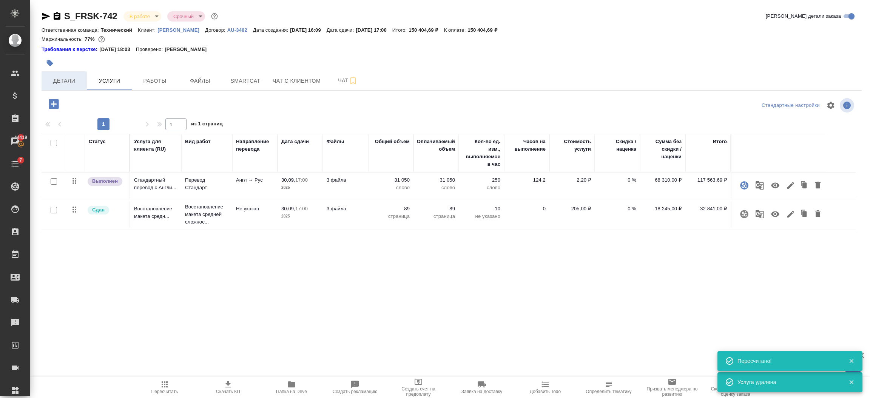
click at [83, 81] on button "Детали" at bounding box center [64, 80] width 45 height 19
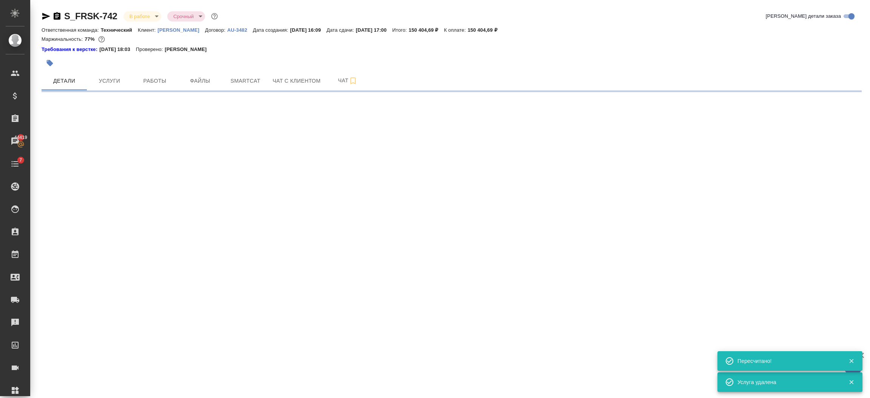
select select "RU"
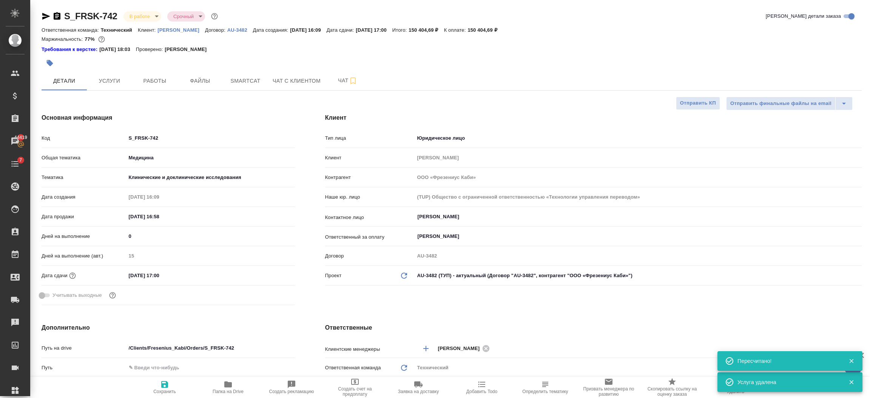
type textarea "x"
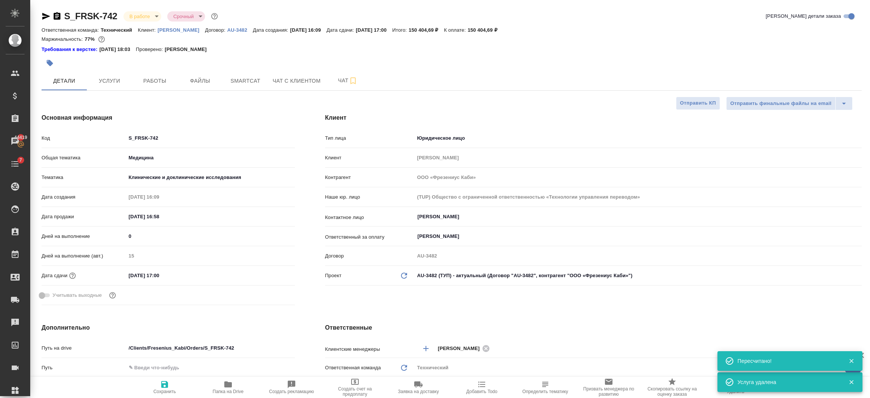
type textarea "x"
